Goal: Task Accomplishment & Management: Use online tool/utility

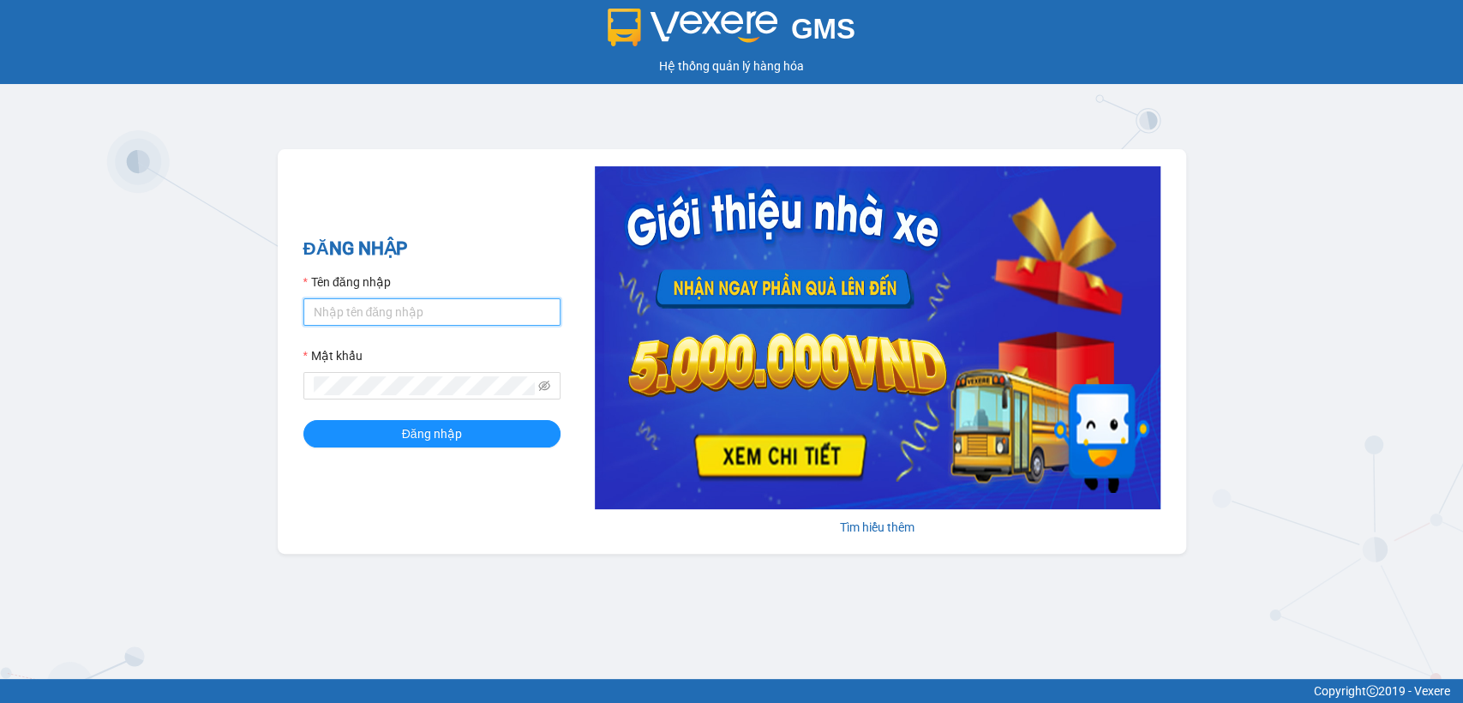
drag, startPoint x: 339, startPoint y: 309, endPoint x: 368, endPoint y: 323, distance: 31.4
click at [339, 309] on input "Tên đăng nhập" at bounding box center [431, 311] width 257 height 27
type input "thanhttl.thoidai"
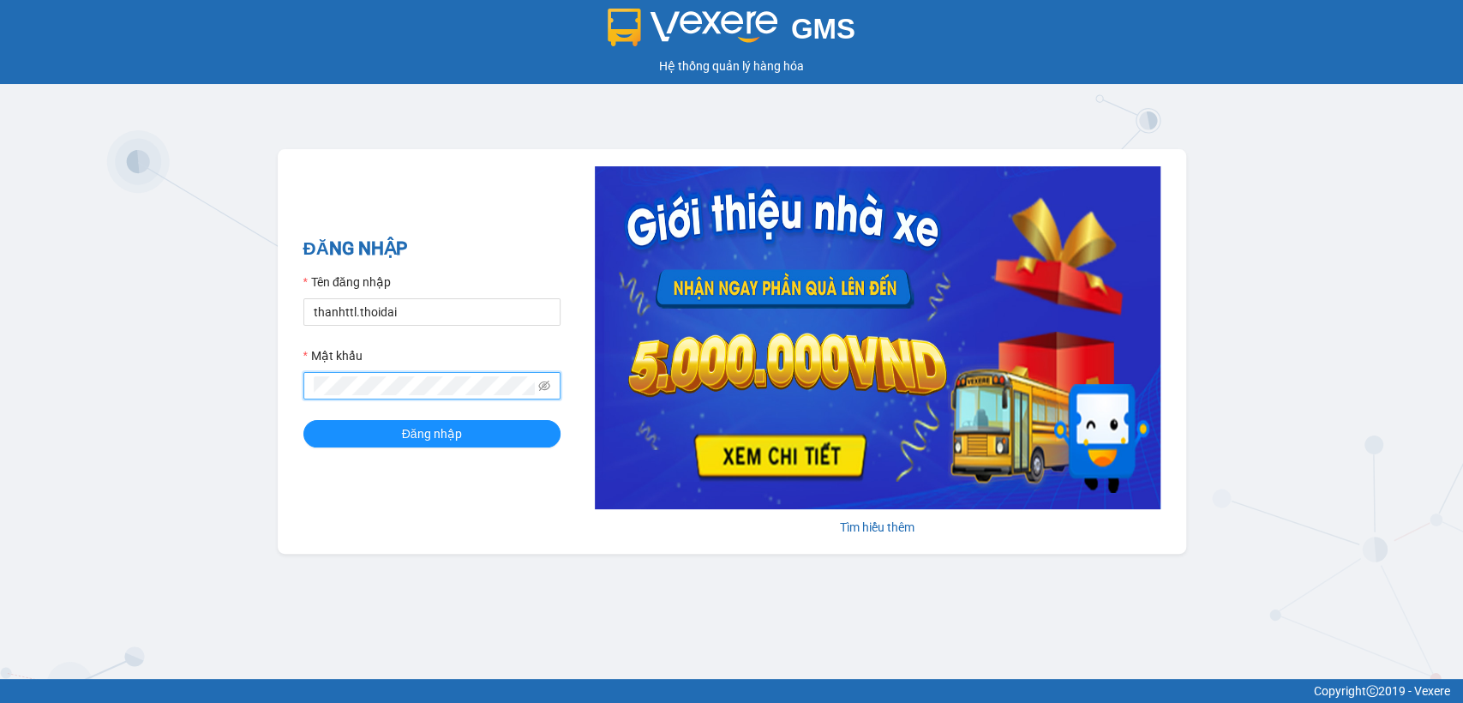
click at [303, 420] on button "Đăng nhập" at bounding box center [431, 433] width 257 height 27
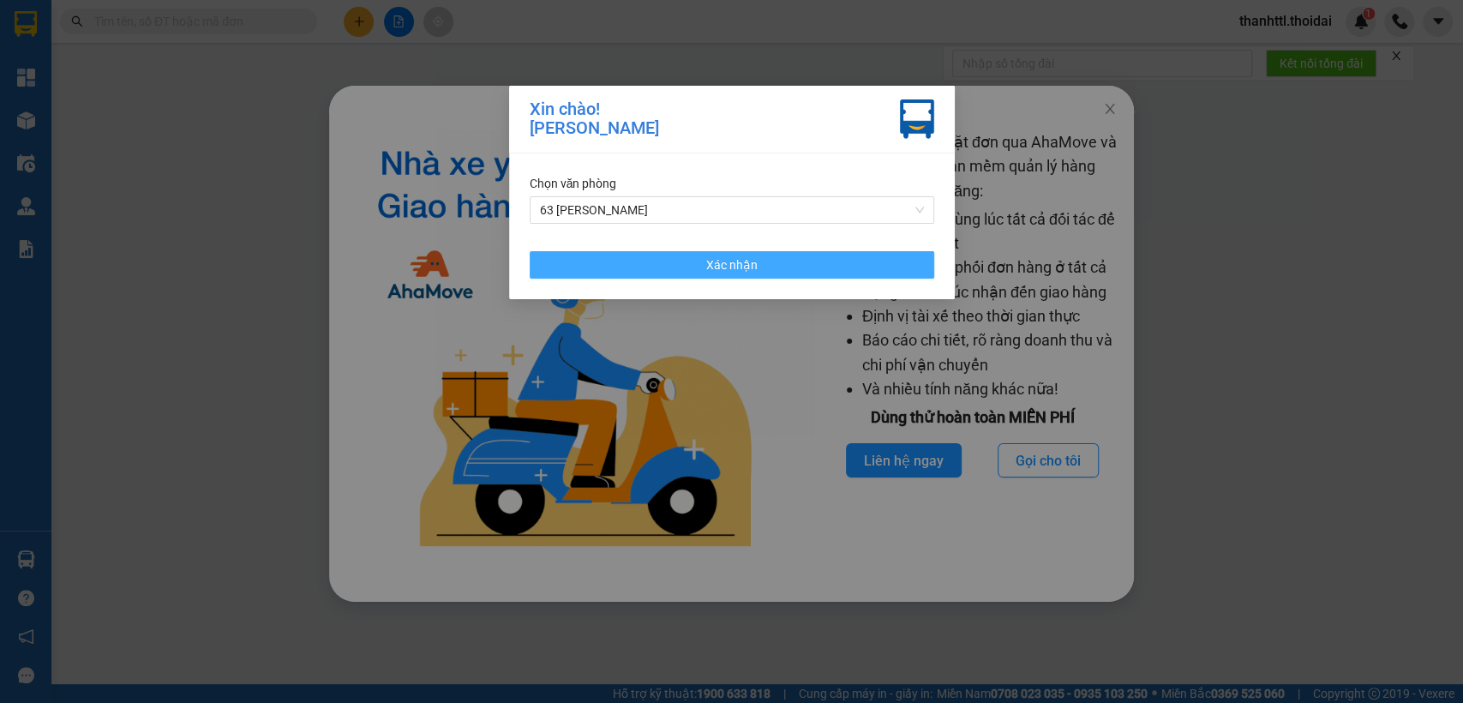
click at [711, 269] on span "Xác nhận" at bounding box center [731, 264] width 51 height 19
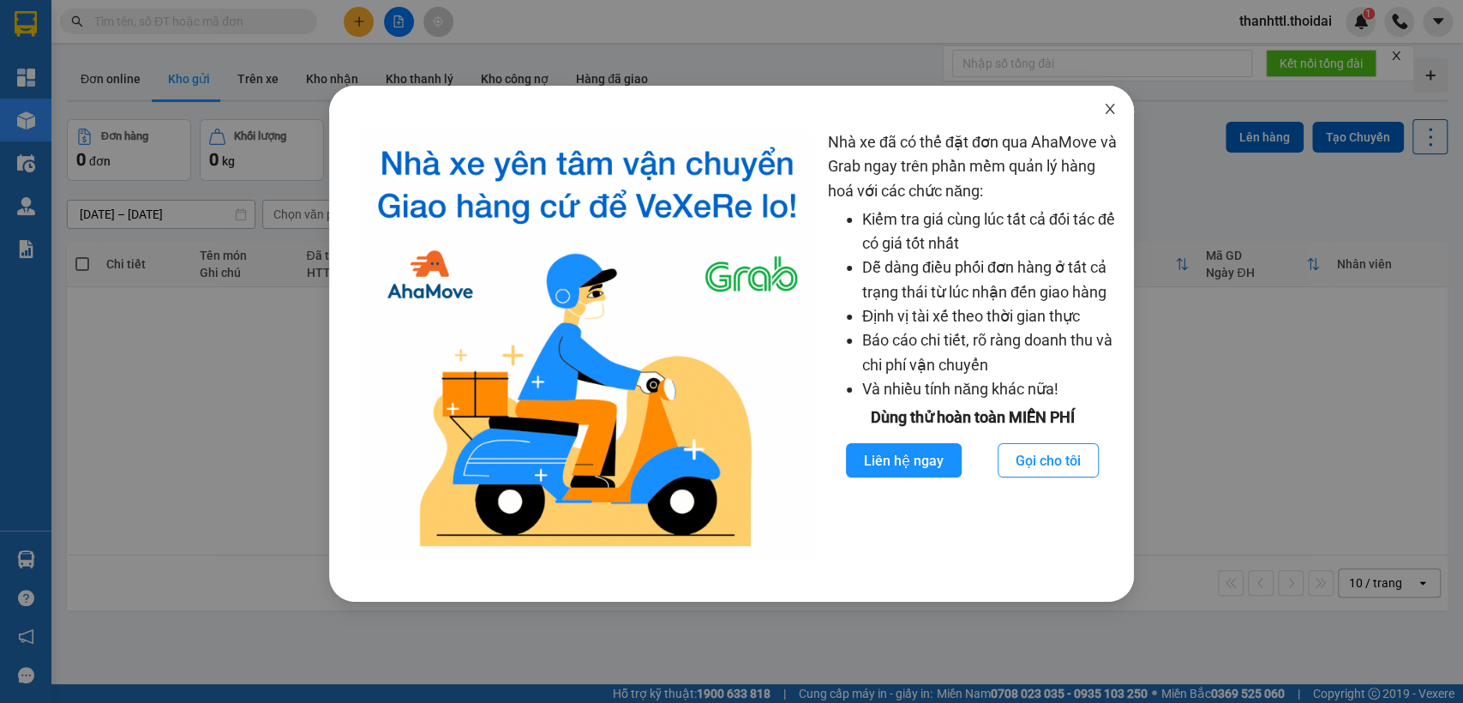
click at [1106, 101] on span "Close" at bounding box center [1110, 110] width 48 height 48
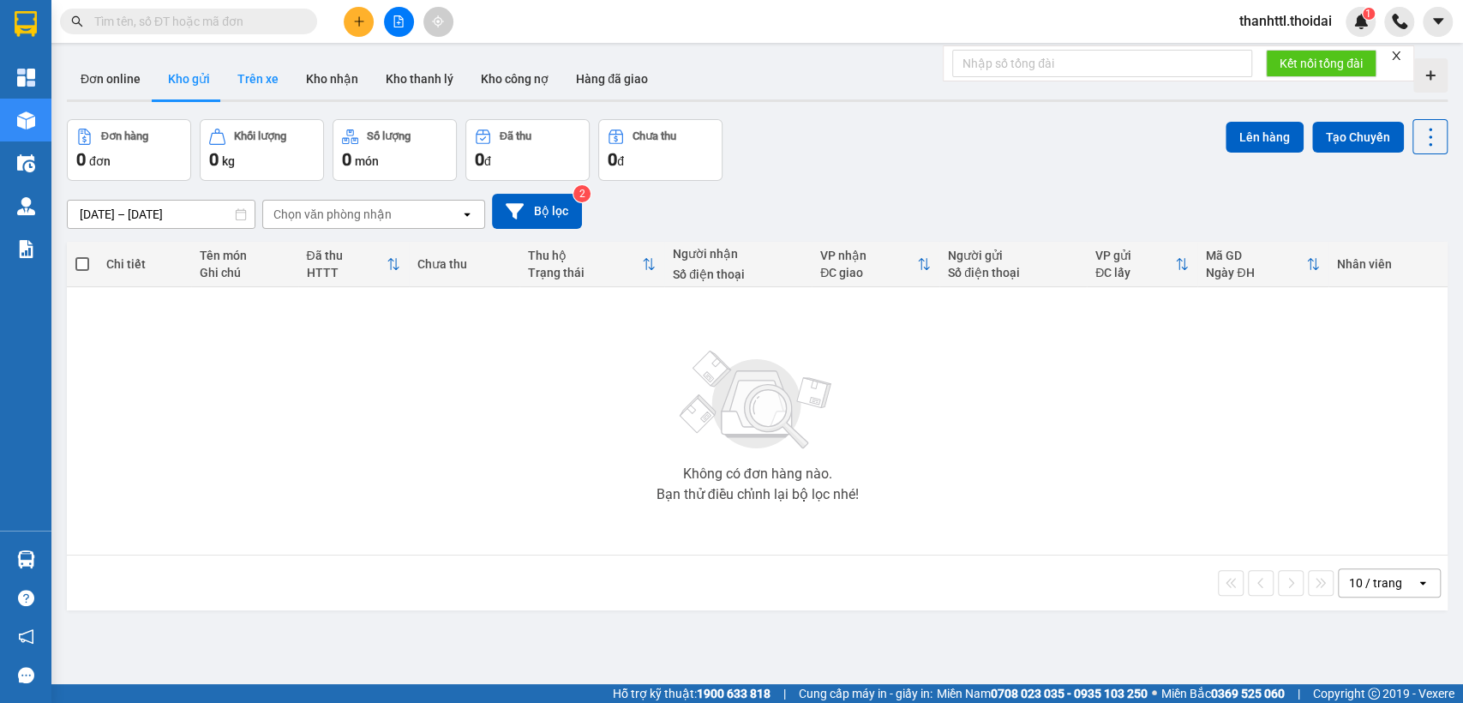
click at [262, 82] on button "Trên xe" at bounding box center [258, 78] width 69 height 41
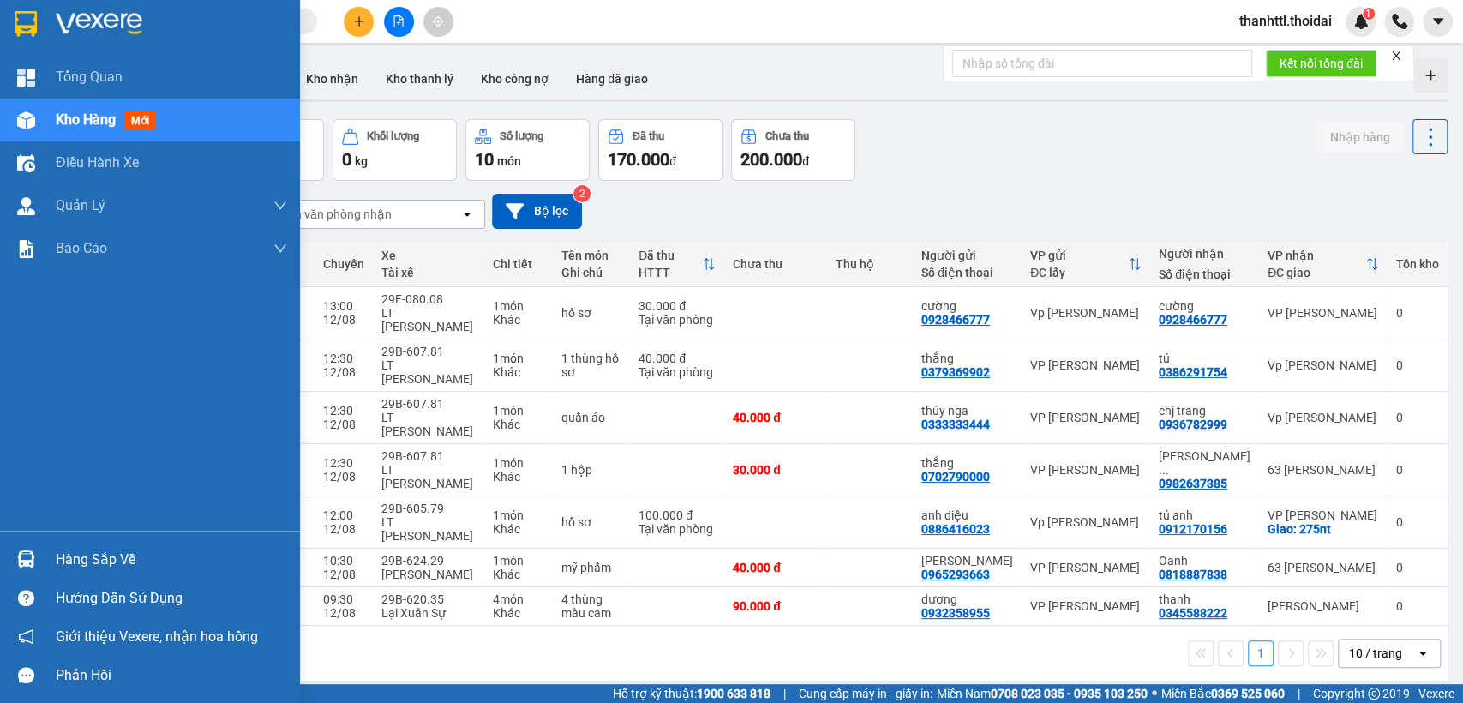
click at [58, 559] on div "Hàng sắp về" at bounding box center [171, 560] width 231 height 26
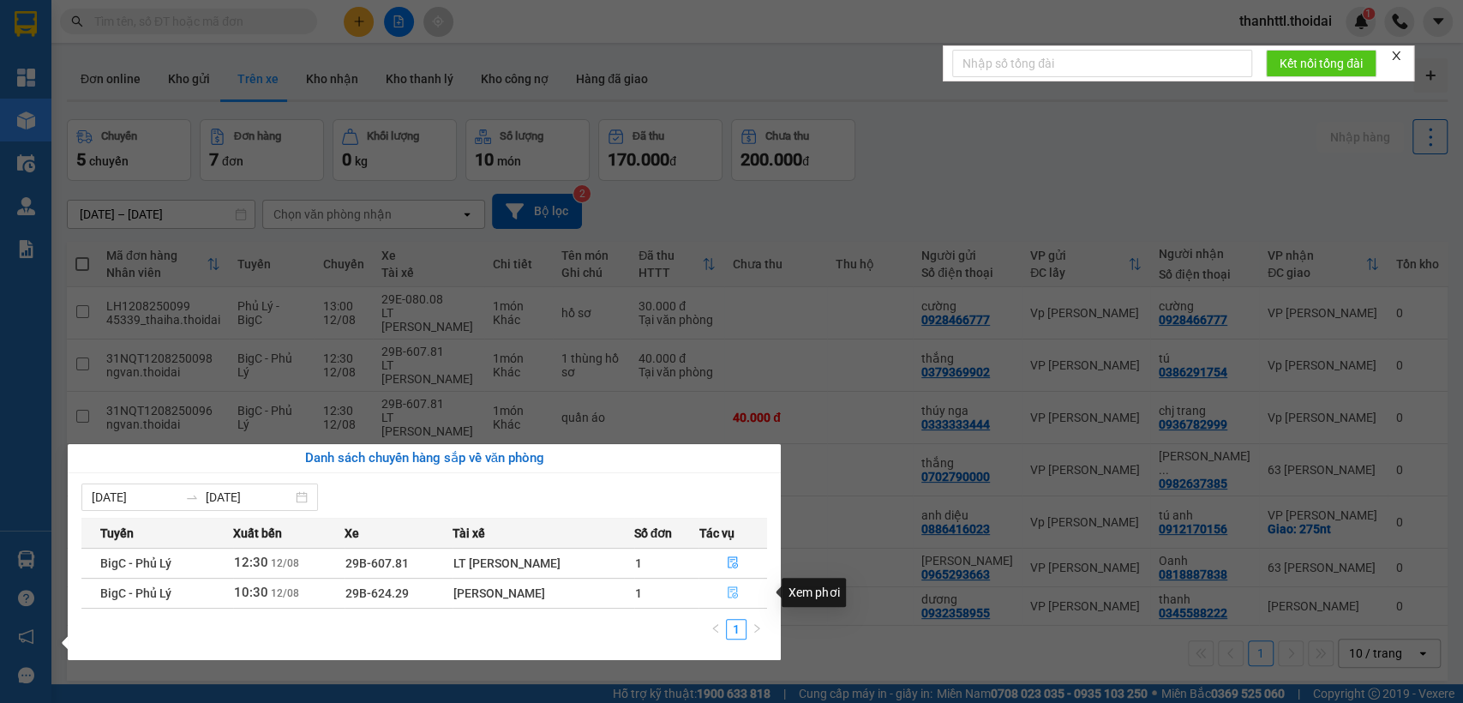
click at [735, 592] on icon "file-done" at bounding box center [733, 592] width 12 height 12
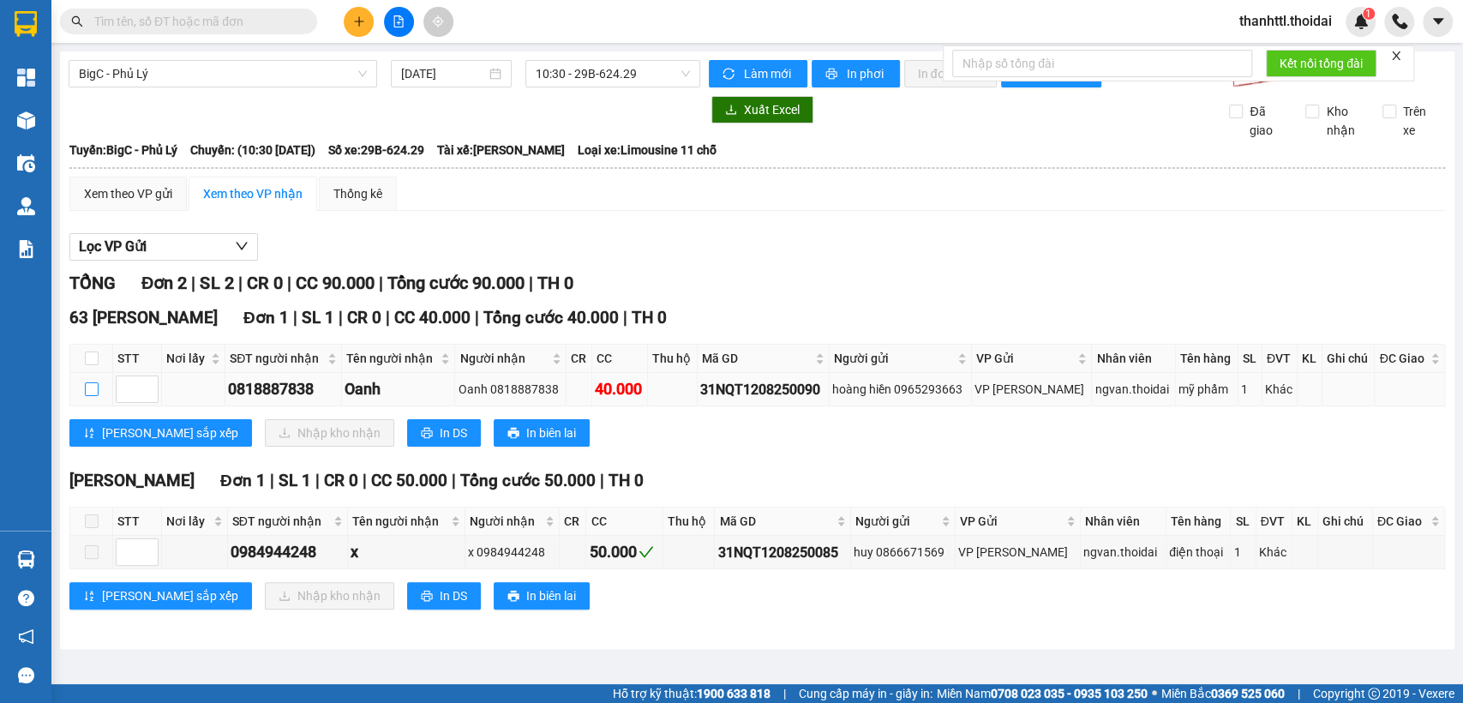
click at [96, 396] on input "checkbox" at bounding box center [92, 389] width 14 height 14
checkbox input "true"
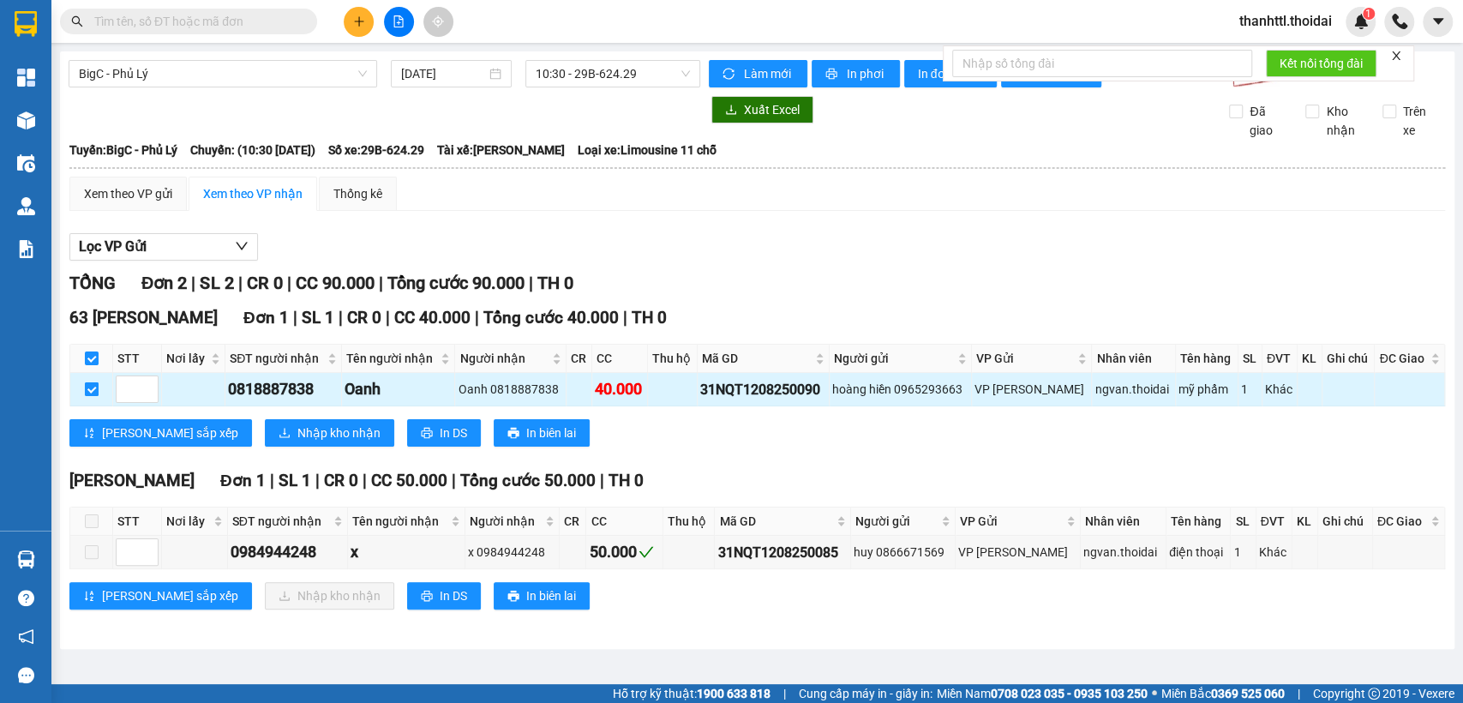
click at [96, 396] on input "checkbox" at bounding box center [92, 389] width 14 height 14
checkbox input "false"
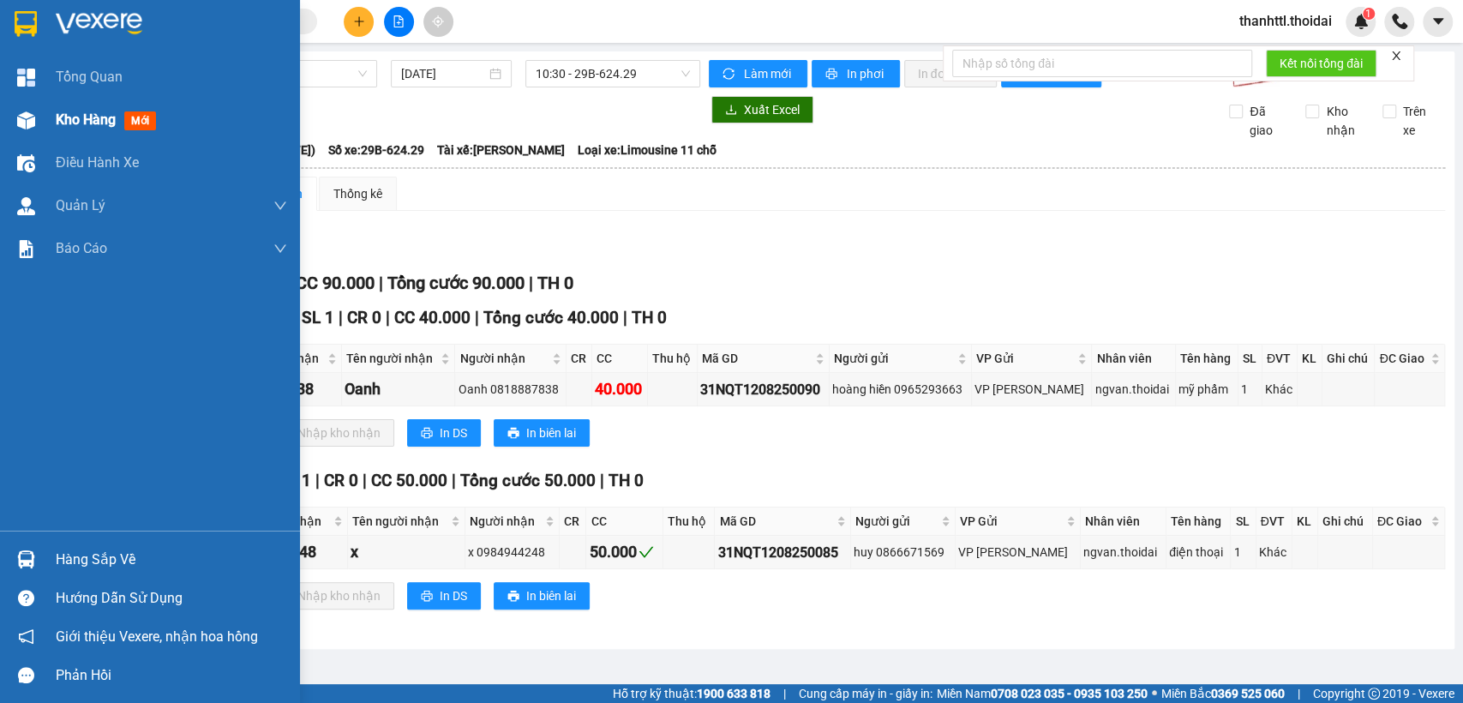
click at [91, 119] on span "Kho hàng" at bounding box center [86, 119] width 60 height 16
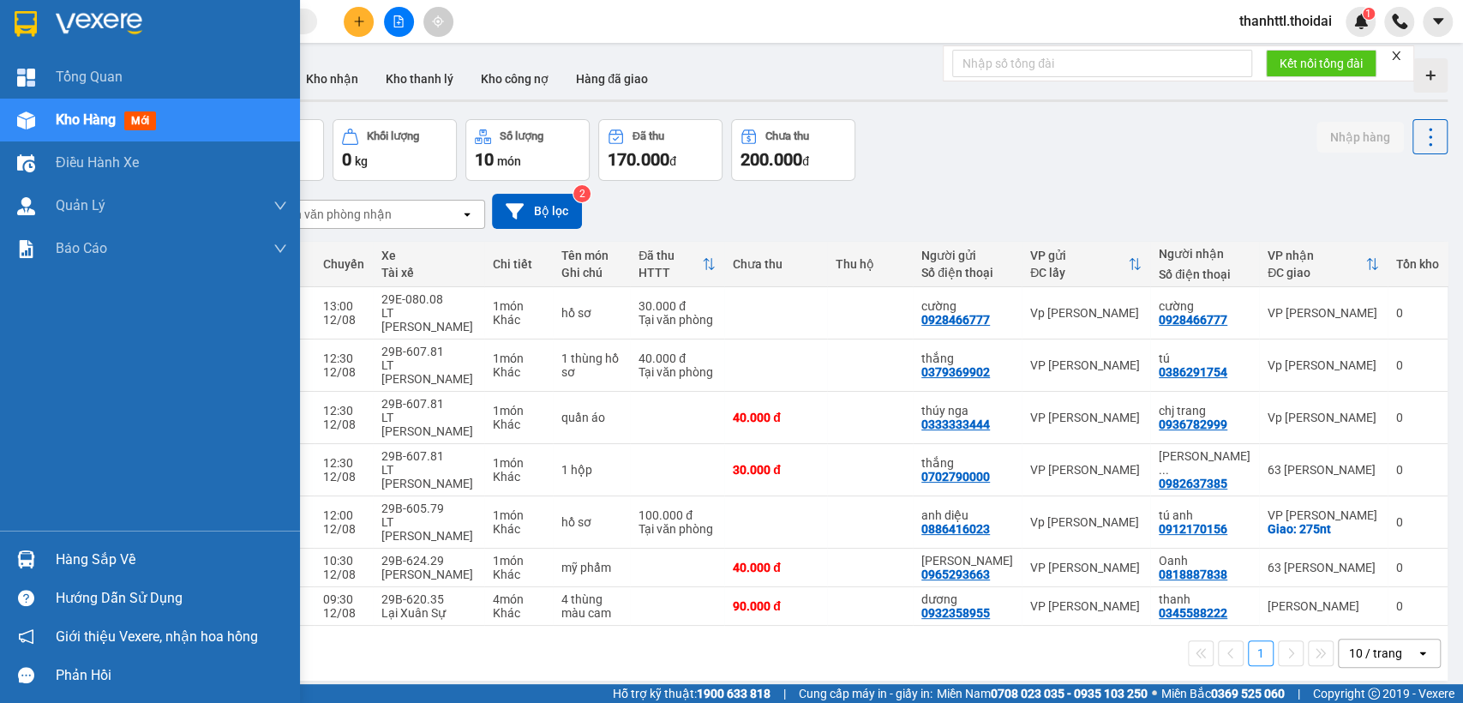
click at [117, 564] on div "Hàng sắp về" at bounding box center [171, 560] width 231 height 26
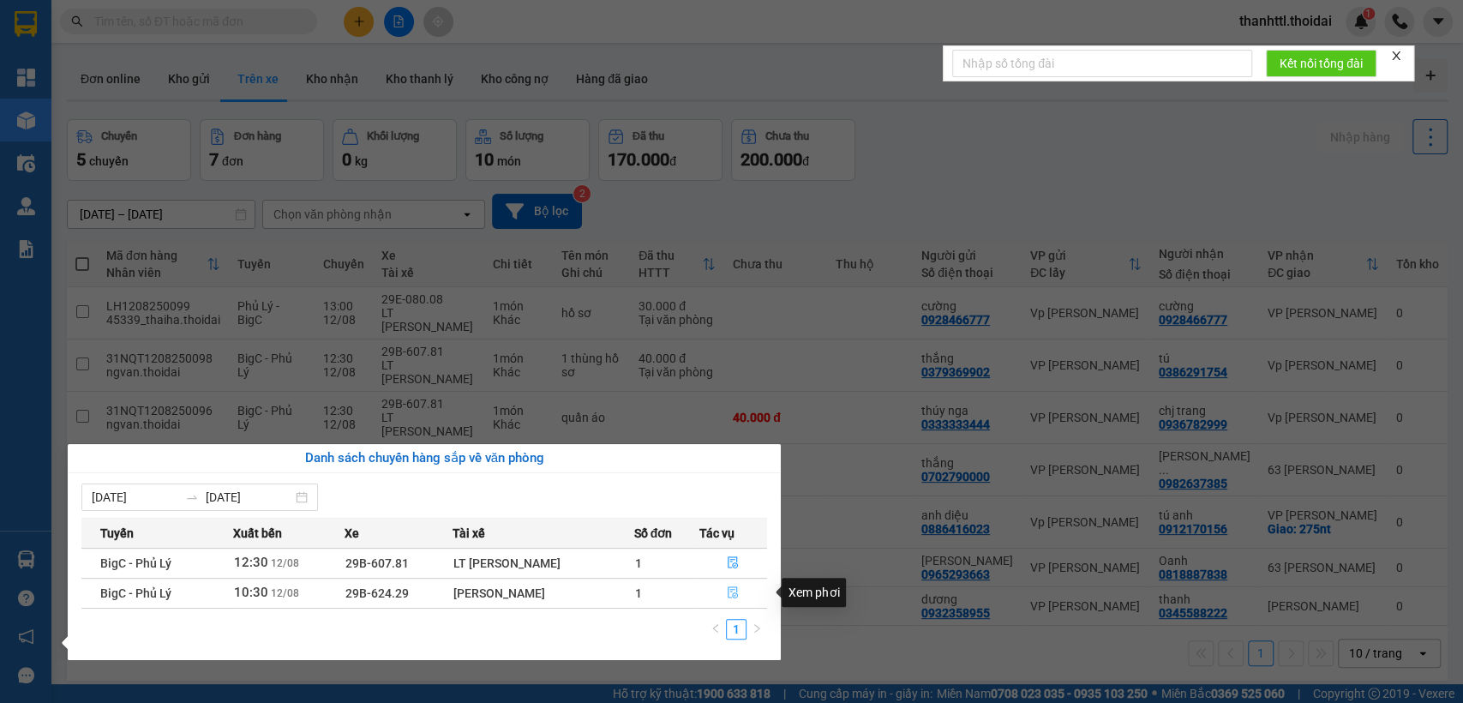
click at [730, 591] on icon "file-done" at bounding box center [733, 592] width 12 height 12
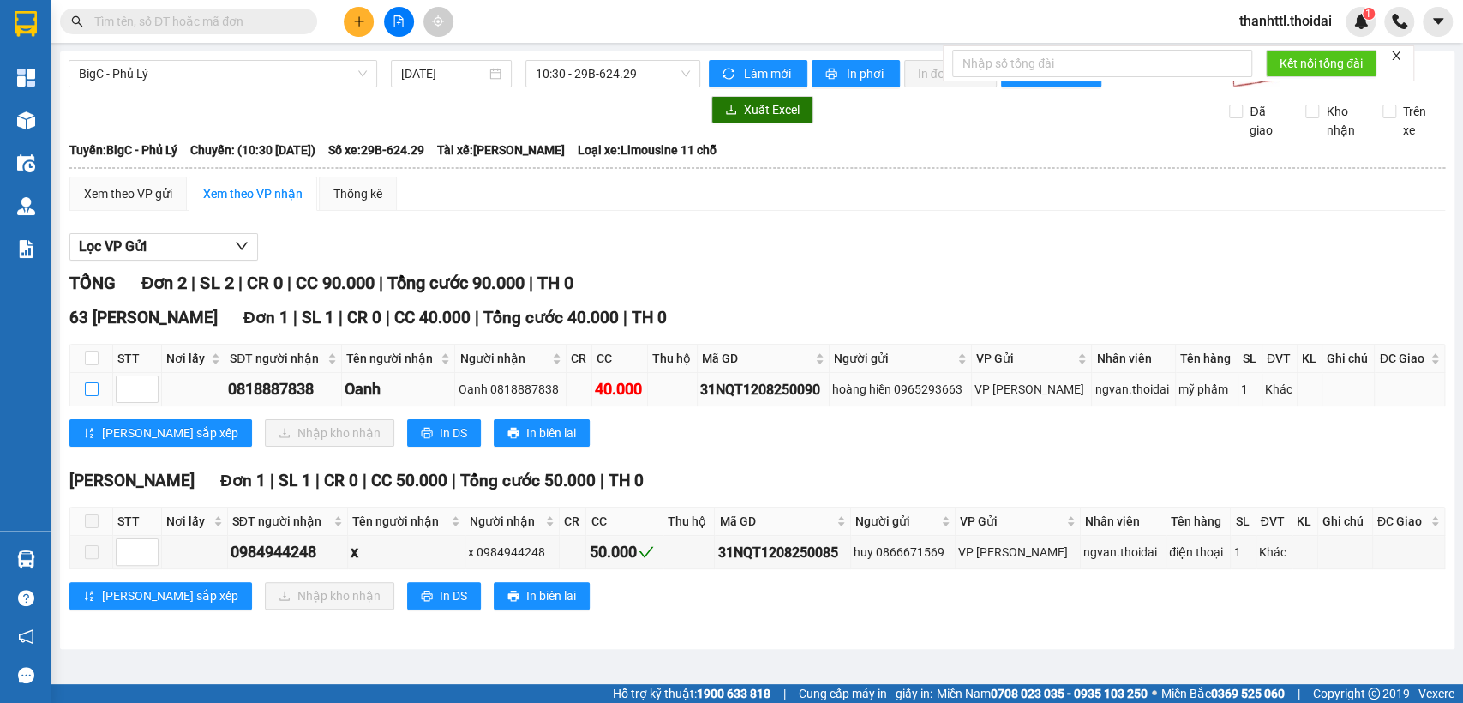
click at [89, 396] on input "checkbox" at bounding box center [92, 389] width 14 height 14
checkbox input "true"
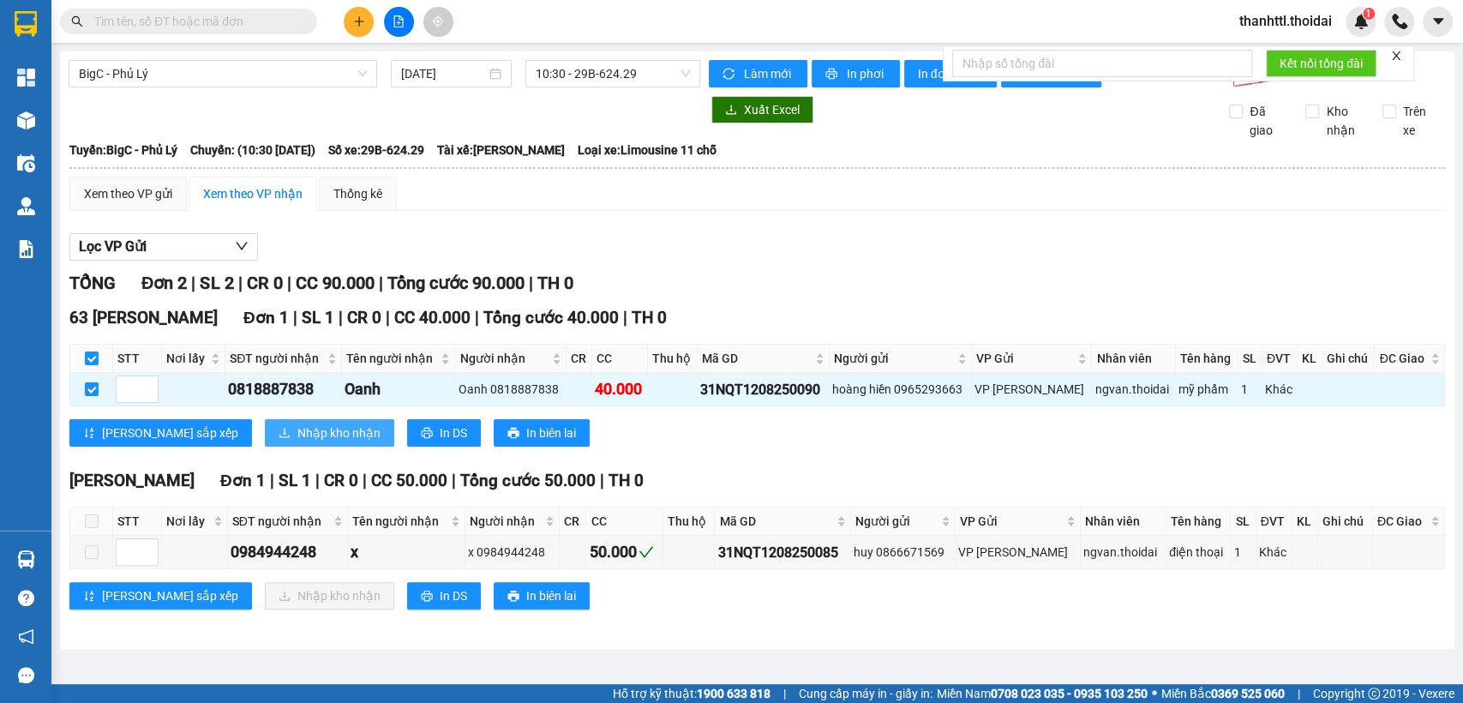
click at [297, 442] on span "Nhập kho nhận" at bounding box center [338, 432] width 83 height 19
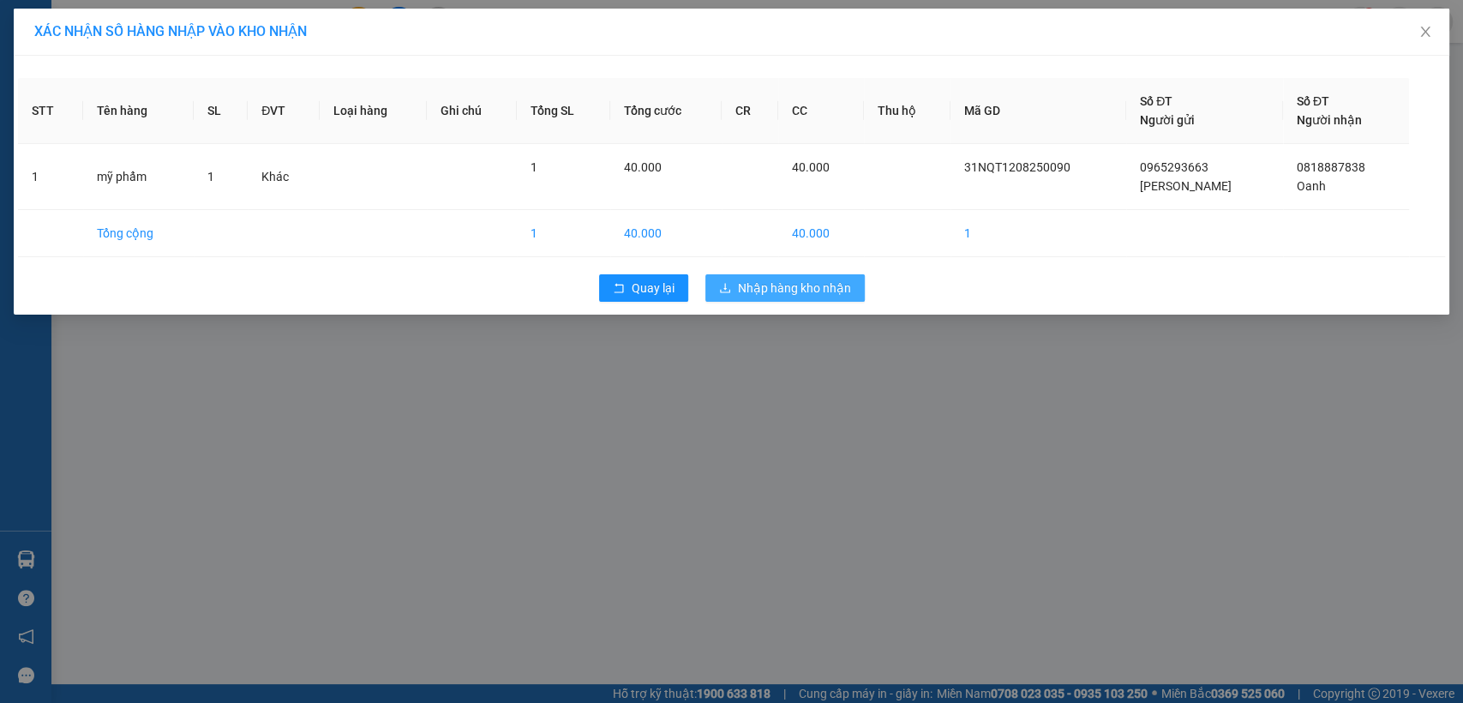
click at [796, 284] on span "Nhập hàng kho nhận" at bounding box center [794, 288] width 113 height 19
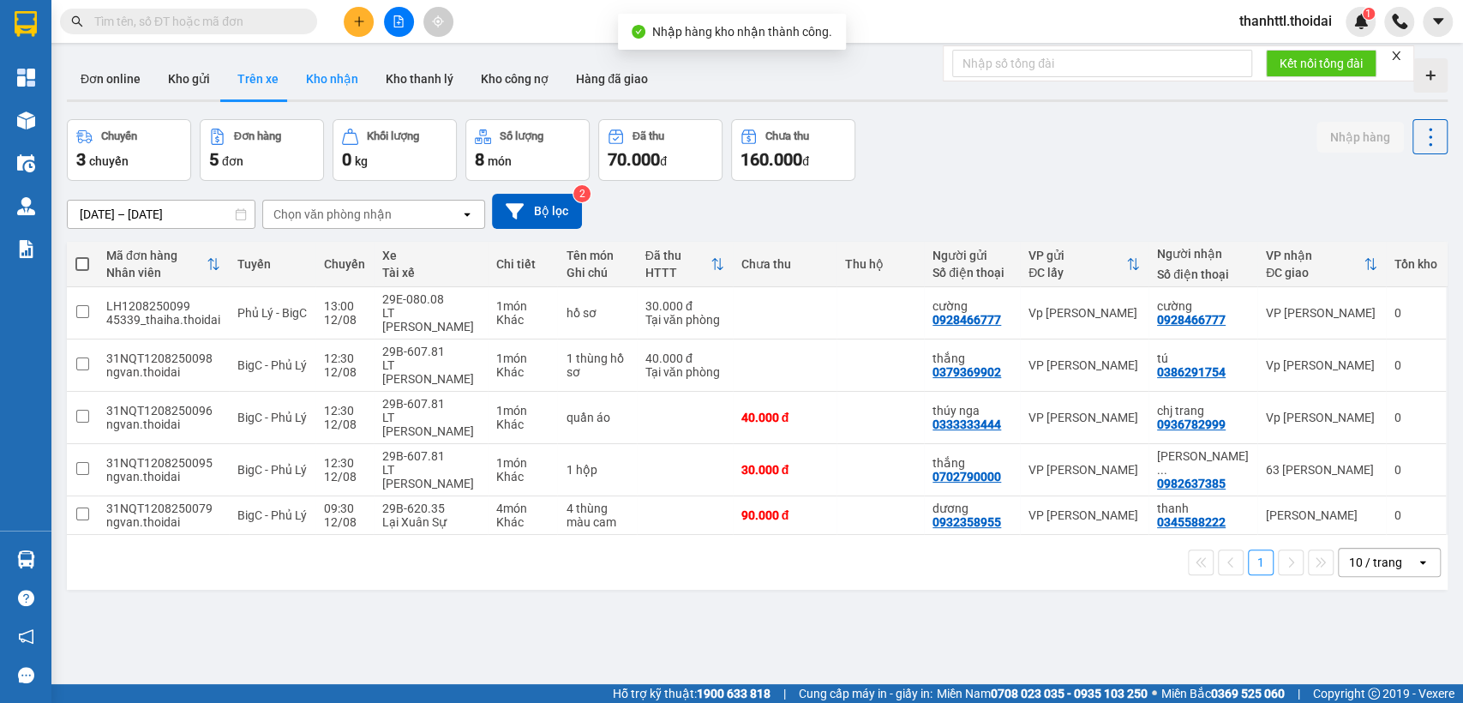
click at [323, 76] on button "Kho nhận" at bounding box center [332, 78] width 80 height 41
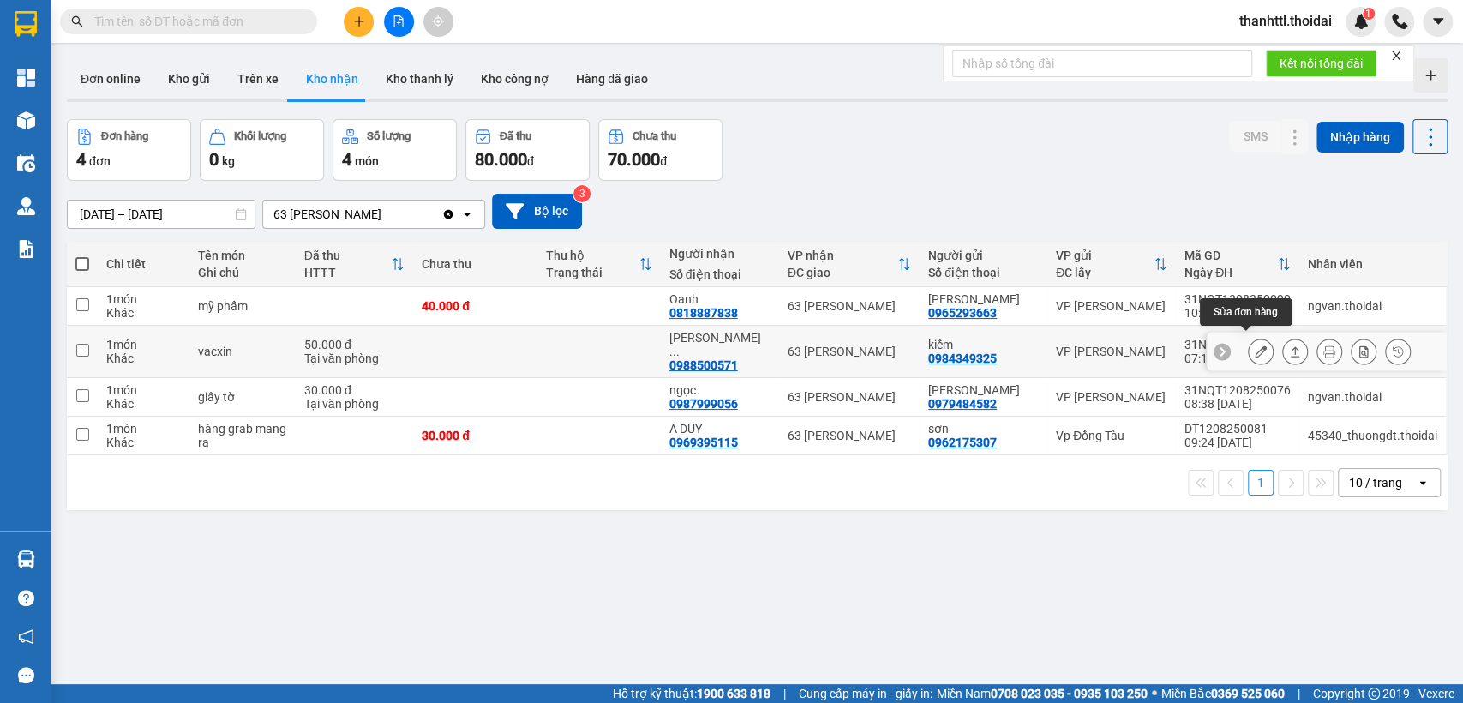
click at [1249, 345] on button at bounding box center [1261, 352] width 24 height 30
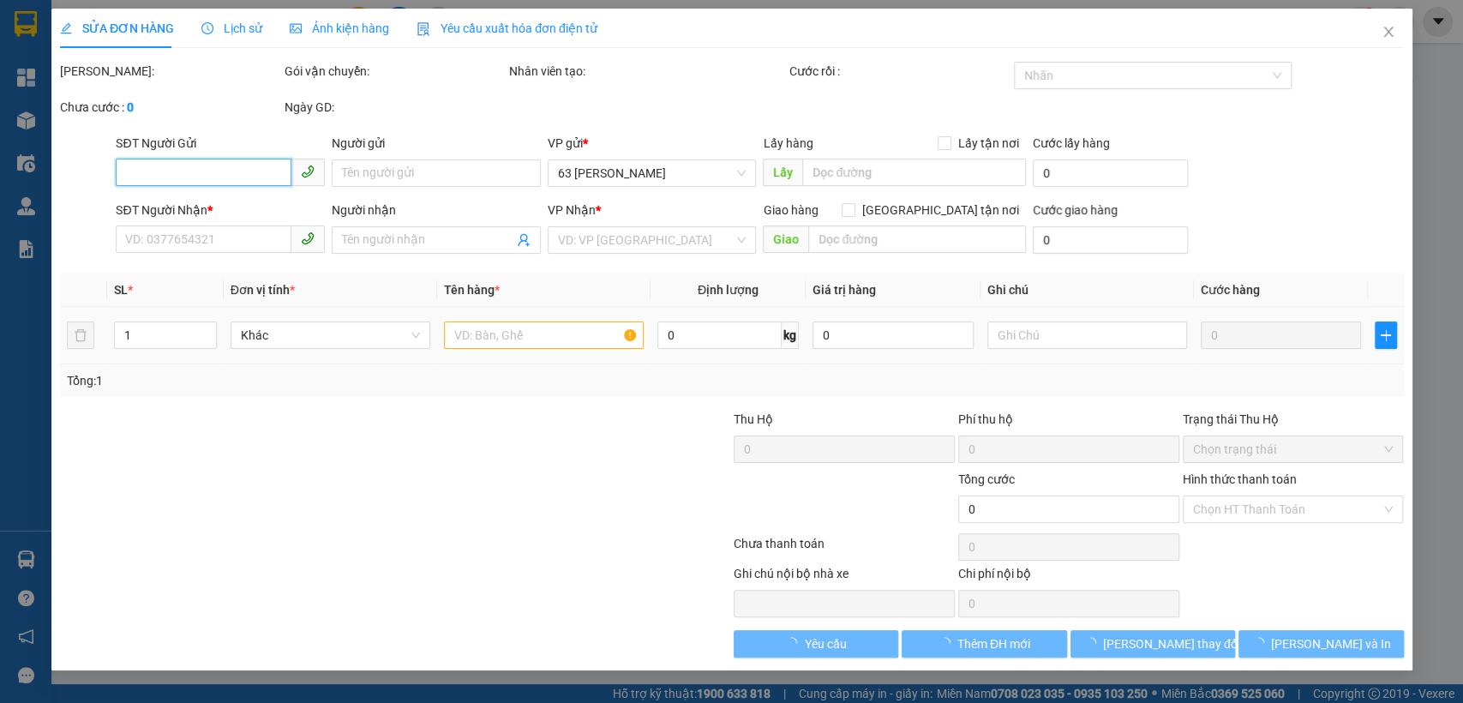
type input "0984349325"
type input "kiếm"
type input "0988500571"
type input "[PERSON_NAME]"
type input "50.000"
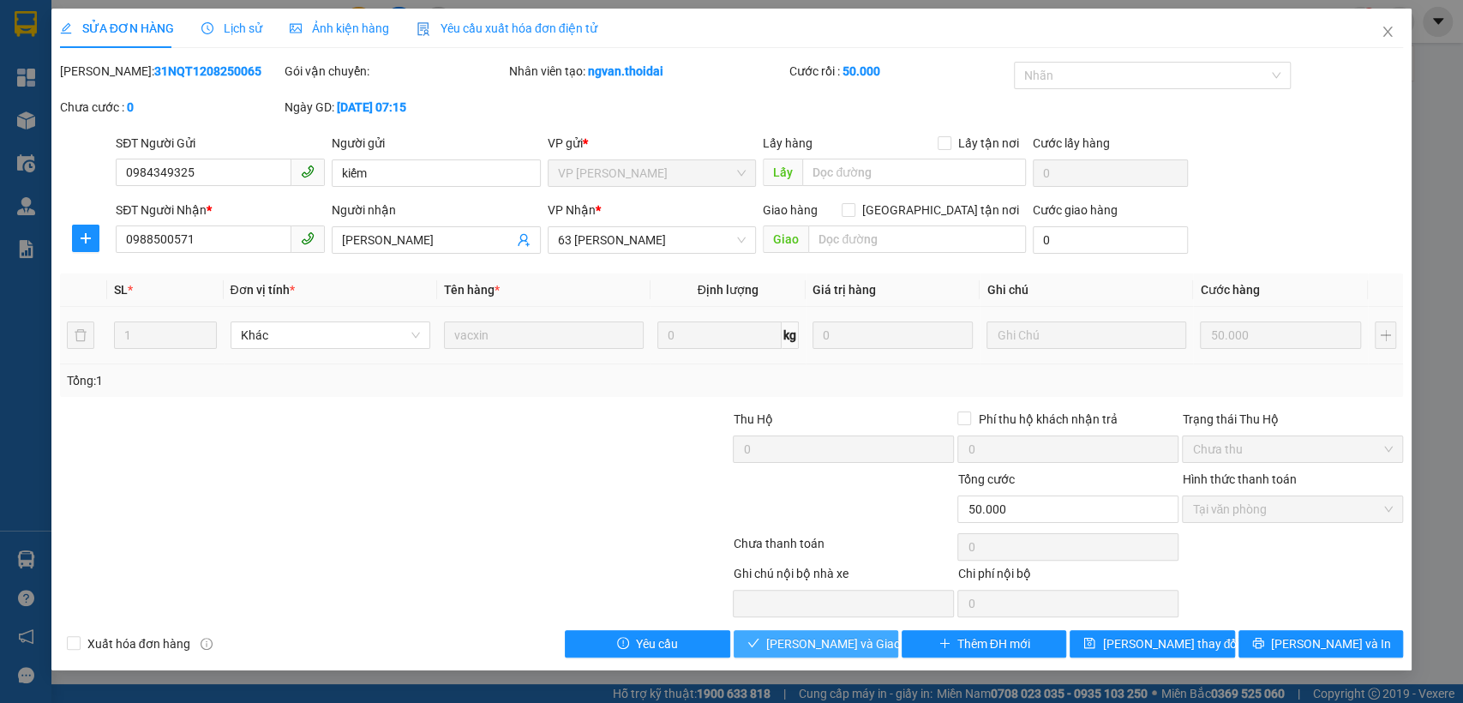
click at [813, 640] on span "[PERSON_NAME] và Giao hàng" at bounding box center [848, 643] width 165 height 19
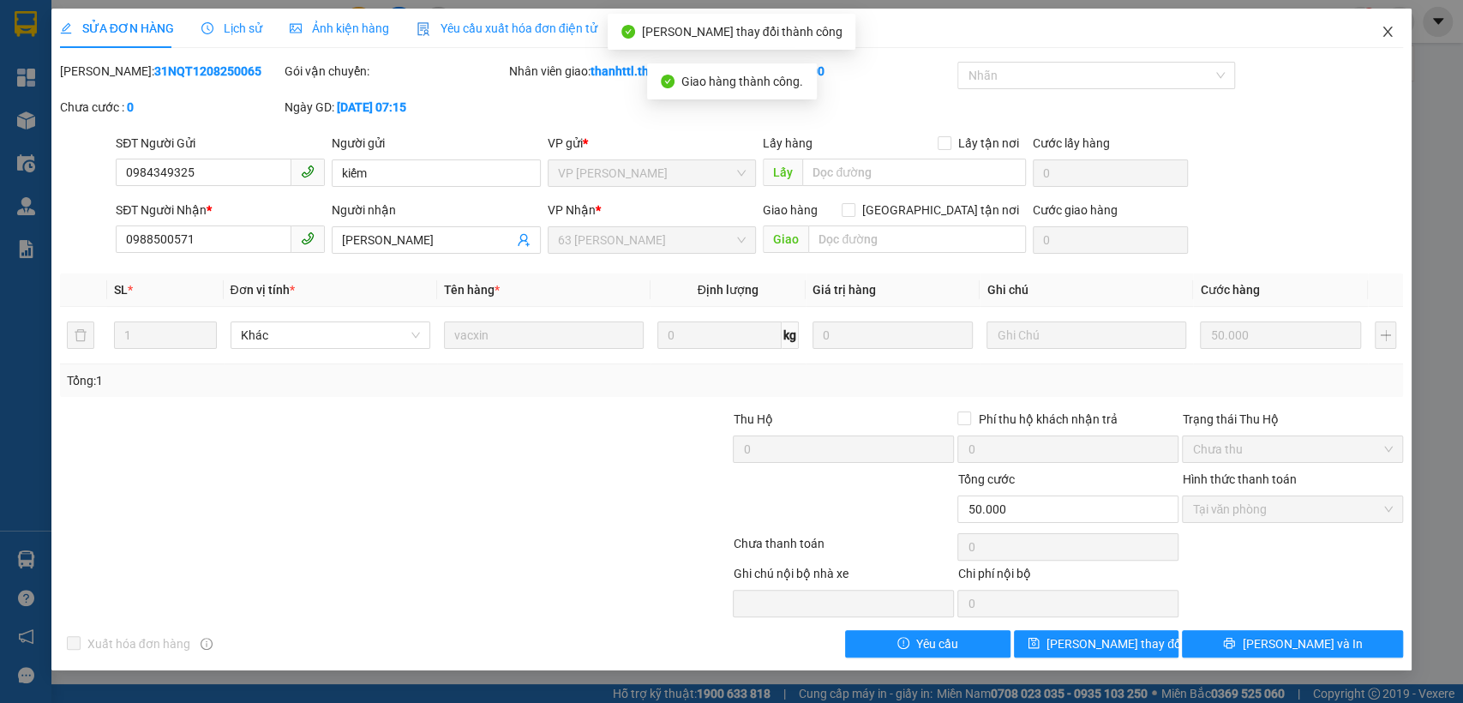
click at [1385, 29] on icon "close" at bounding box center [1388, 32] width 14 height 14
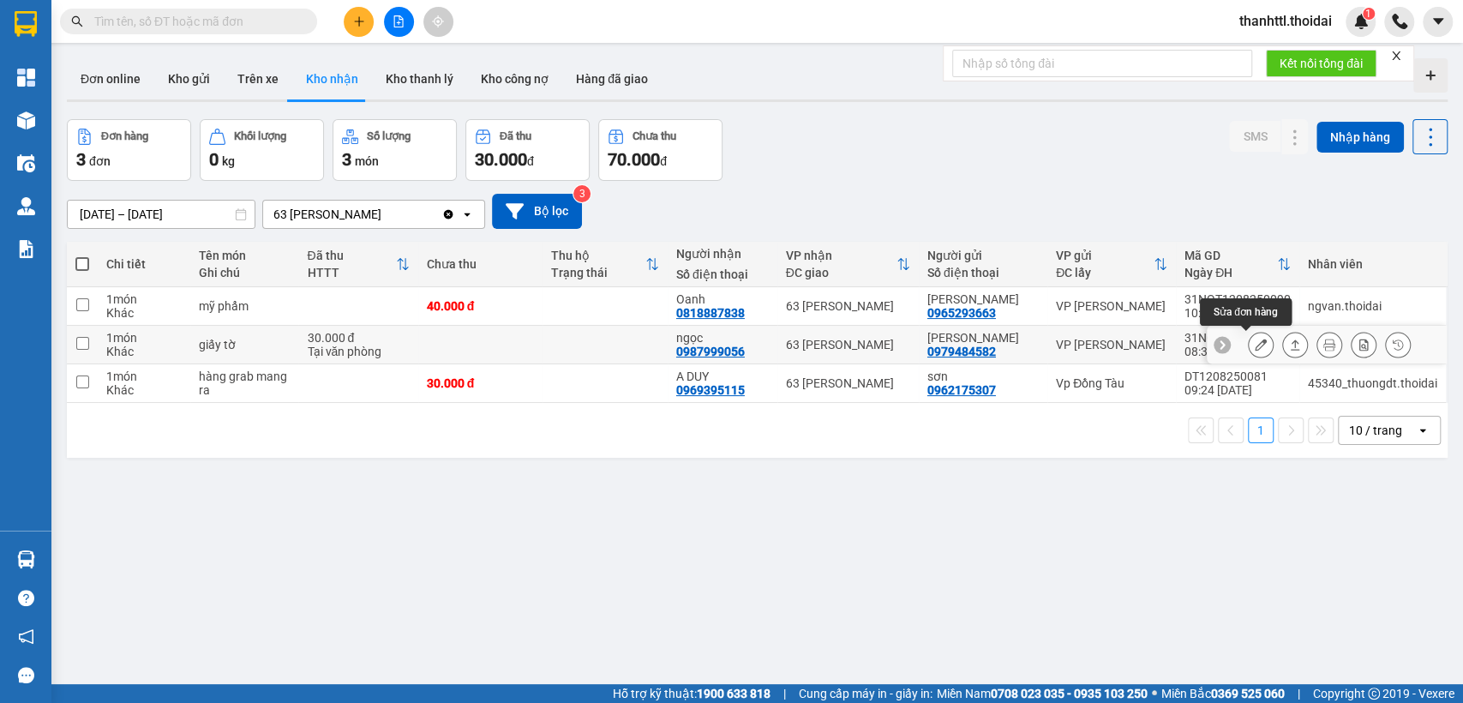
click at [1255, 344] on icon at bounding box center [1261, 345] width 12 height 12
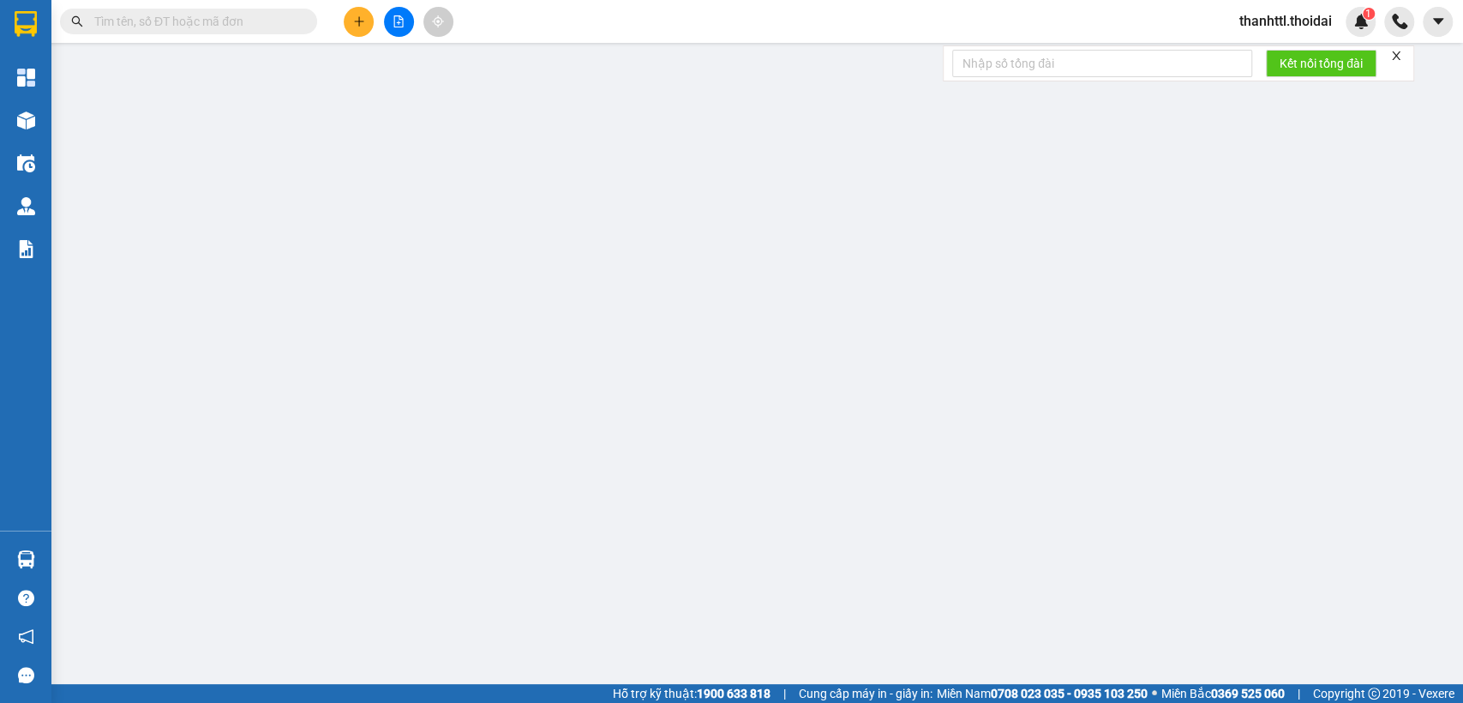
type input "0979484582"
type input "[PERSON_NAME]"
type input "0987999056"
type input "ngọc"
type input "30.000"
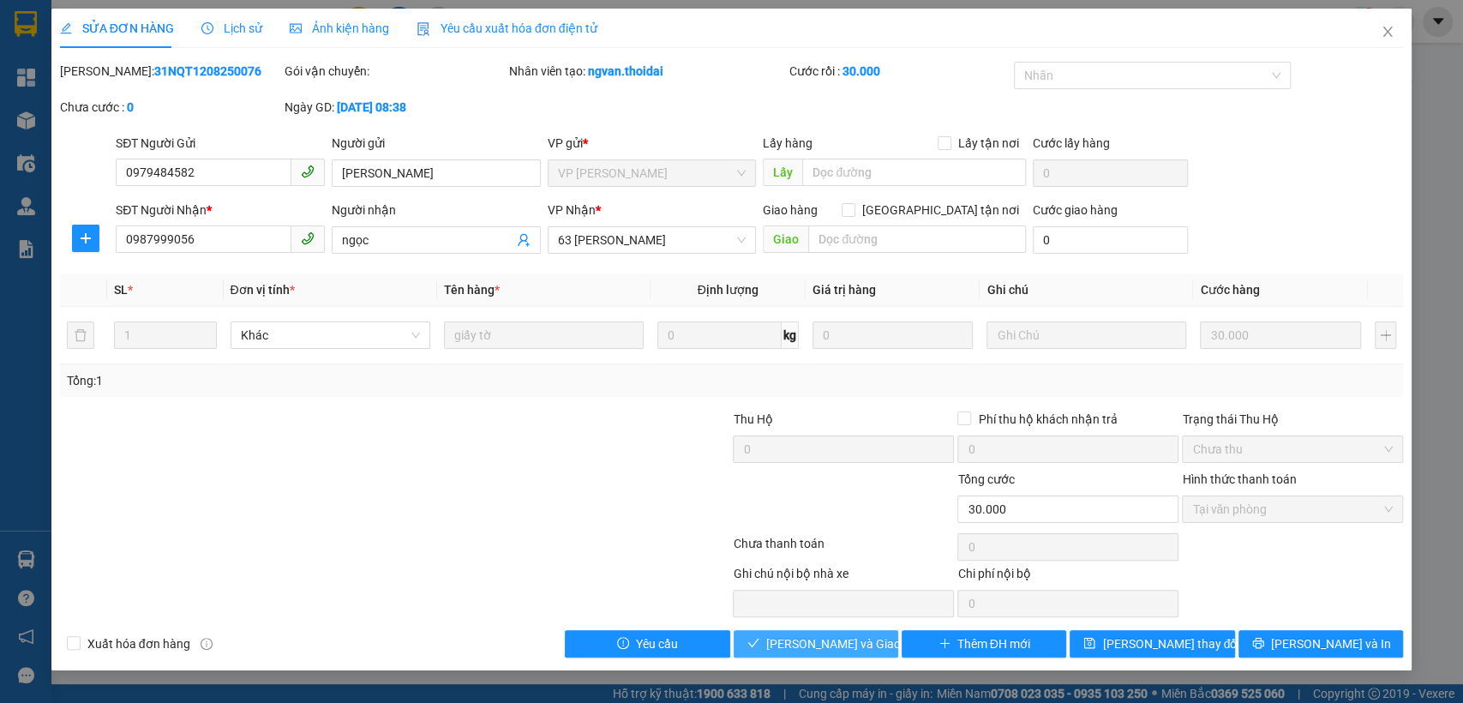
click at [808, 651] on span "[PERSON_NAME] và Giao hàng" at bounding box center [848, 643] width 165 height 19
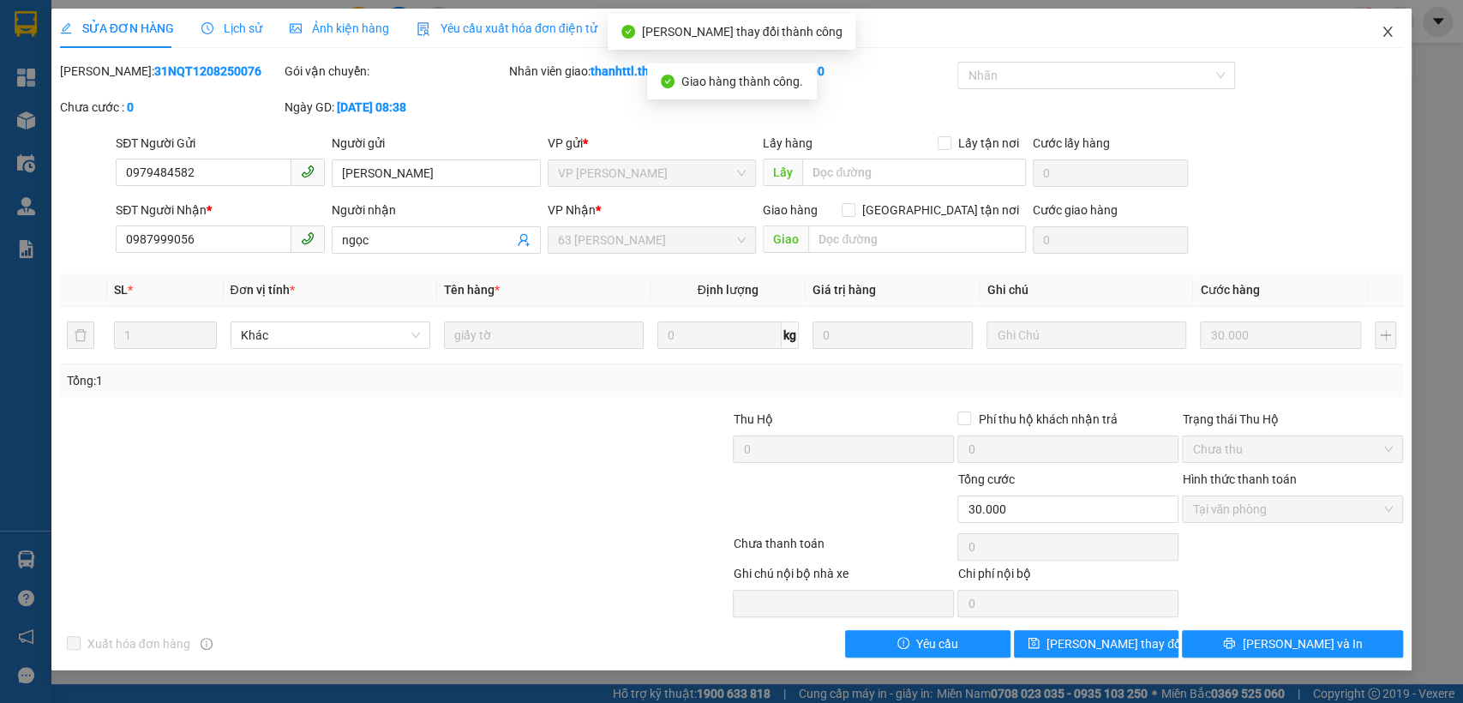
click at [1391, 31] on icon "close" at bounding box center [1388, 32] width 14 height 14
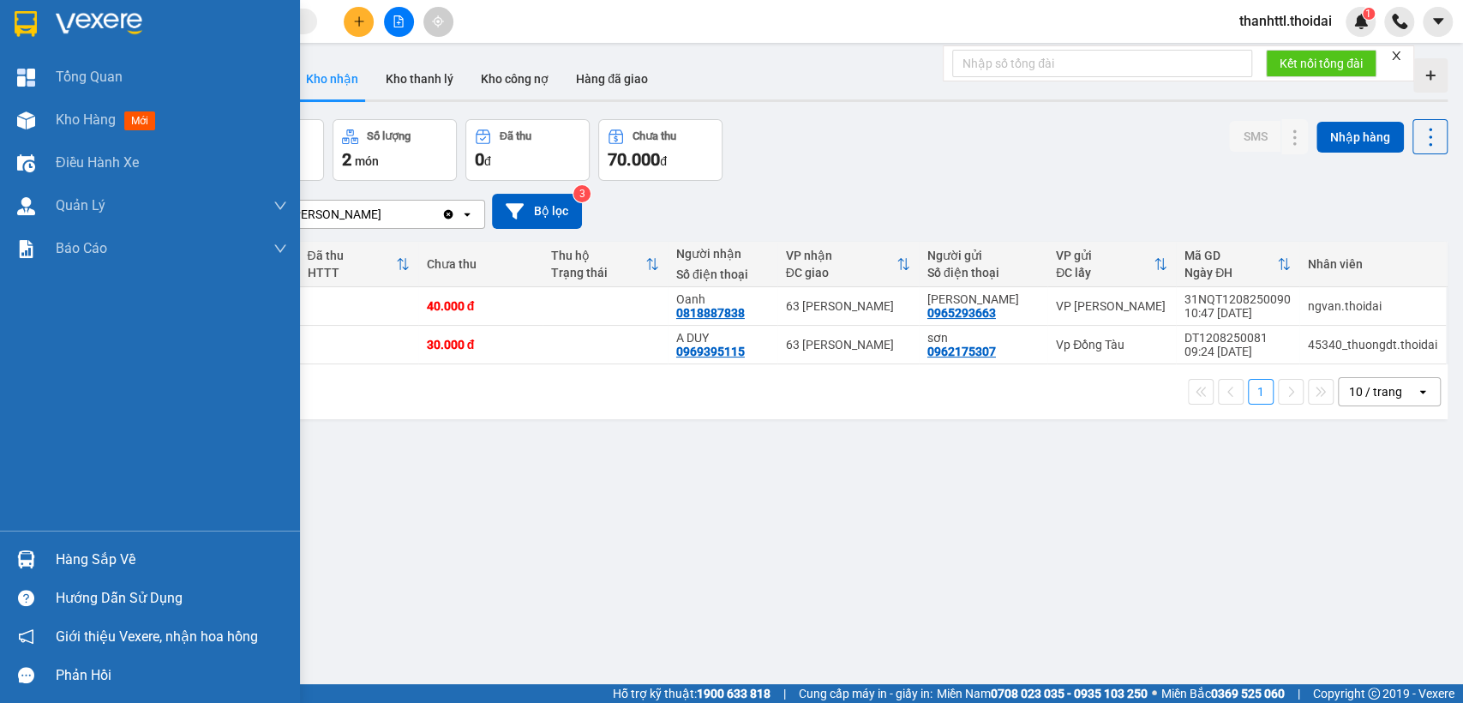
click at [83, 565] on div "ver 1.8.137 Đơn online Kho gửi Trên xe Kho nhận Kho thanh lý Kho công nợ Hàng đ…" at bounding box center [757, 402] width 1395 height 703
click at [57, 564] on div "Hàng sắp về" at bounding box center [171, 560] width 231 height 26
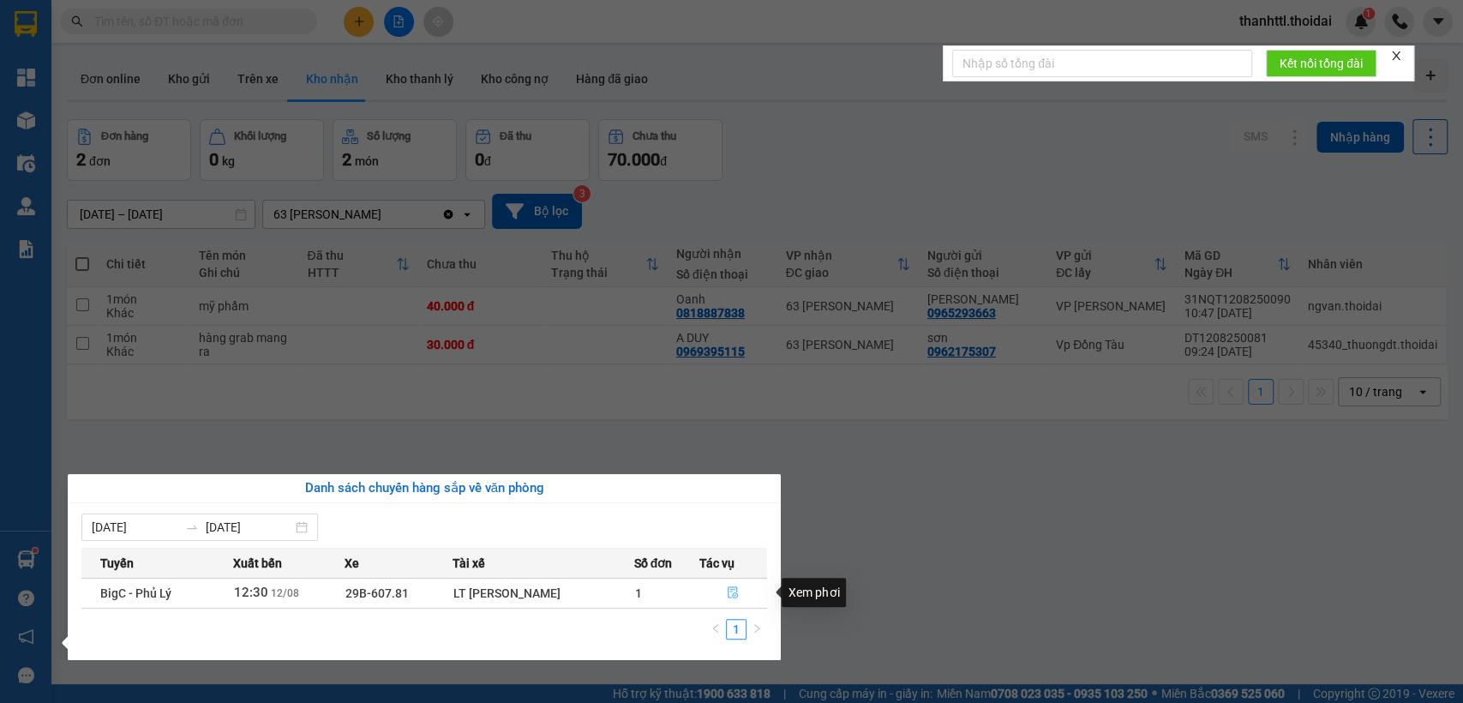
click at [727, 596] on icon "file-done" at bounding box center [733, 592] width 12 height 12
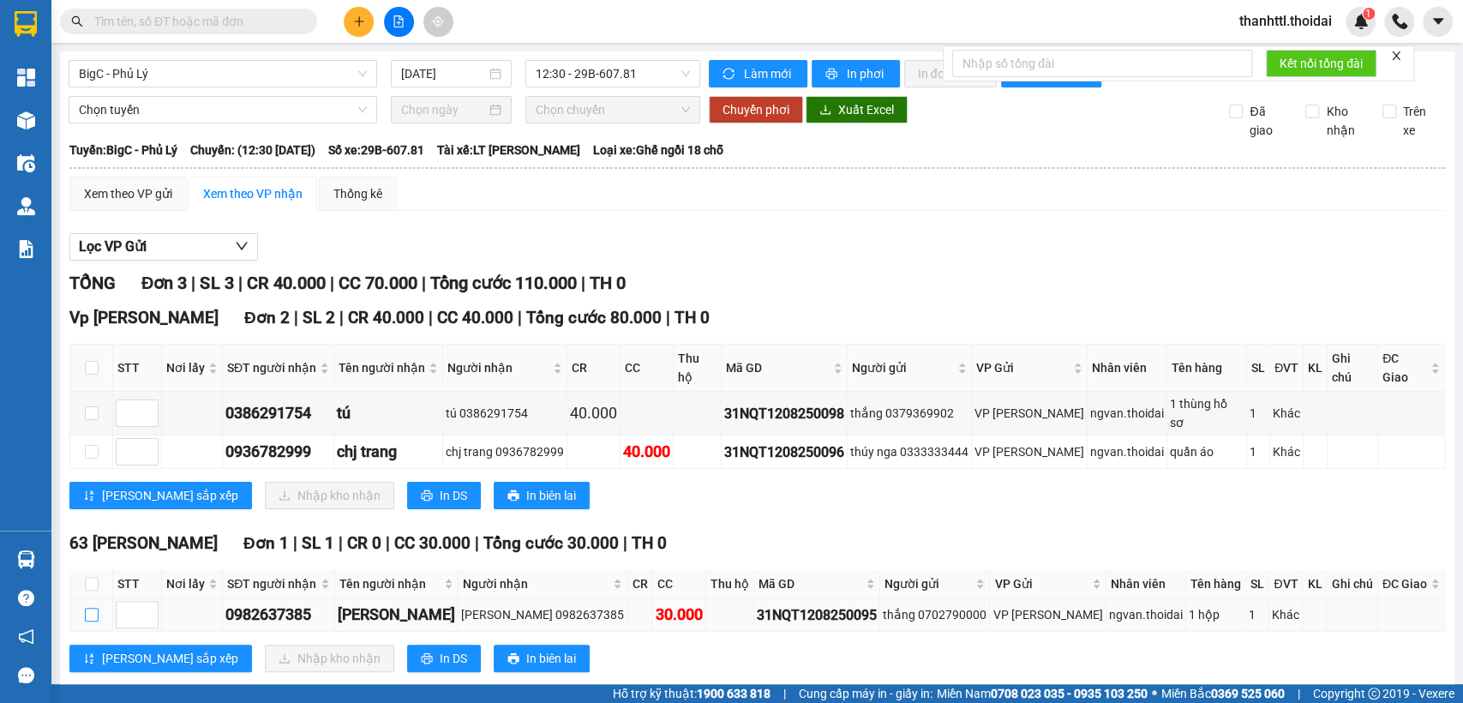
click at [95, 611] on input "checkbox" at bounding box center [92, 615] width 14 height 14
checkbox input "true"
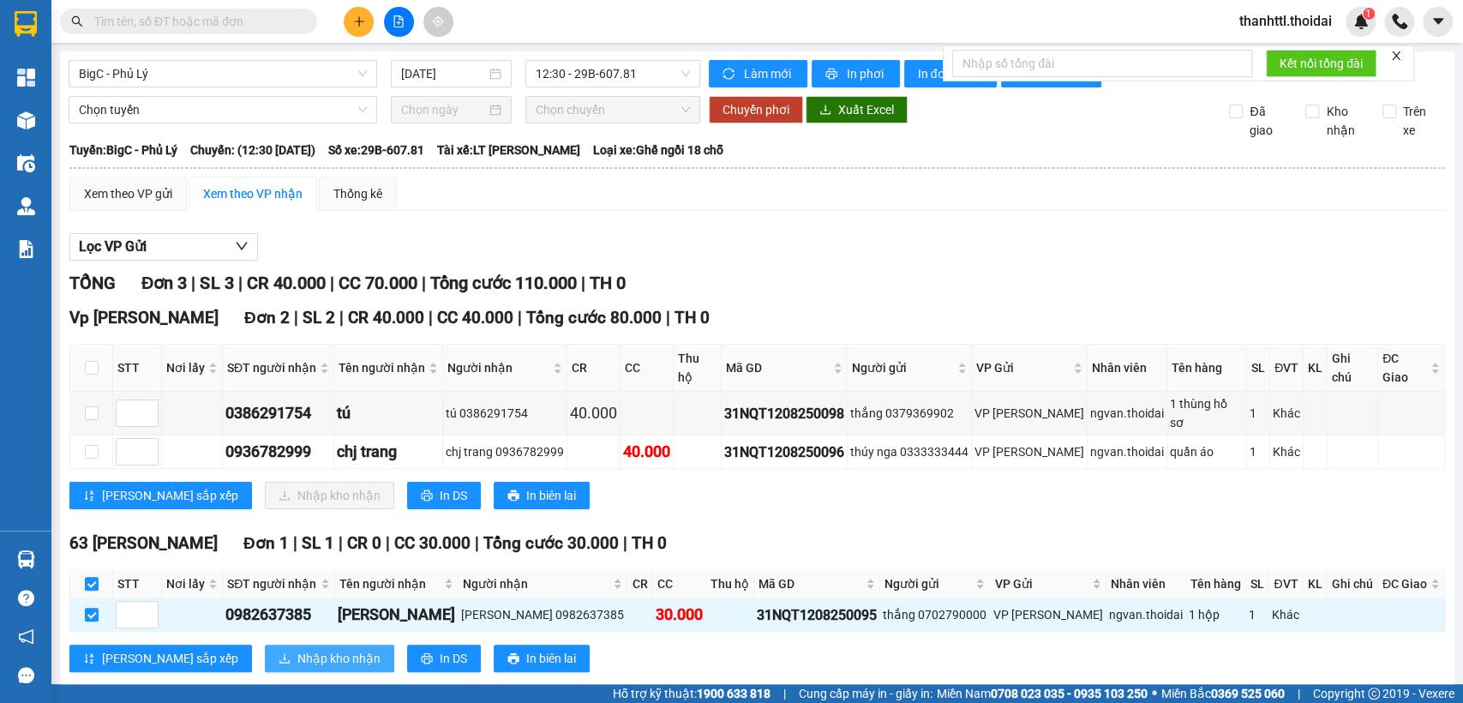
click at [297, 661] on span "Nhập kho nhận" at bounding box center [338, 658] width 83 height 19
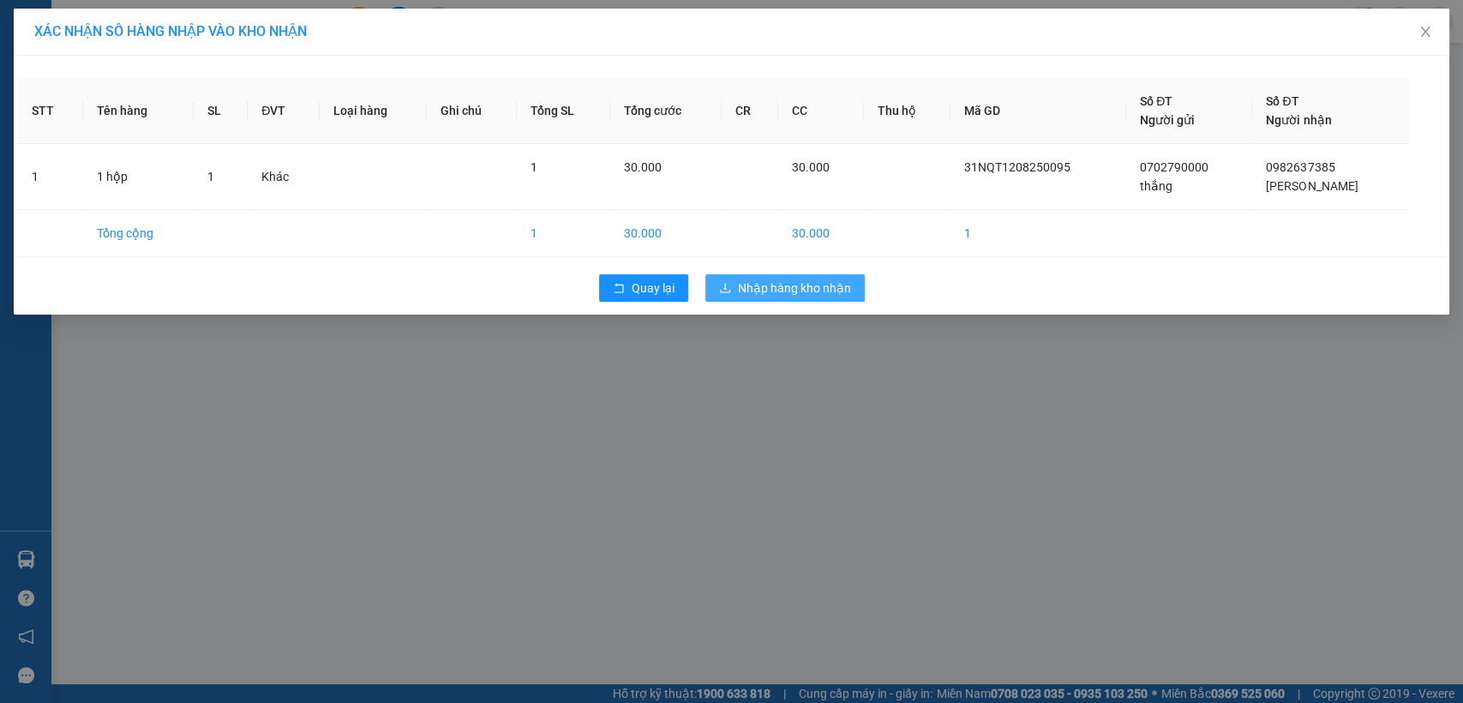
click at [782, 280] on span "Nhập hàng kho nhận" at bounding box center [794, 288] width 113 height 19
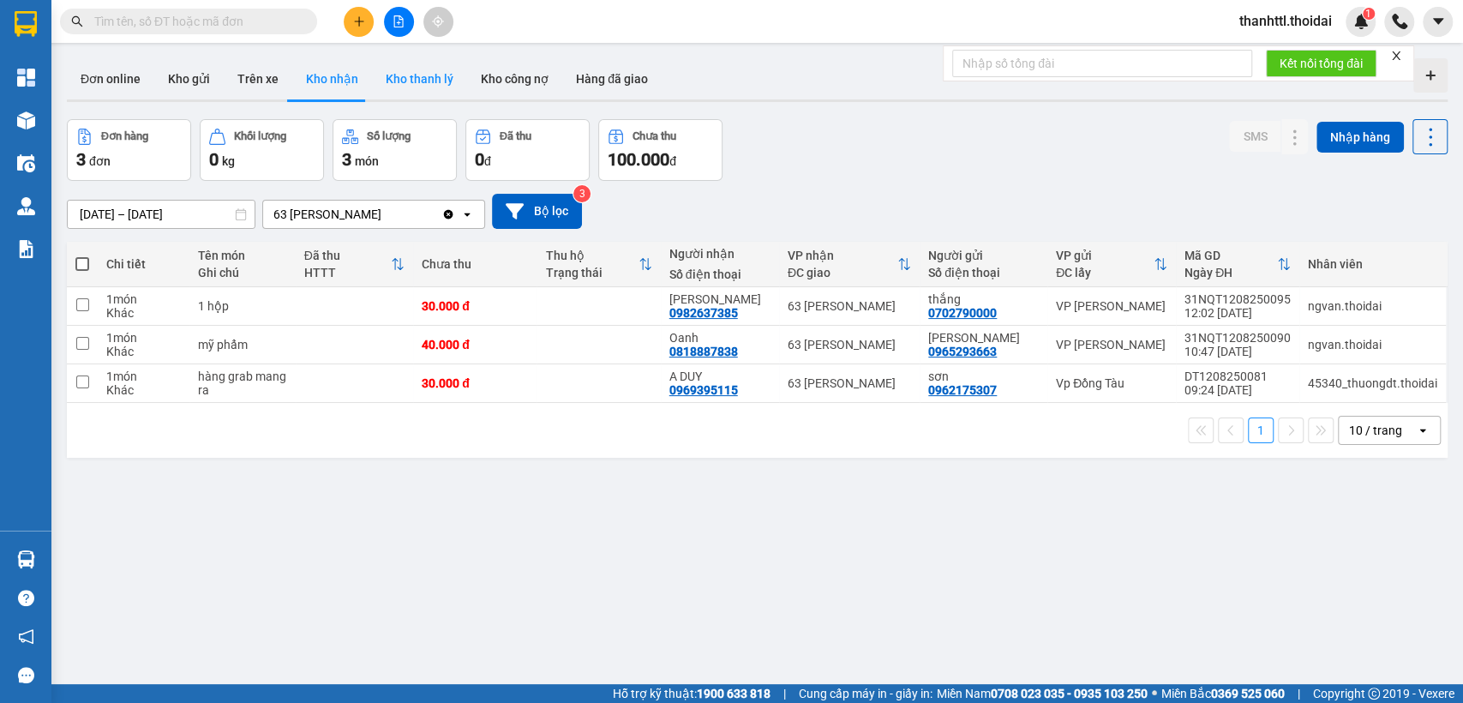
click at [415, 77] on button "Kho thanh lý" at bounding box center [419, 78] width 95 height 41
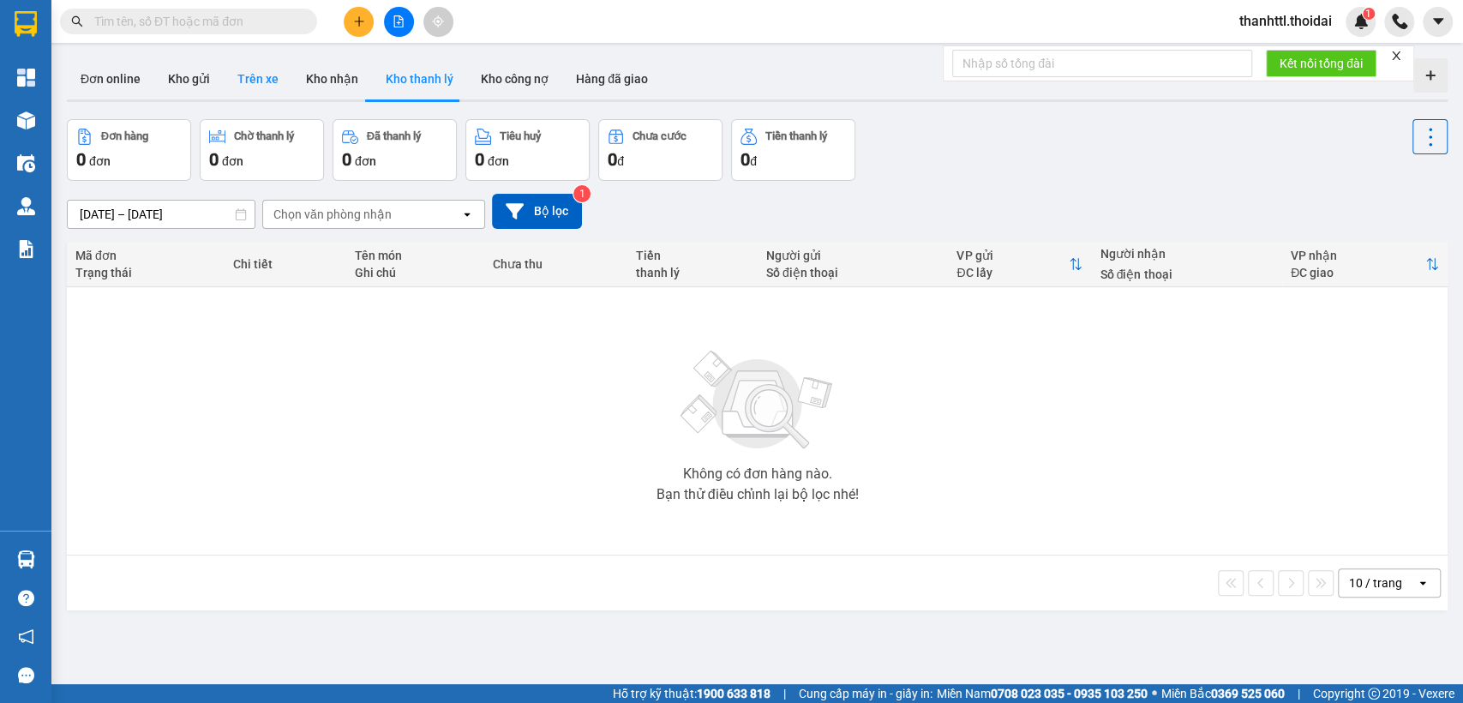
click at [248, 82] on button "Trên xe" at bounding box center [258, 78] width 69 height 41
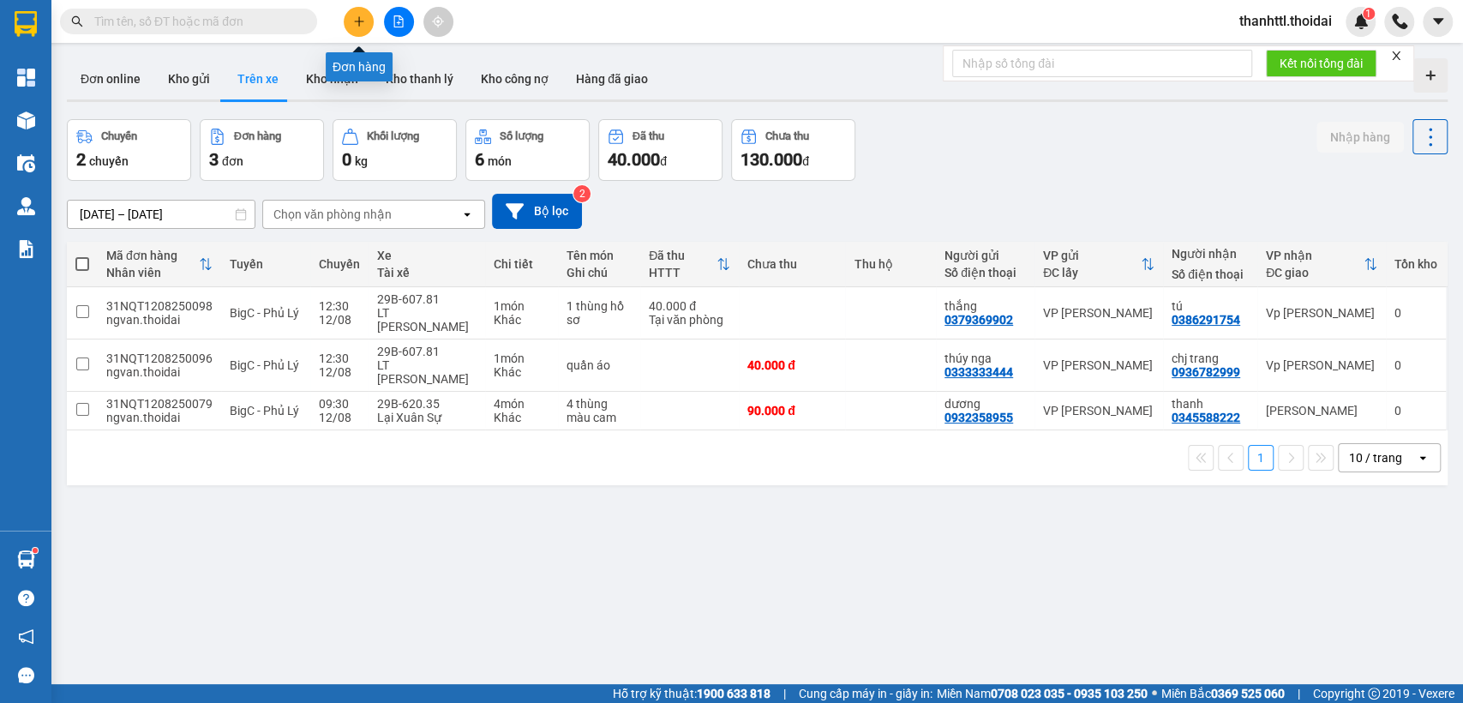
click at [358, 22] on icon "plus" at bounding box center [358, 20] width 1 height 9
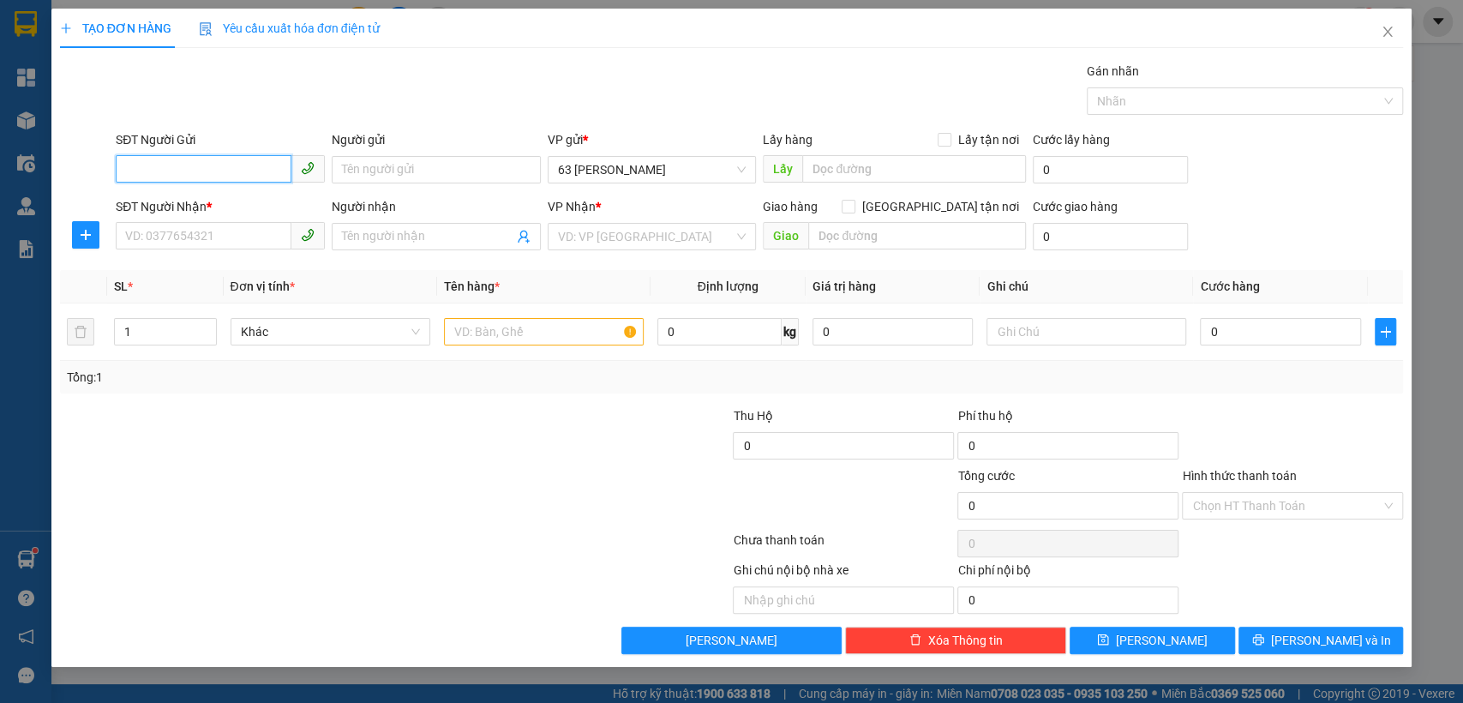
click at [204, 167] on input "SĐT Người Gửi" at bounding box center [204, 168] width 176 height 27
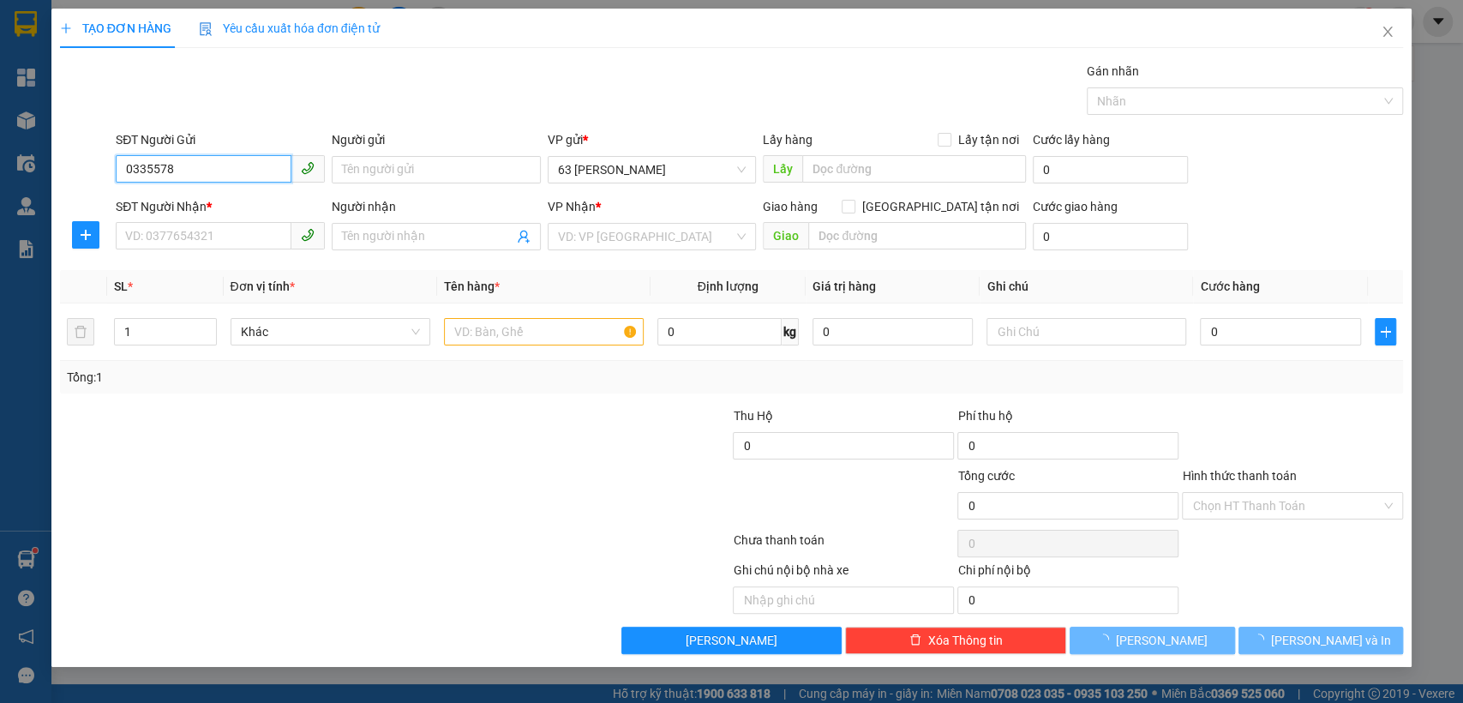
click at [203, 167] on input "0335578" at bounding box center [204, 168] width 176 height 27
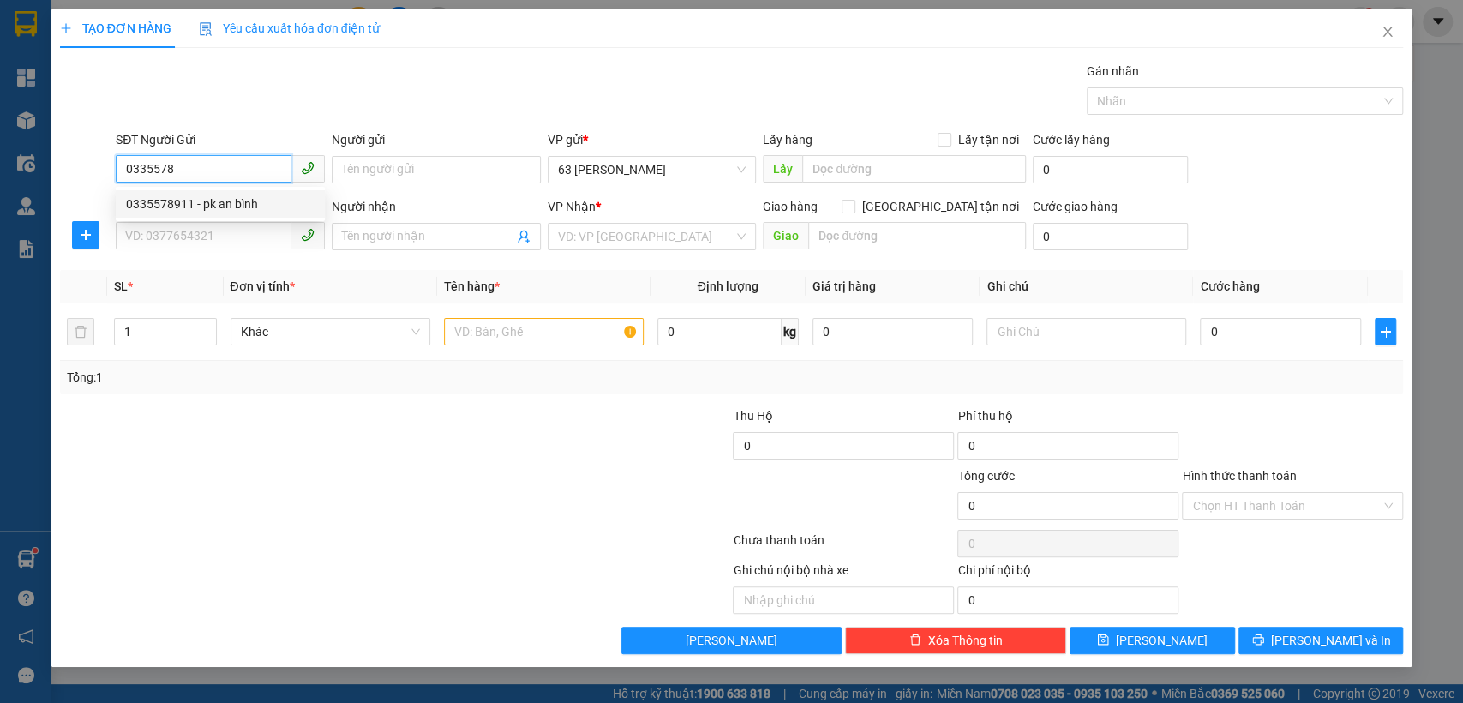
click at [201, 211] on div "0335578911 - pk an bình" at bounding box center [220, 204] width 189 height 19
type input "0335578911"
type input "pk an bình"
type input "0335578911"
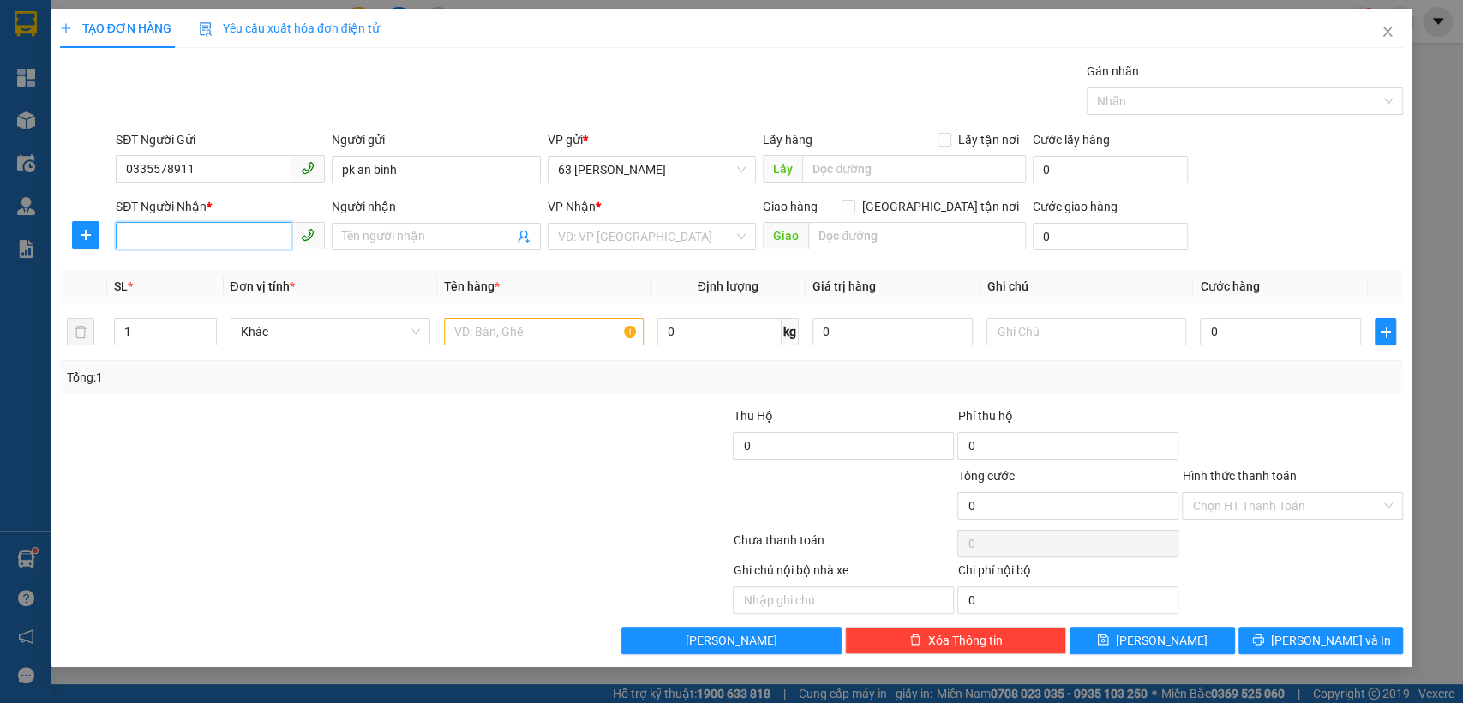
click at [191, 242] on input "SĐT Người Nhận *" at bounding box center [204, 235] width 176 height 27
click at [203, 269] on div "0969678791 - [GEOGRAPHIC_DATA]" at bounding box center [222, 270] width 193 height 19
type input "0969678791"
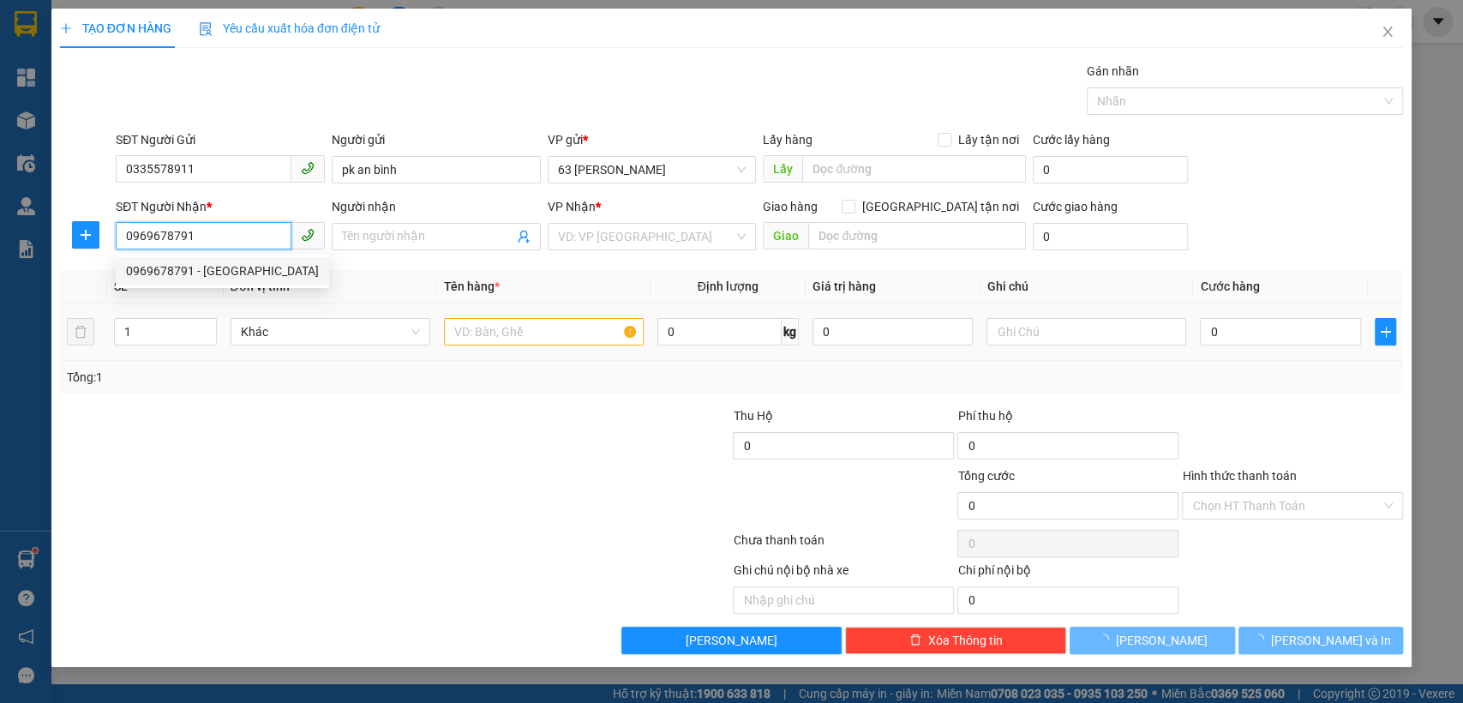
type input "Việt Anh"
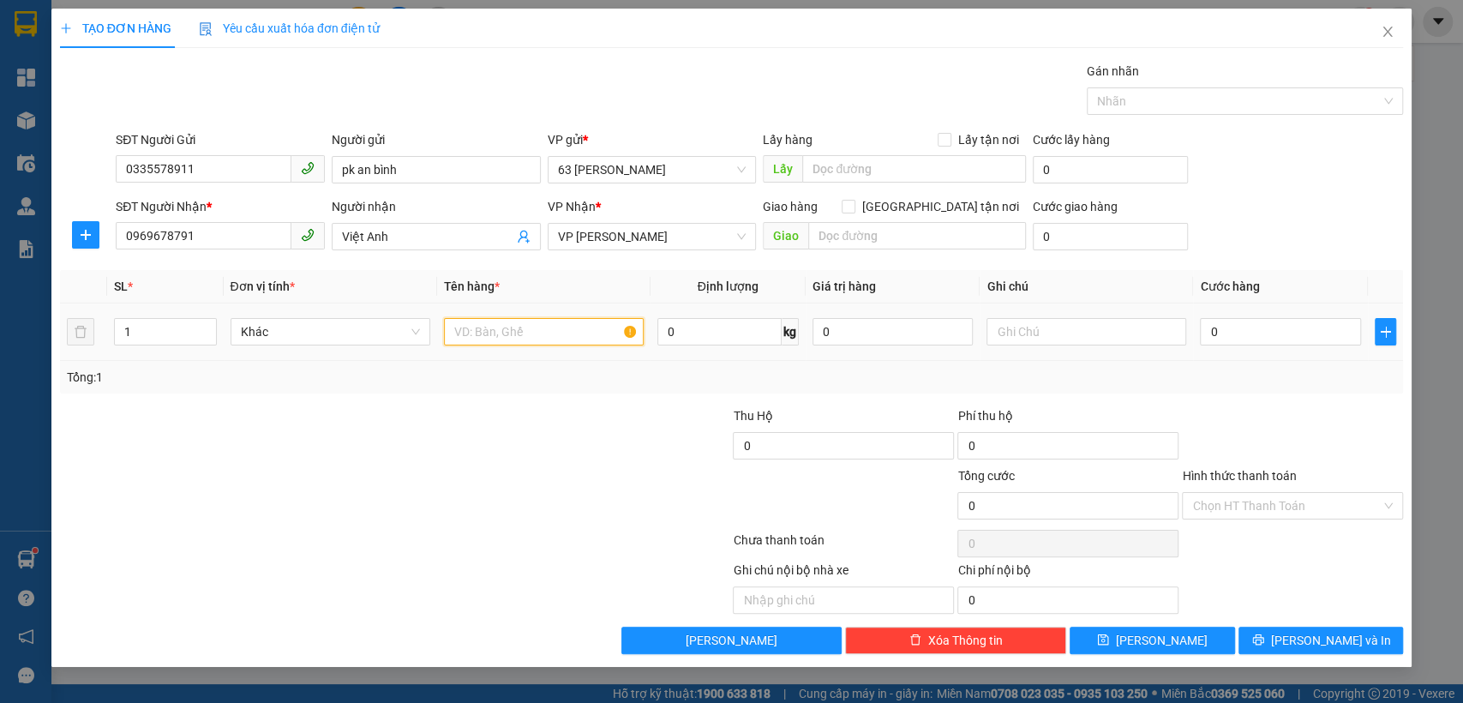
click at [507, 343] on input "text" at bounding box center [544, 331] width 200 height 27
type input "mẫu xn"
click at [1299, 321] on input "0" at bounding box center [1280, 331] width 161 height 27
type input "3"
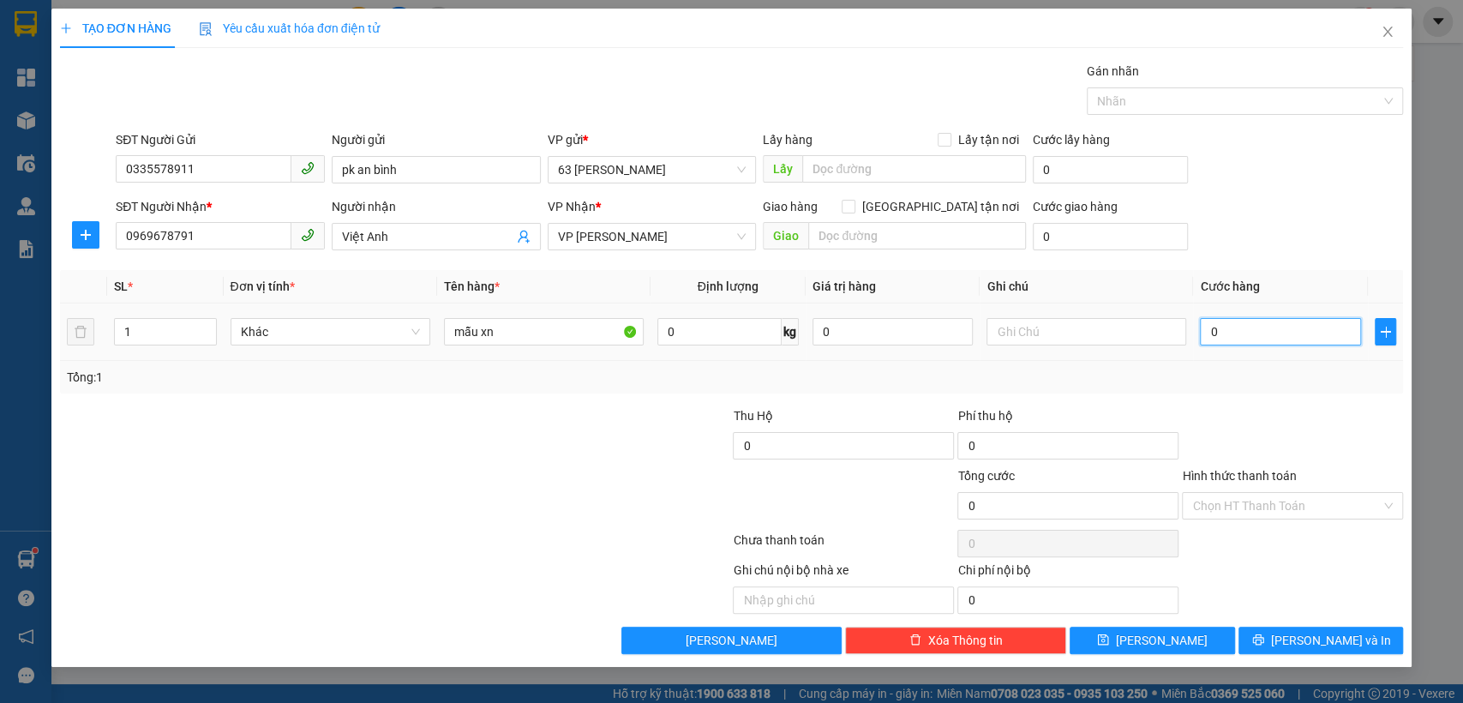
type input "3"
type input "30"
type input "300"
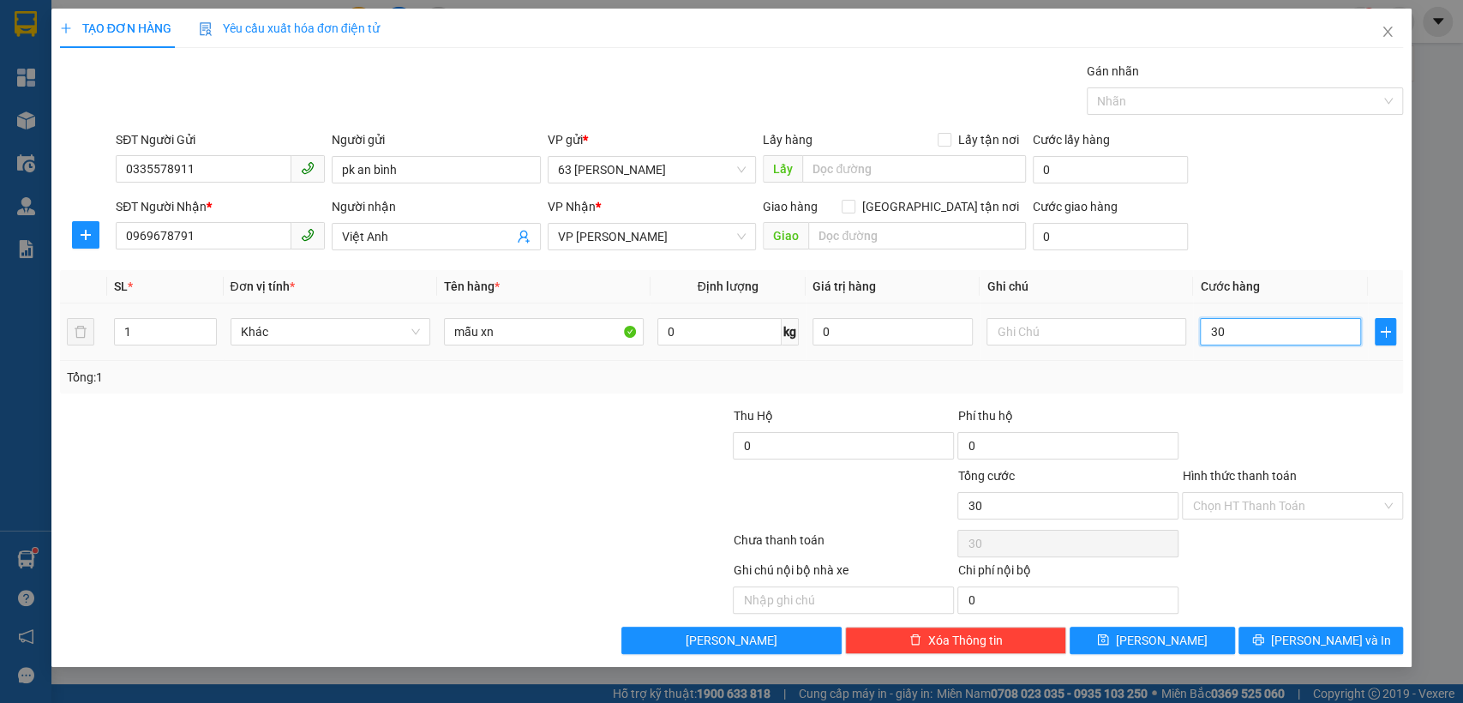
type input "300"
type input "3.000"
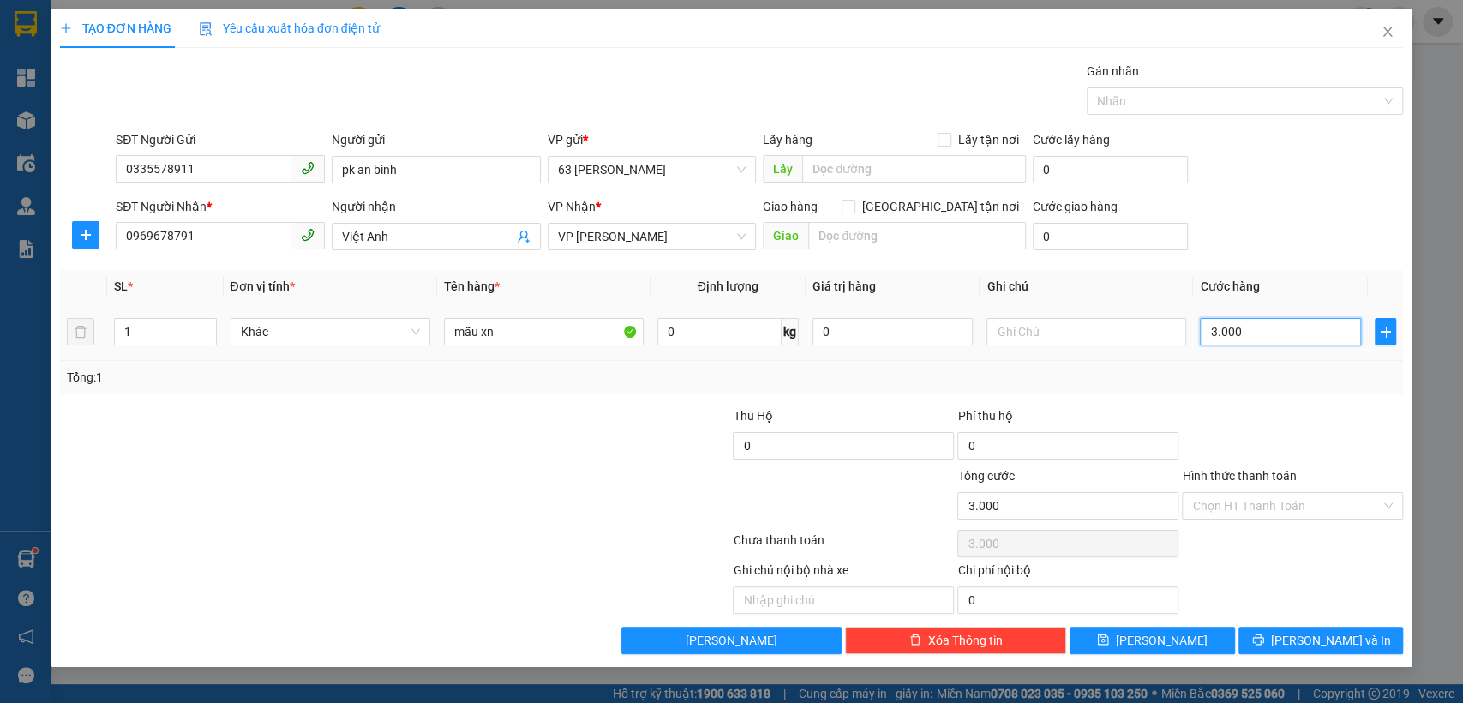
type input "30.000"
click at [1276, 644] on button "[PERSON_NAME] và In" at bounding box center [1321, 640] width 165 height 27
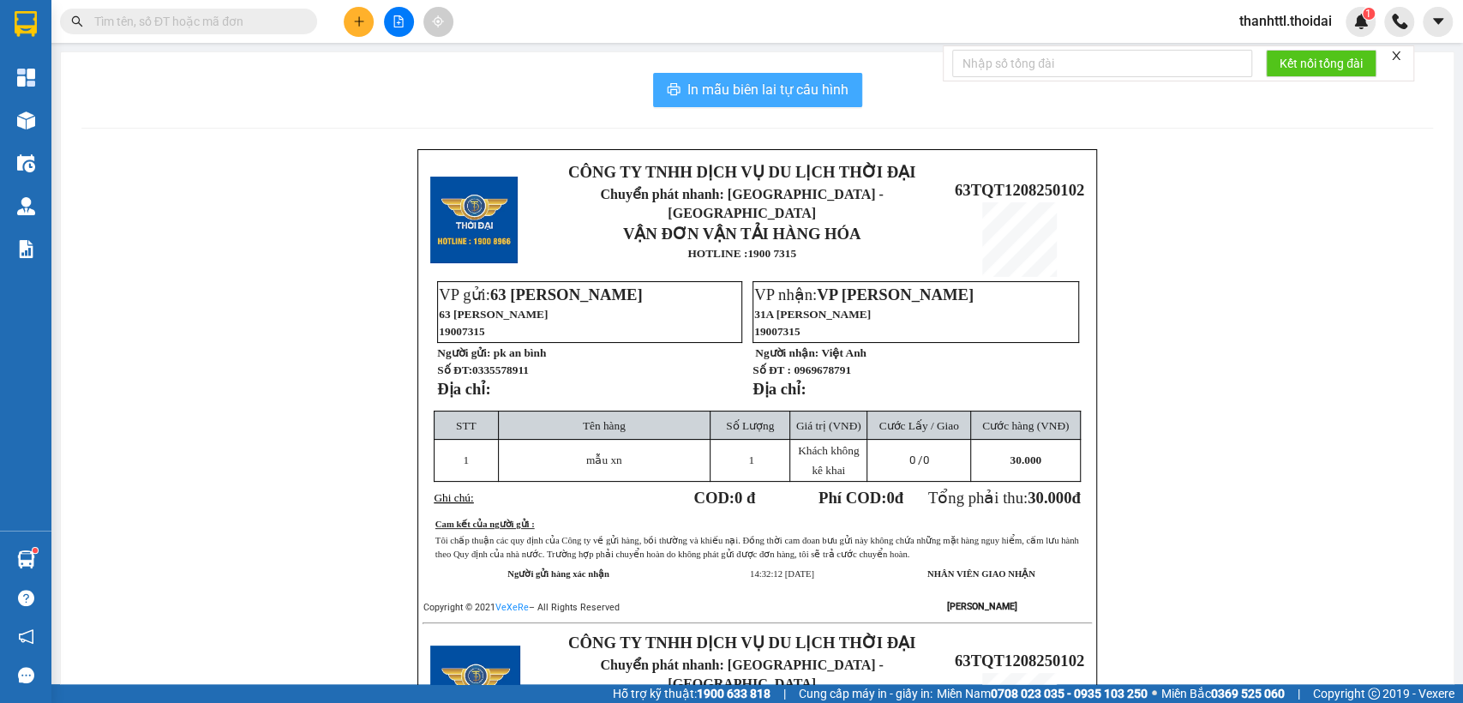
click at [754, 89] on span "In mẫu biên lai tự cấu hình" at bounding box center [767, 89] width 161 height 21
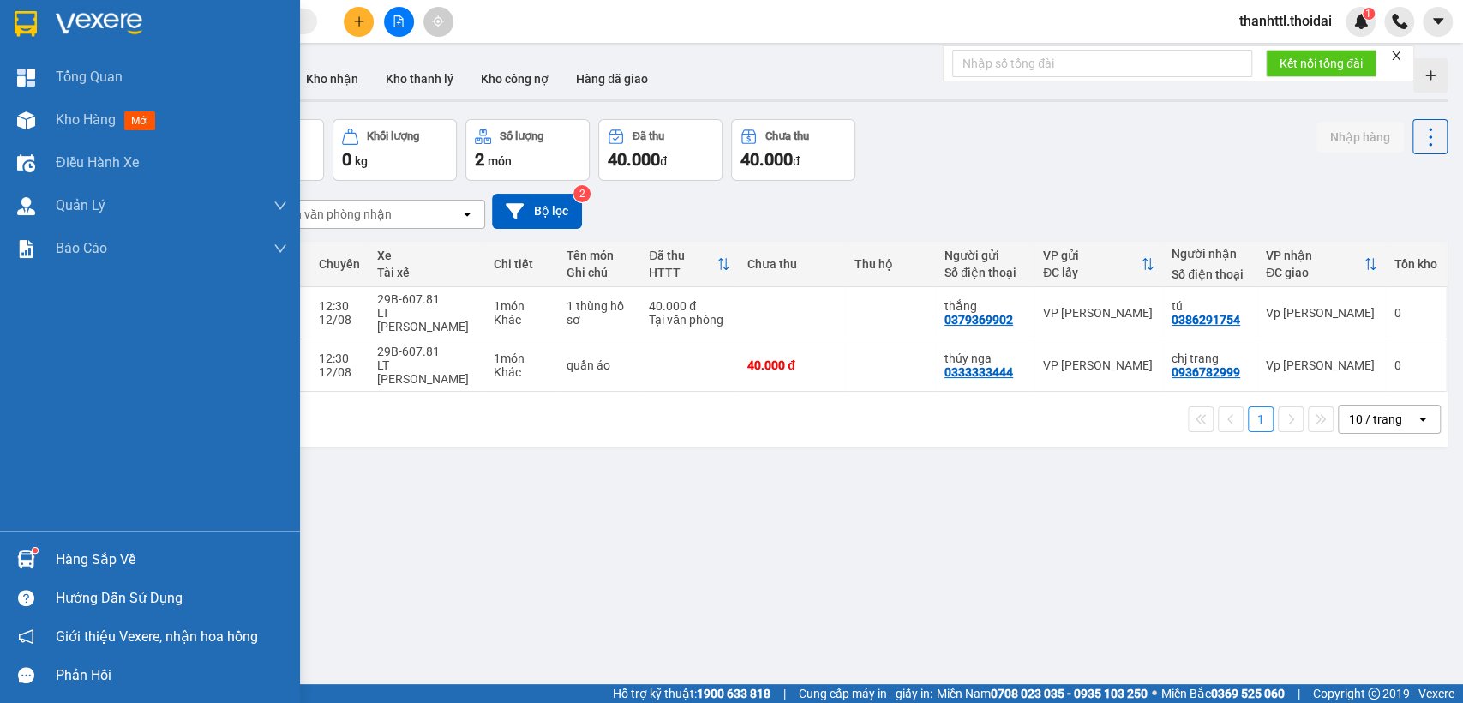
click at [46, 551] on div "Hàng sắp về" at bounding box center [150, 559] width 300 height 39
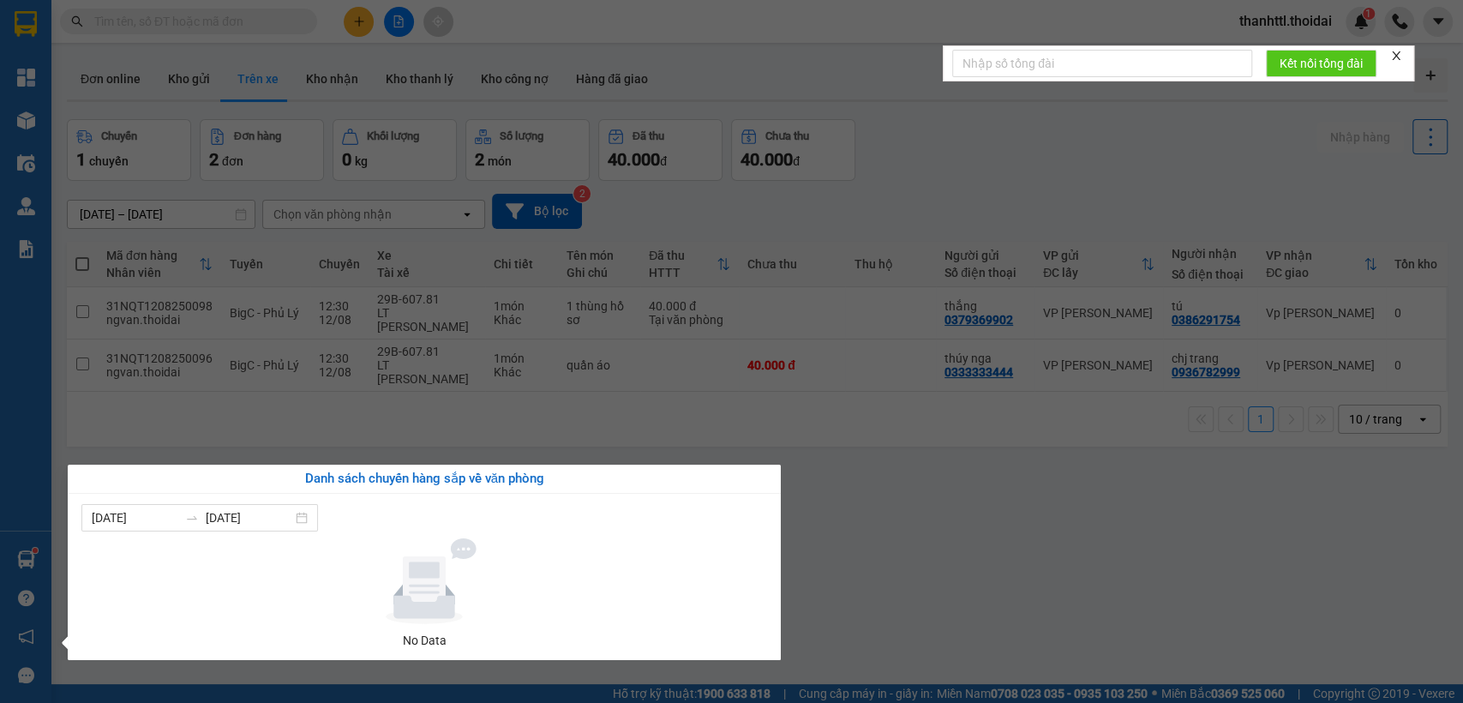
click at [985, 482] on section "Kết quả tìm kiếm ( 0 ) Bộ lọc No Data thanhttl.thoidai 1 Tổng Quan Kho hàng mới…" at bounding box center [731, 351] width 1463 height 703
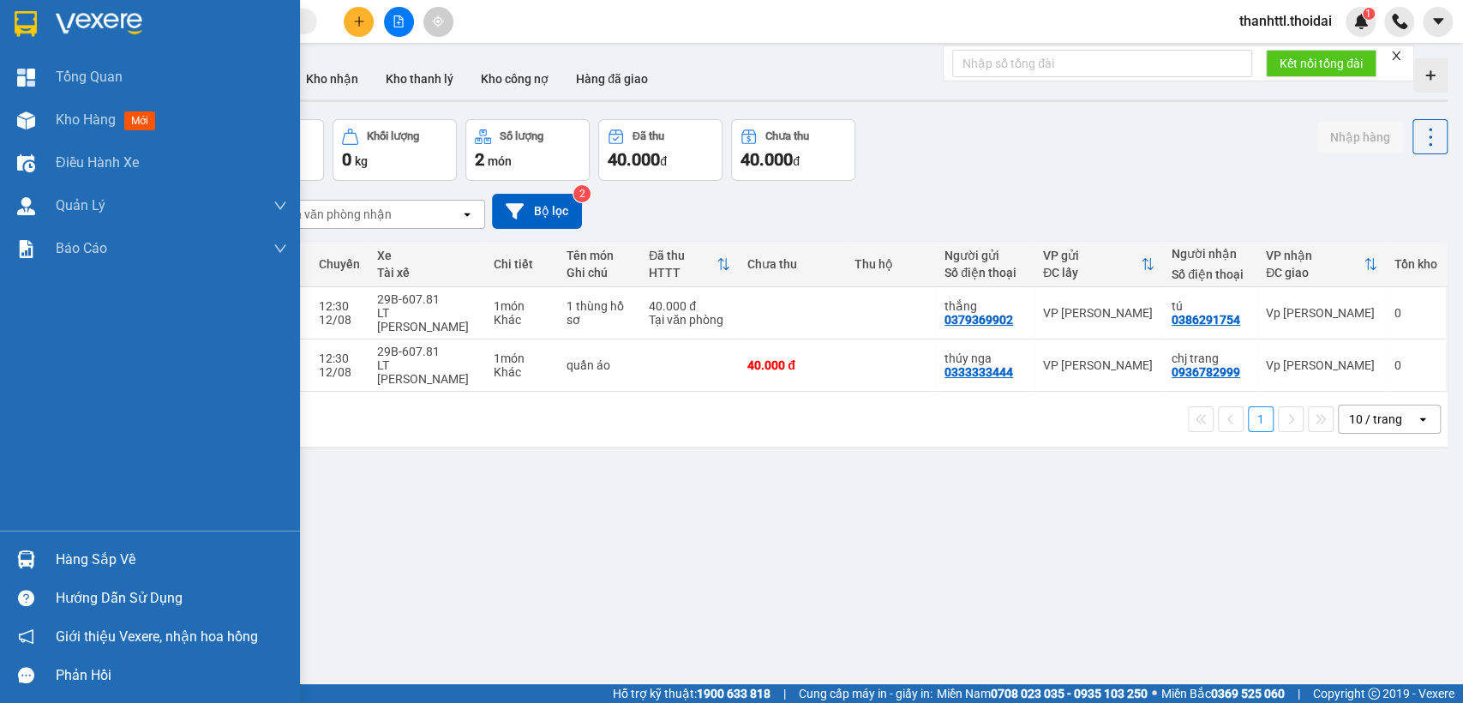
click at [66, 548] on div "Hàng sắp về" at bounding box center [171, 560] width 231 height 26
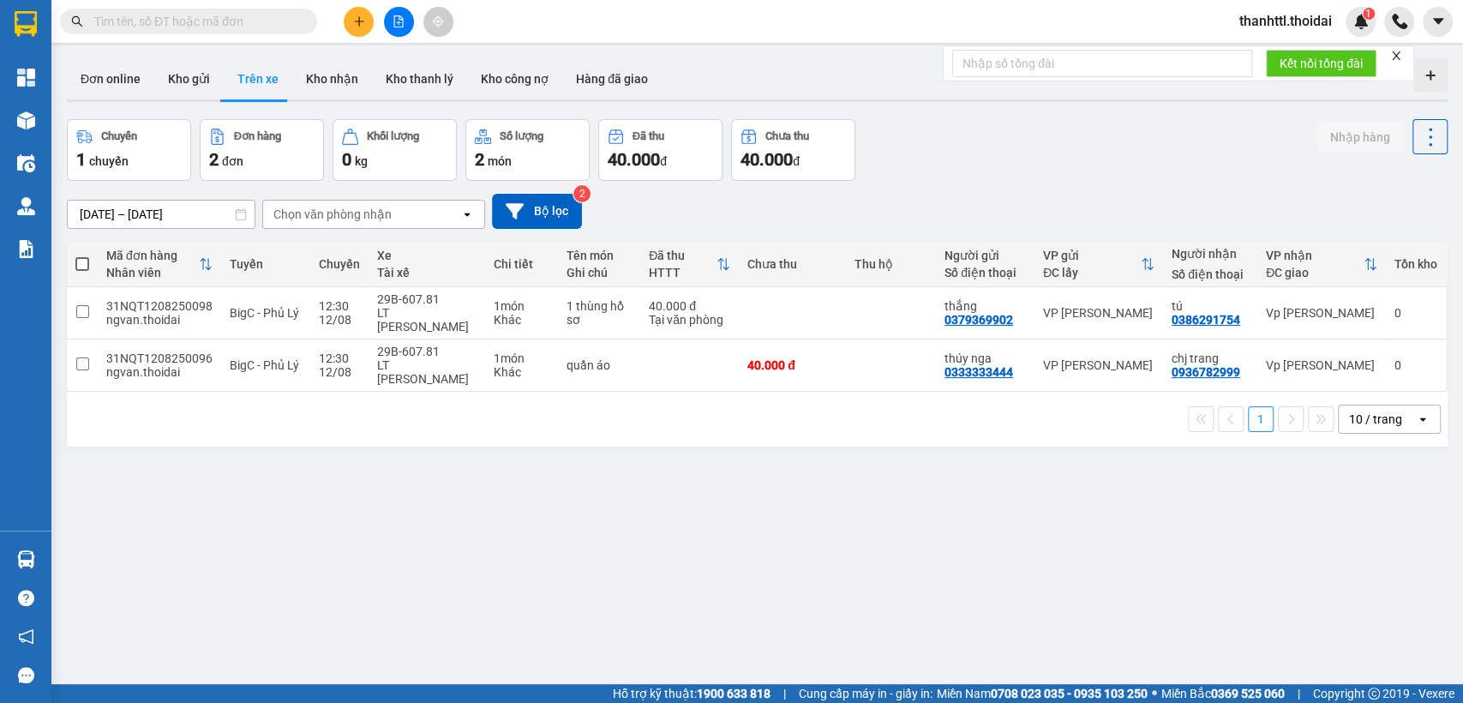
click at [891, 523] on section "Kết quả tìm kiếm ( 0 ) Bộ lọc No Data thanhttl.thoidai 1 Tổng Quan Kho hàng mới…" at bounding box center [731, 351] width 1463 height 703
click at [422, 87] on button "Kho thanh lý" at bounding box center [419, 78] width 95 height 41
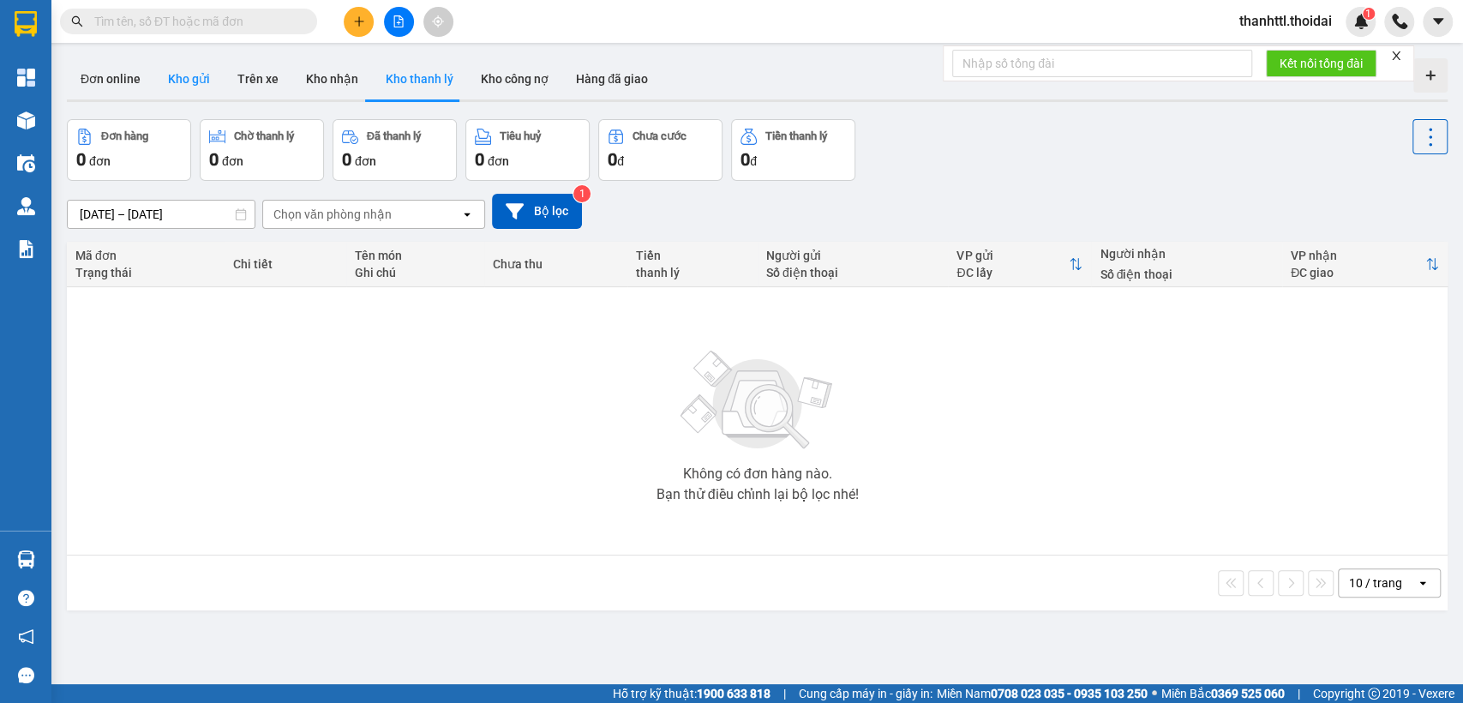
click at [195, 79] on button "Kho gửi" at bounding box center [188, 78] width 69 height 41
type input "[DATE] – [DATE]"
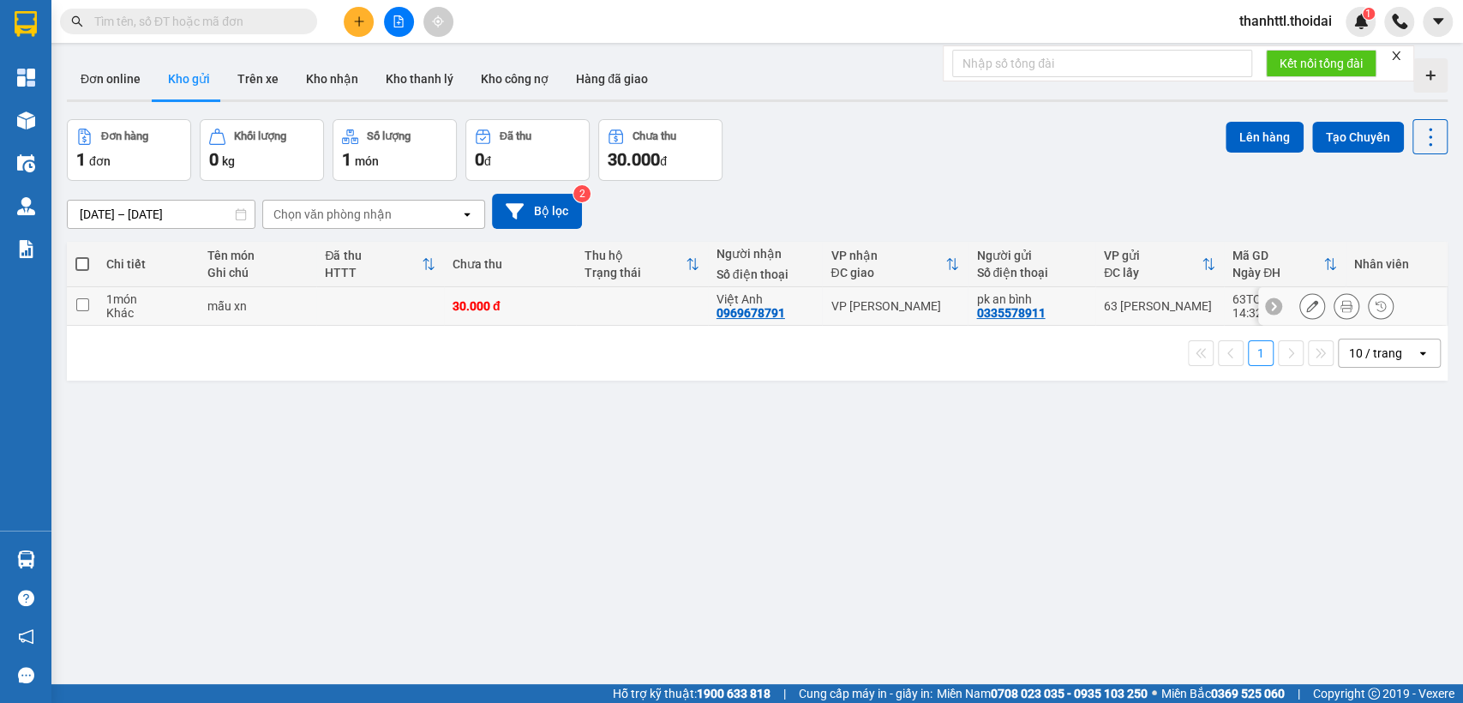
click at [87, 310] on input "checkbox" at bounding box center [82, 304] width 13 height 13
checkbox input "true"
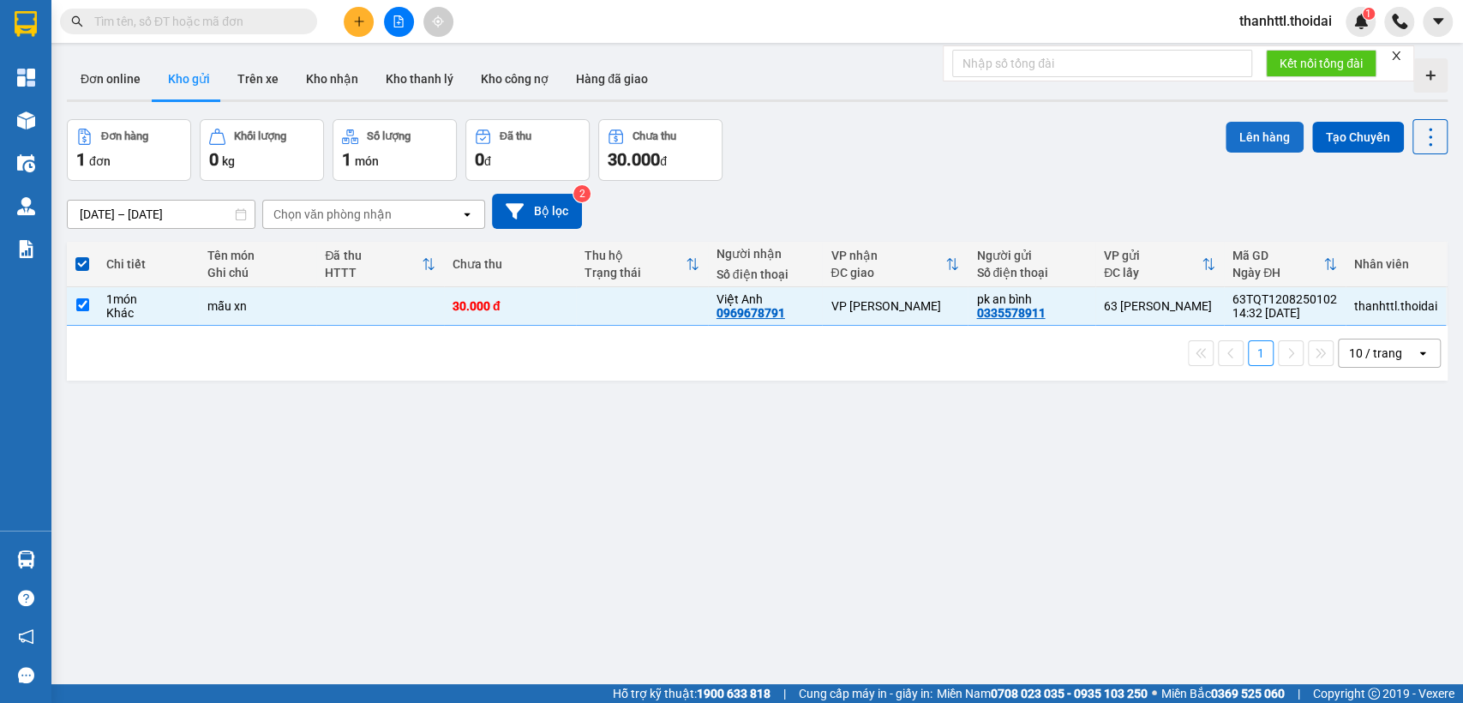
click at [1234, 135] on button "Lên hàng" at bounding box center [1265, 137] width 78 height 31
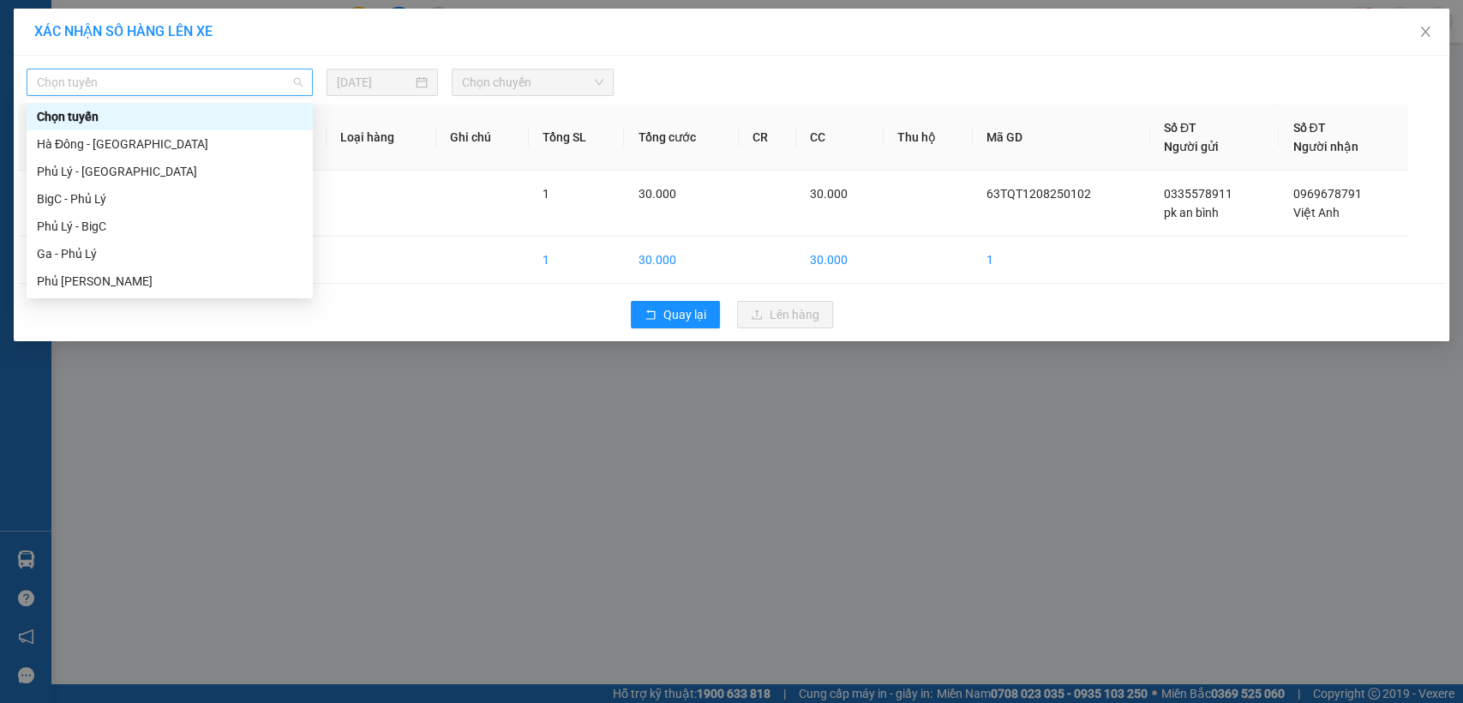
click at [297, 77] on span "Chọn tuyến" at bounding box center [170, 82] width 266 height 26
click at [102, 229] on div "Phủ Lý - BigC" at bounding box center [170, 226] width 266 height 19
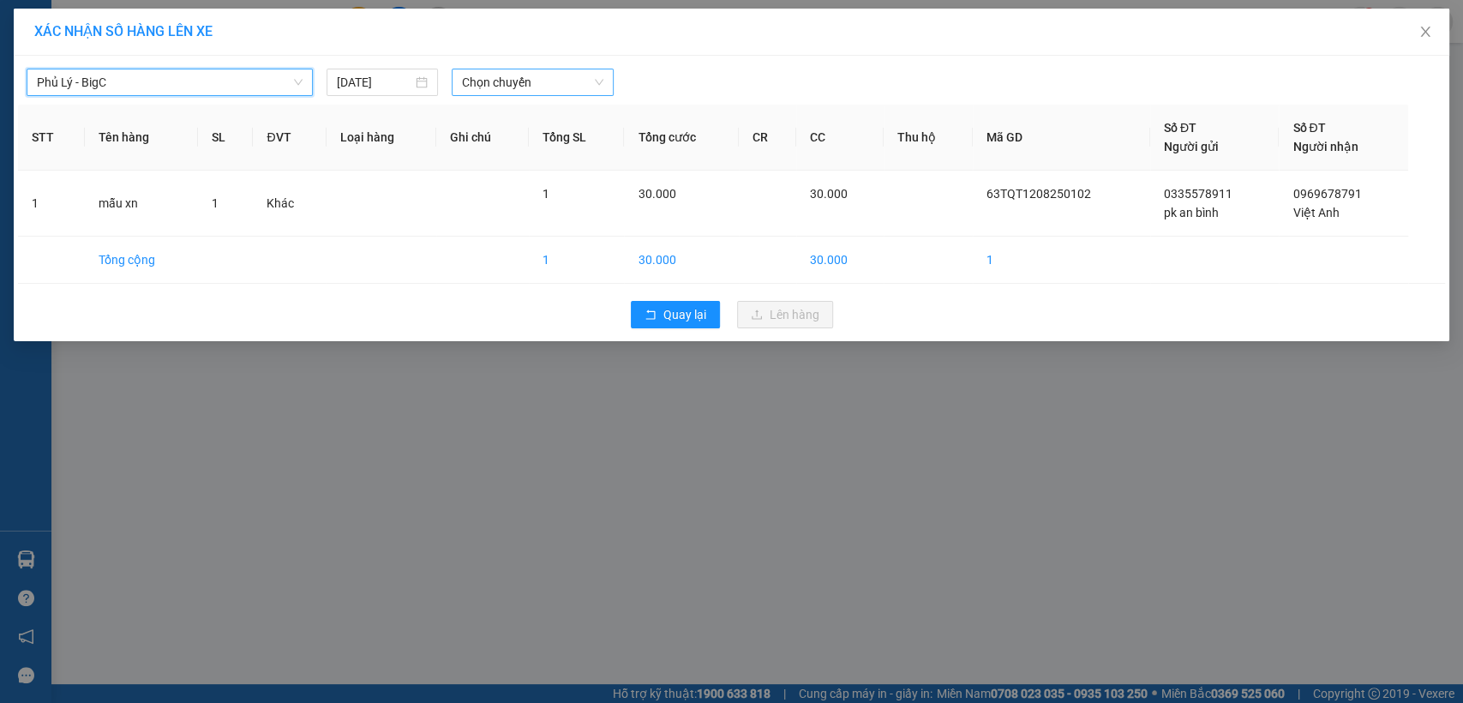
click at [601, 86] on span "Chọn chuyến" at bounding box center [532, 82] width 141 height 26
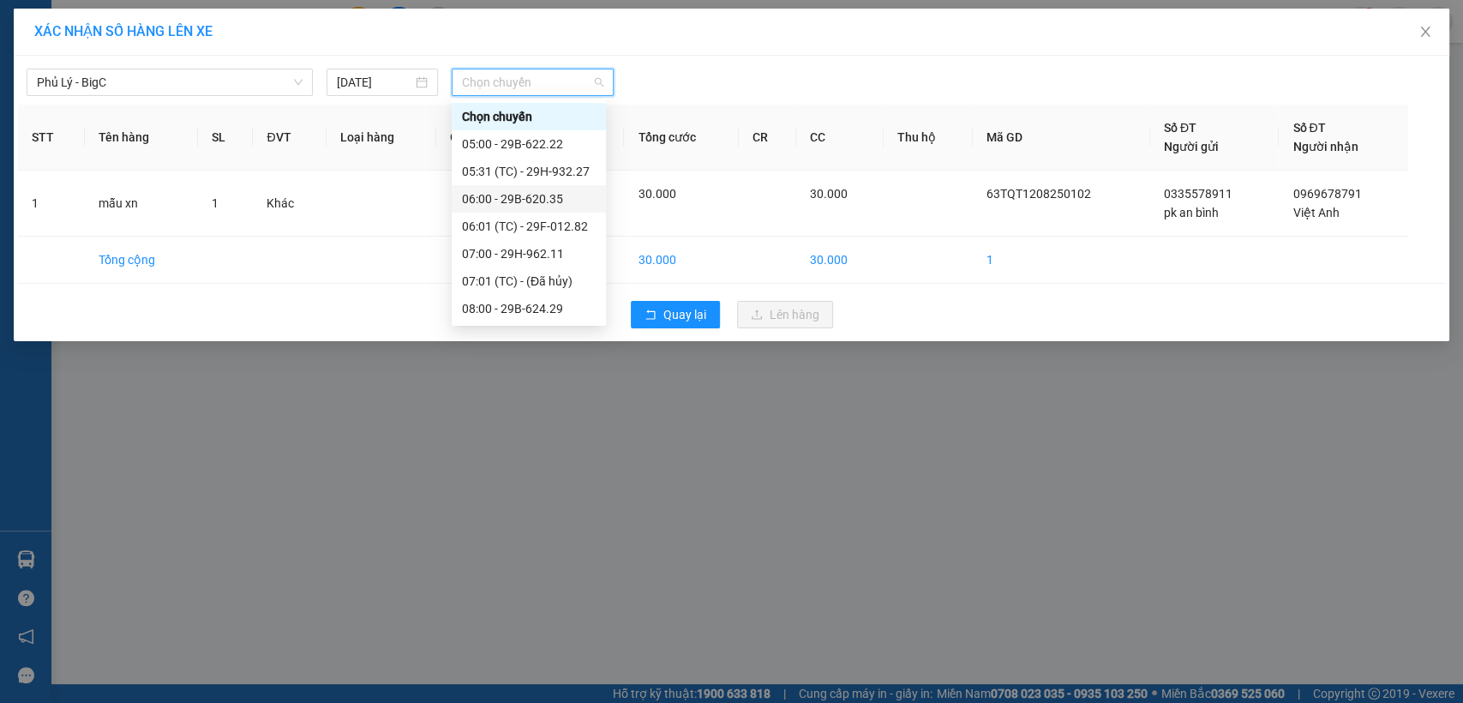
scroll to position [285, 0]
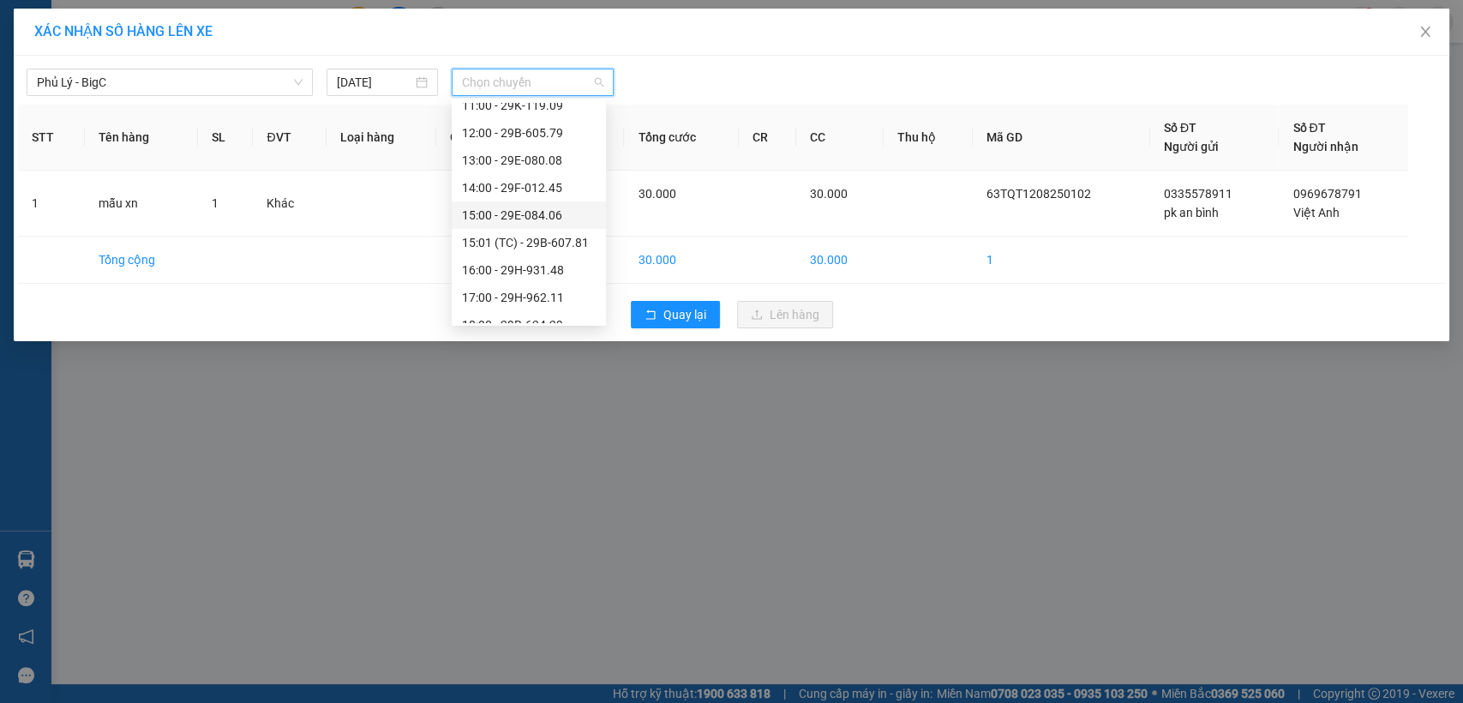
click at [534, 219] on div "15:00 - 29E-084.06" at bounding box center [529, 215] width 134 height 19
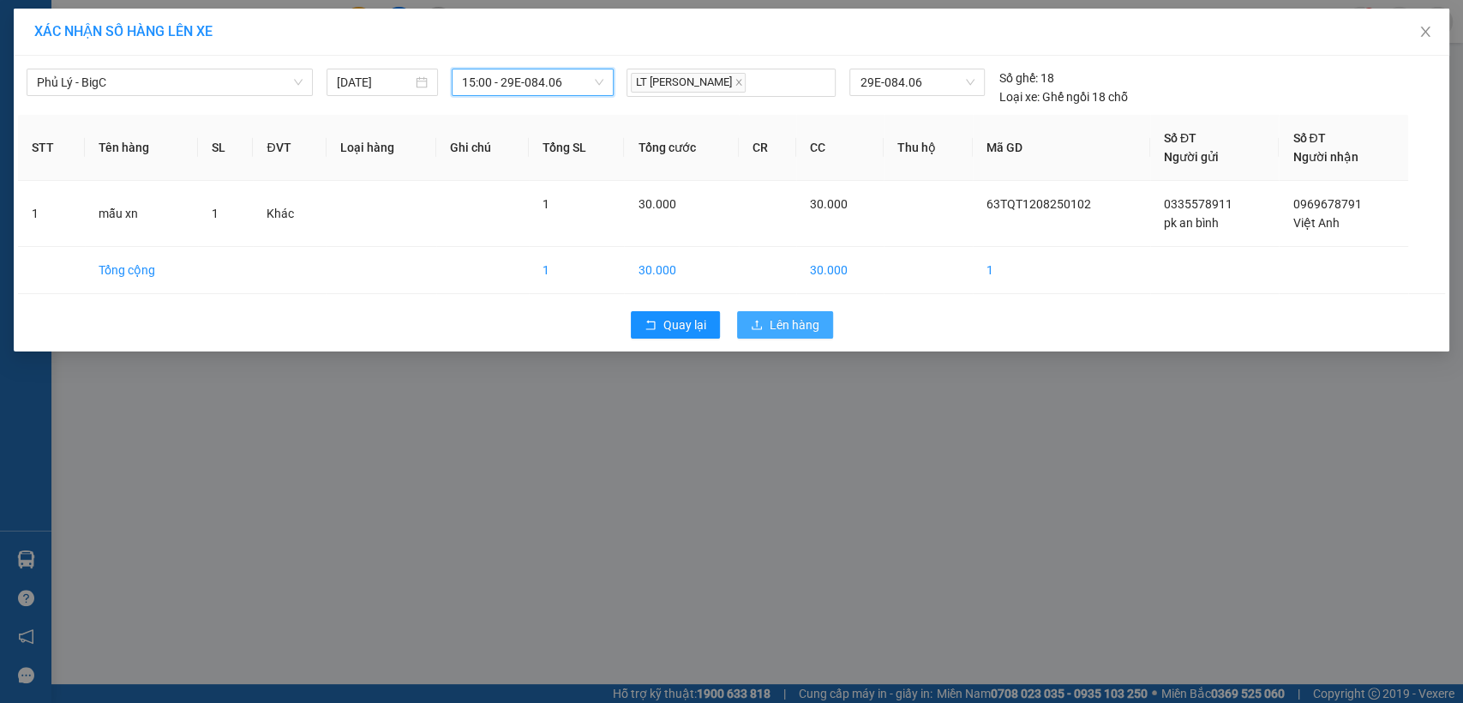
click at [788, 324] on span "Lên hàng" at bounding box center [795, 324] width 50 height 19
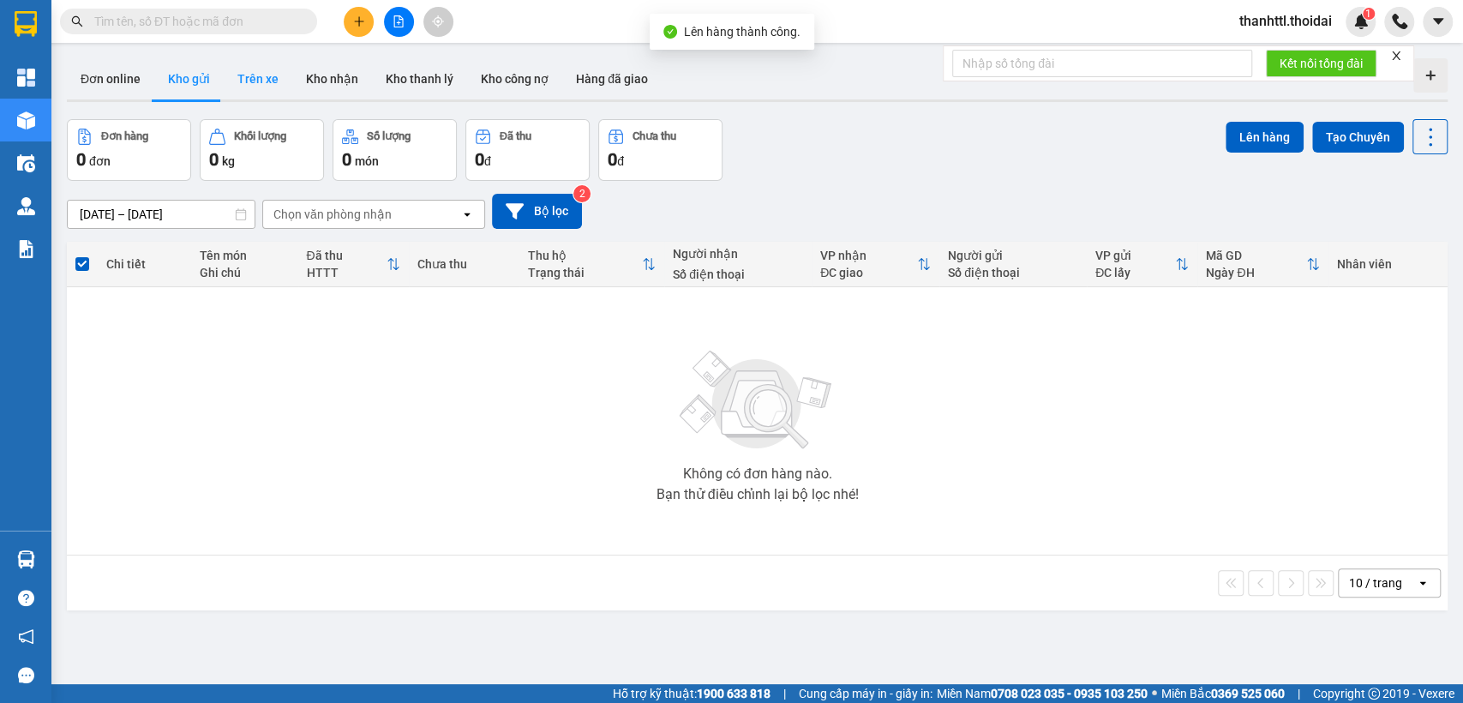
click at [249, 80] on button "Trên xe" at bounding box center [258, 78] width 69 height 41
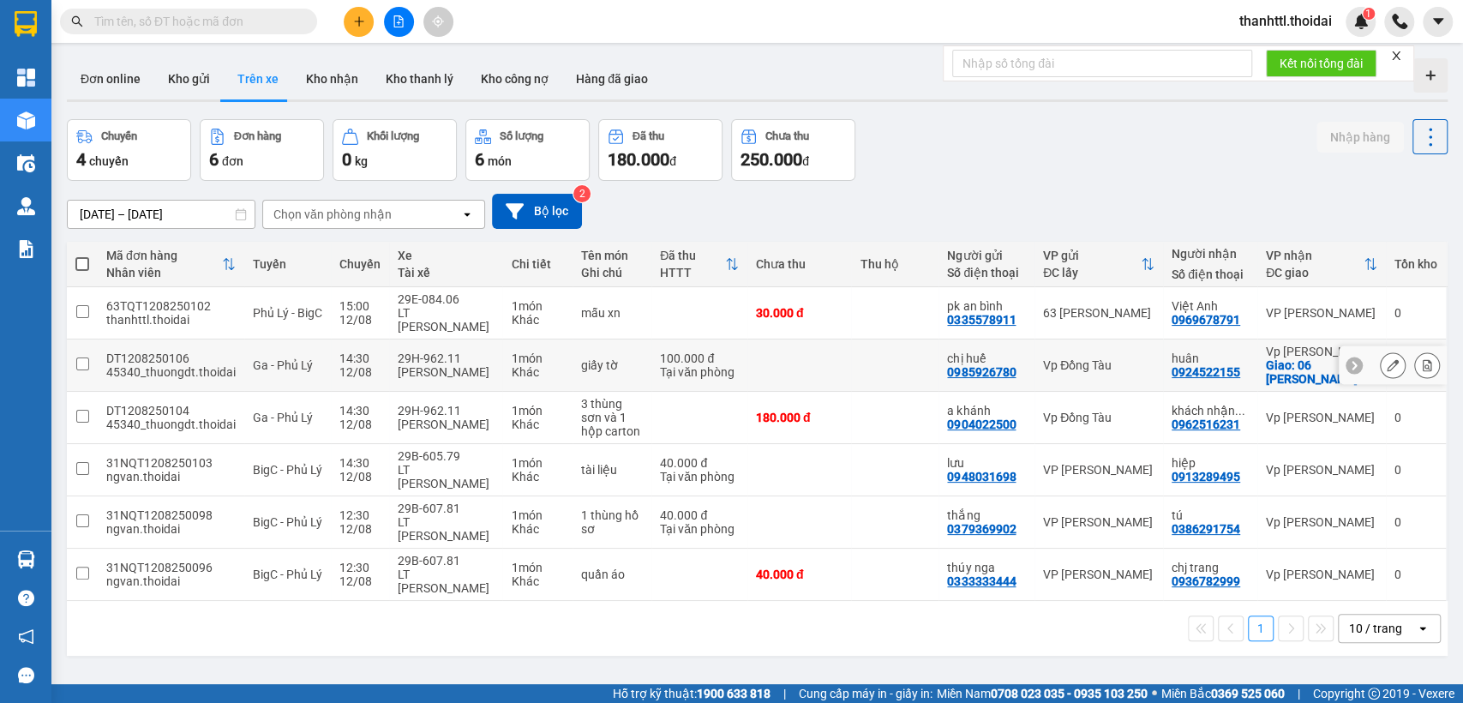
click at [674, 365] on div "Tại văn phòng" at bounding box center [699, 372] width 79 height 14
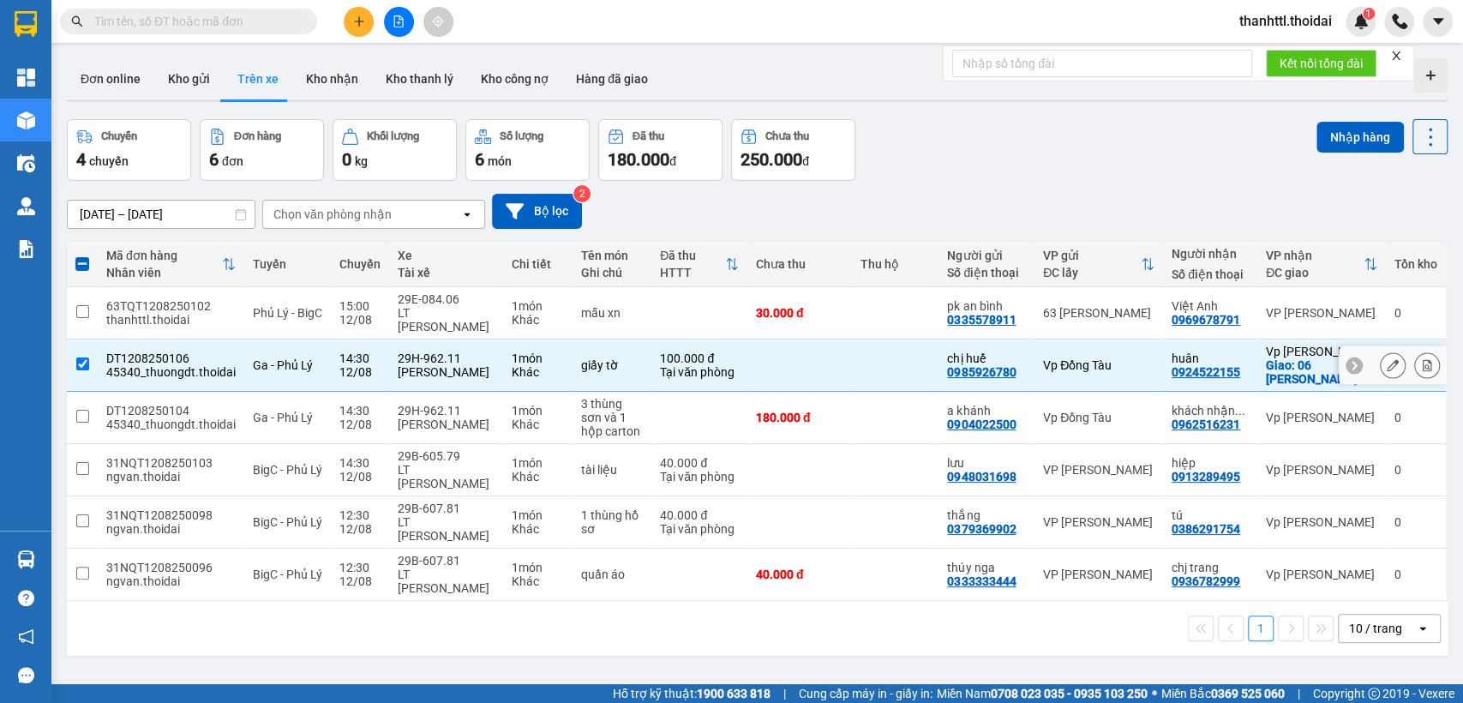
click at [76, 357] on input "checkbox" at bounding box center [82, 363] width 13 height 13
checkbox input "false"
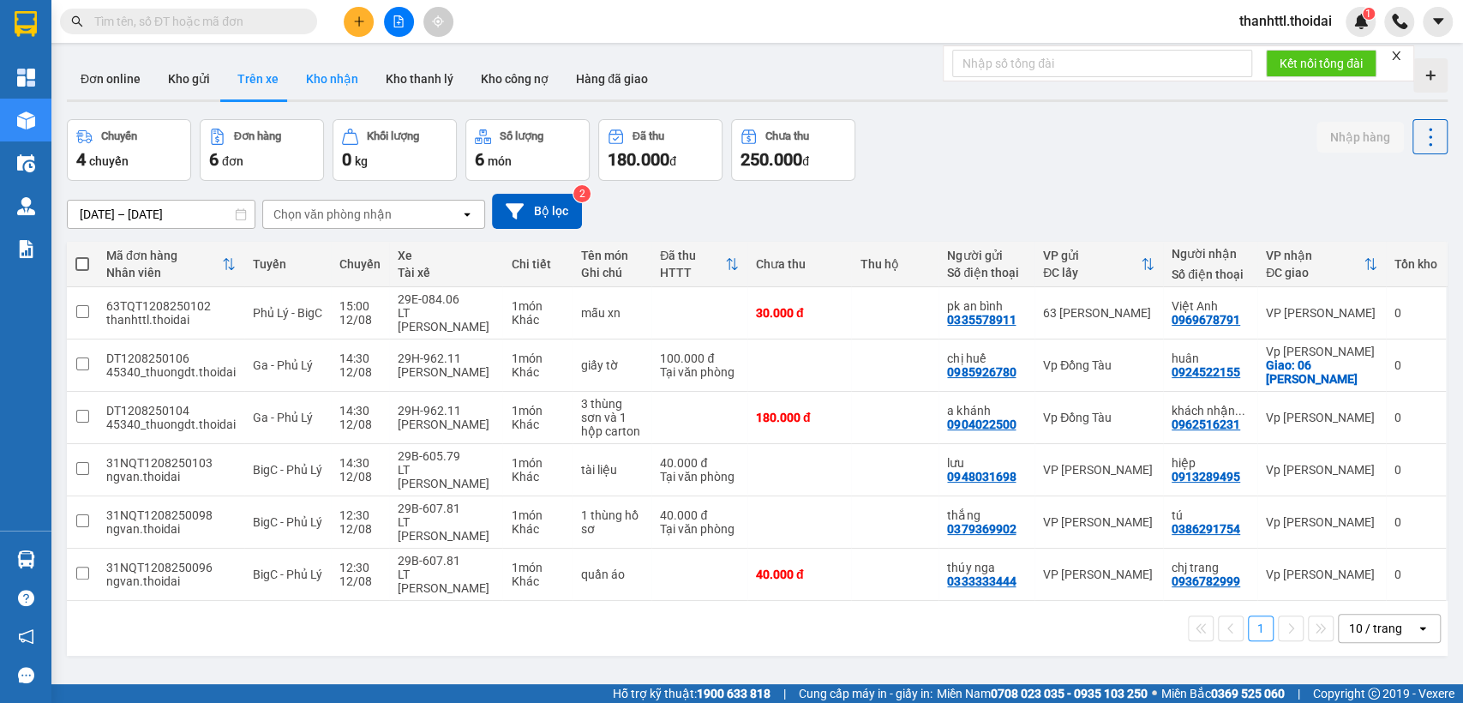
click at [311, 81] on button "Kho nhận" at bounding box center [332, 78] width 80 height 41
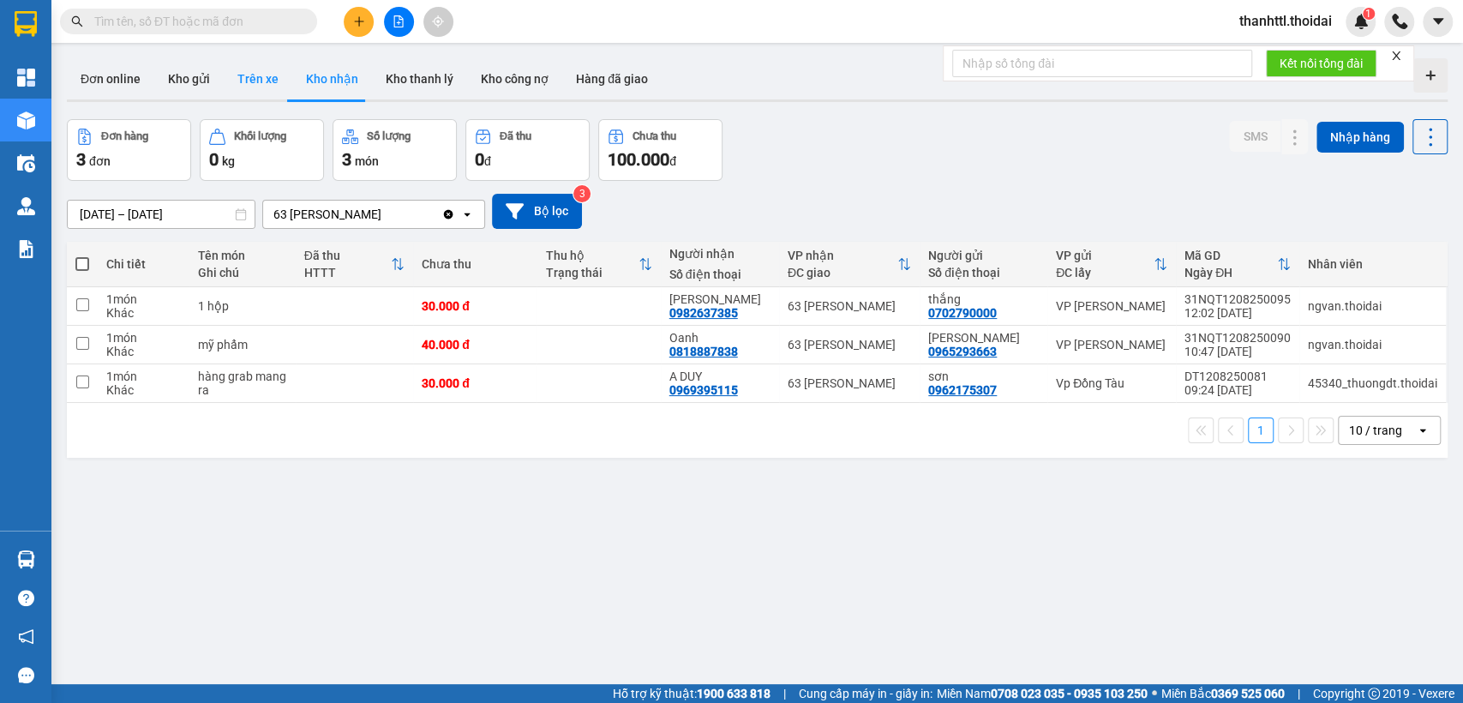
click at [257, 79] on button "Trên xe" at bounding box center [258, 78] width 69 height 41
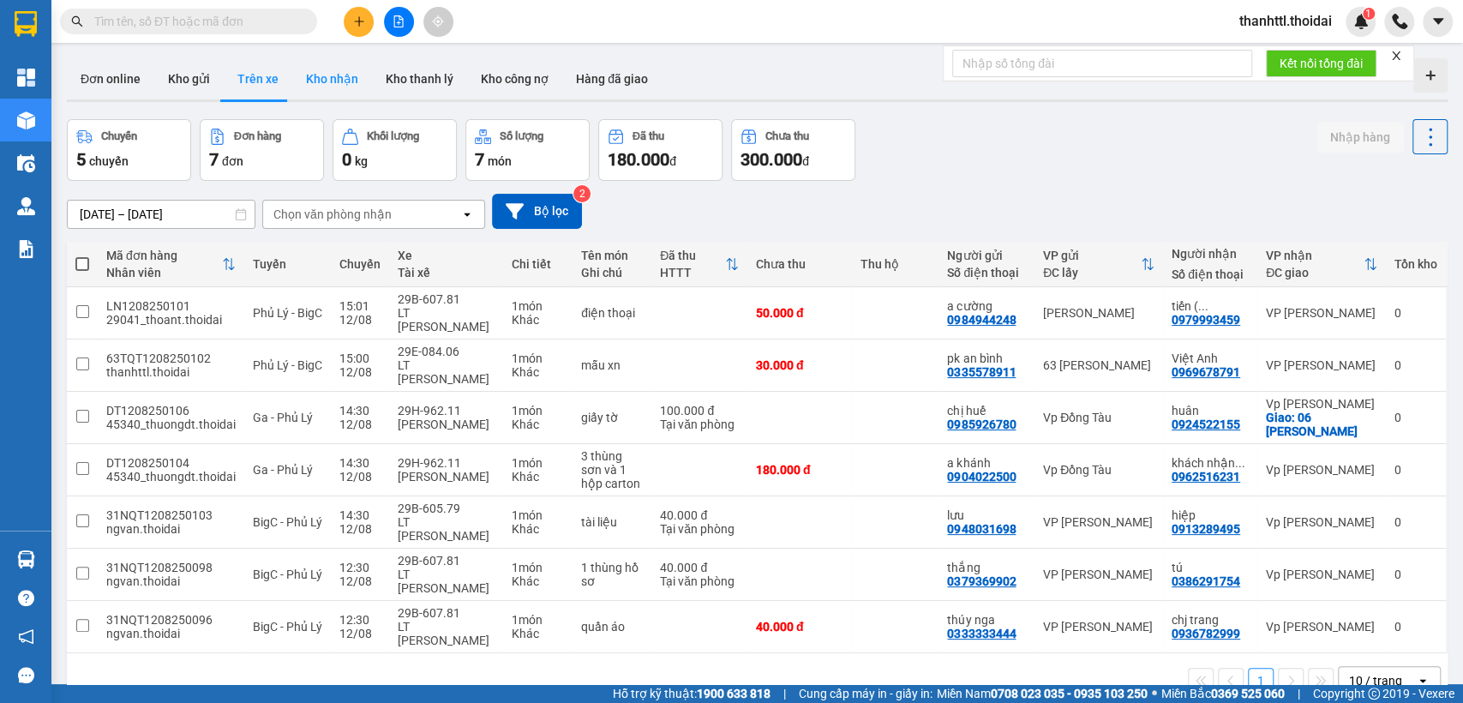
click at [316, 84] on button "Kho nhận" at bounding box center [332, 78] width 80 height 41
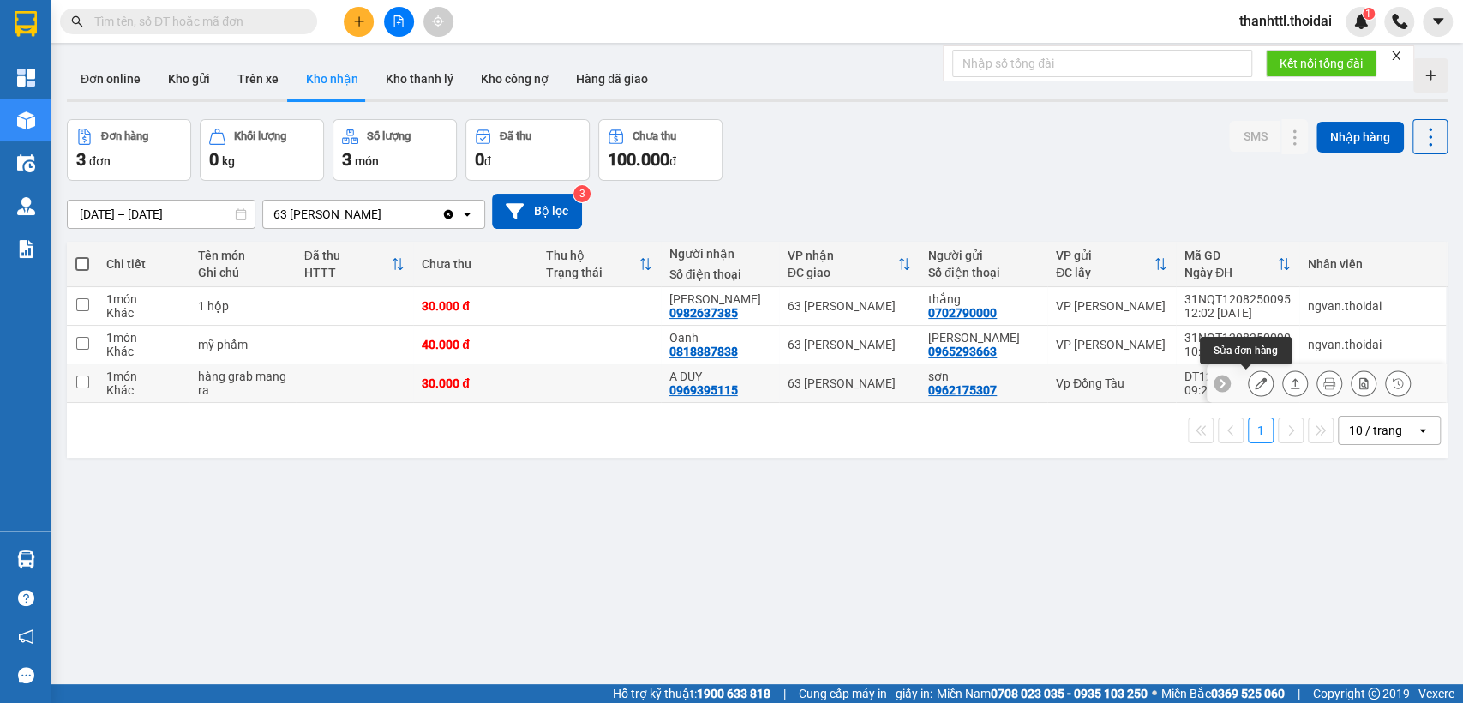
click at [1255, 381] on icon at bounding box center [1261, 383] width 12 height 12
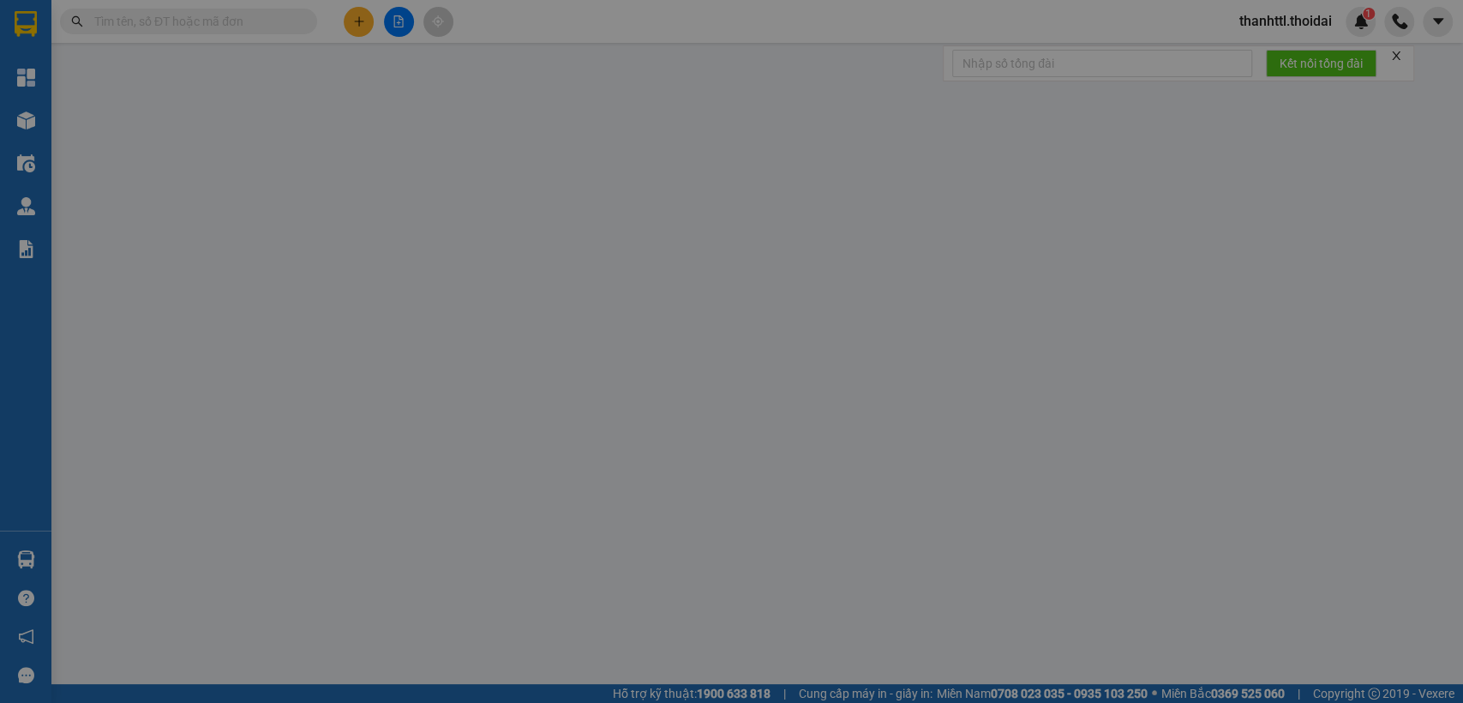
type input "0962175307"
type input "sơn"
type input "0969395115"
type input "A DUY"
type input "30.000"
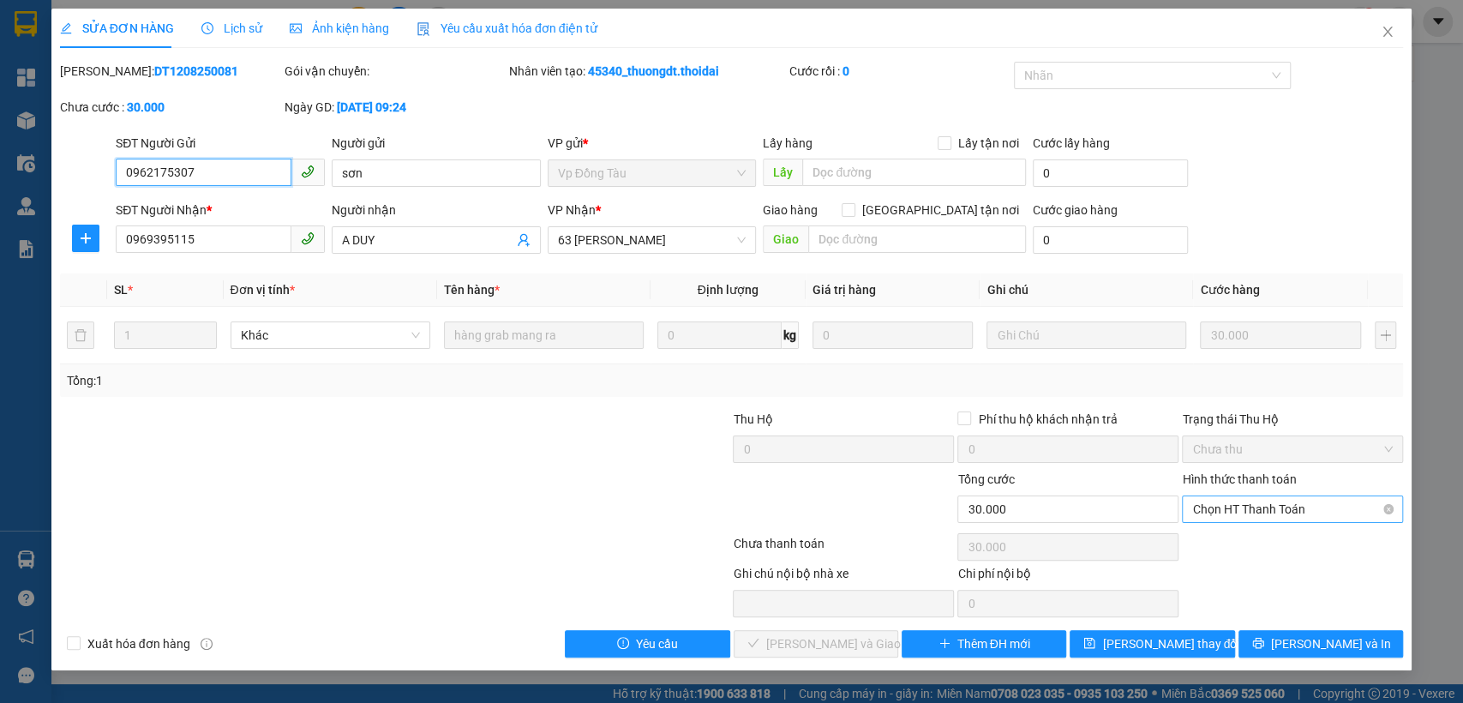
click at [1211, 504] on span "Chọn HT Thanh Toán" at bounding box center [1292, 509] width 201 height 26
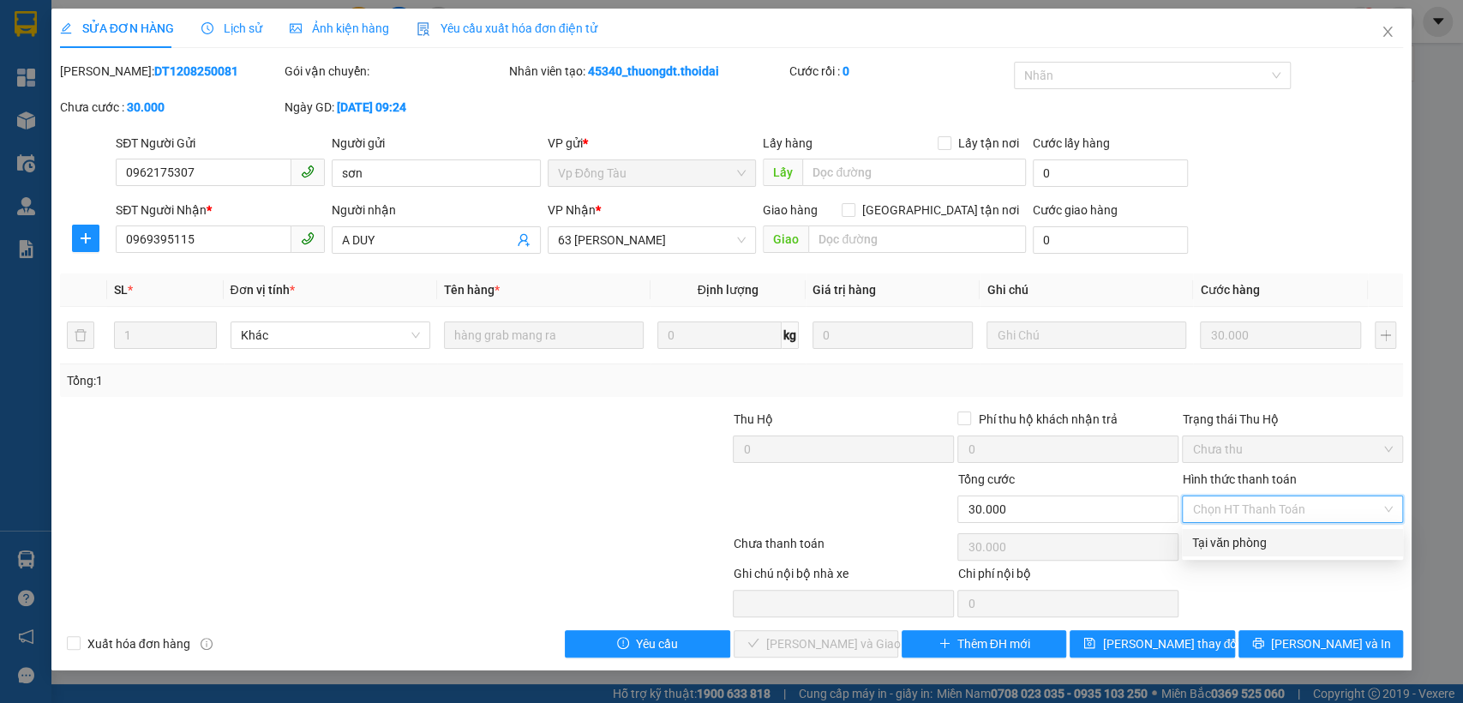
drag, startPoint x: 1216, startPoint y: 539, endPoint x: 1186, endPoint y: 551, distance: 31.5
click at [1211, 543] on div "Tại văn phòng" at bounding box center [1292, 542] width 201 height 19
type input "0"
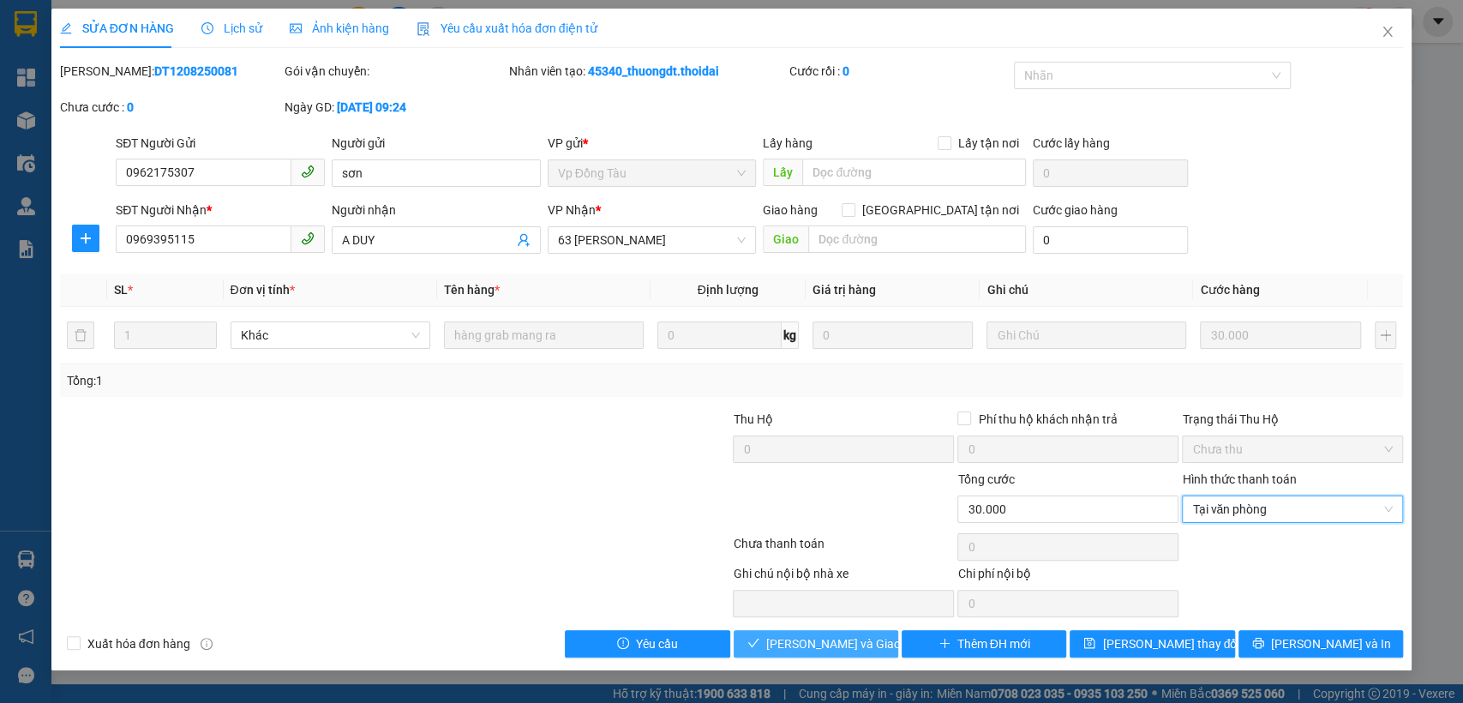
click at [826, 634] on span "[PERSON_NAME] và Giao hàng" at bounding box center [848, 643] width 165 height 19
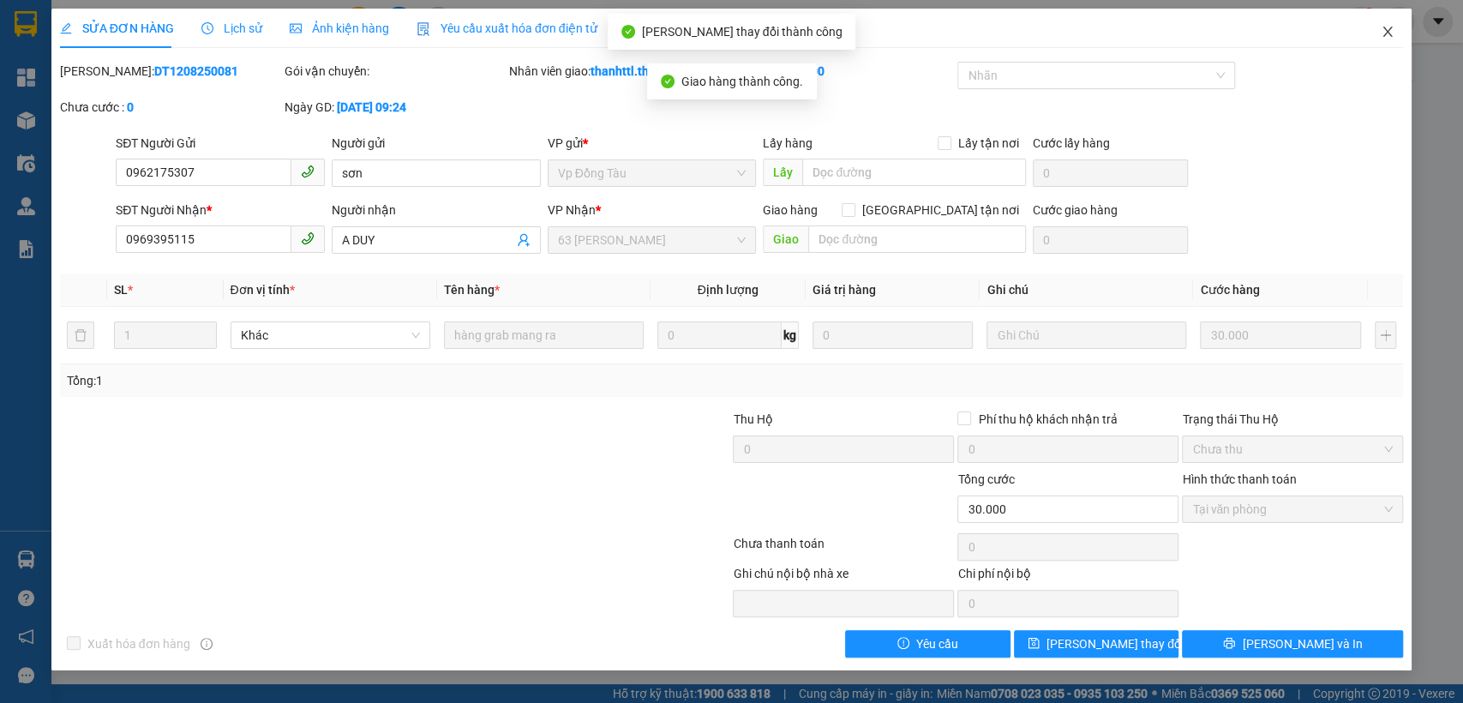
click at [1383, 28] on icon "close" at bounding box center [1388, 32] width 14 height 14
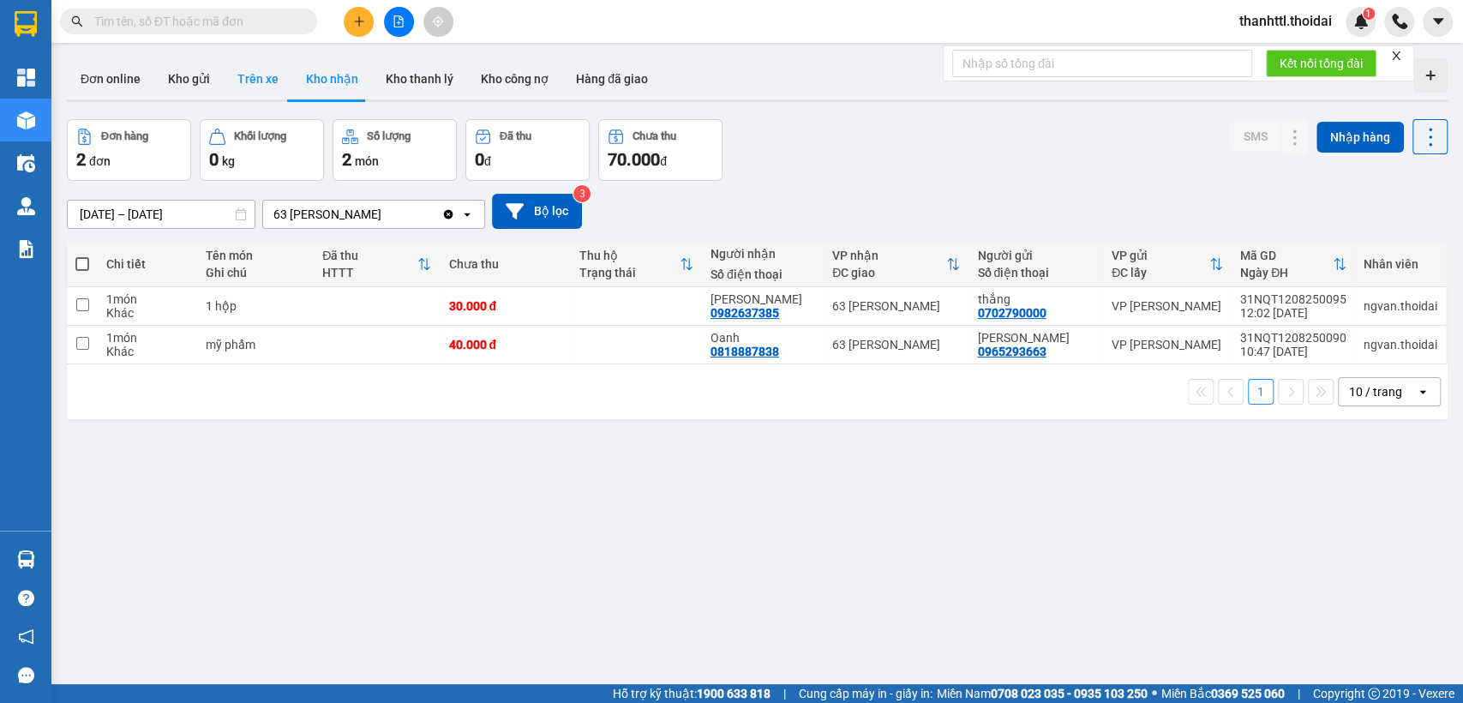
click at [249, 77] on button "Trên xe" at bounding box center [258, 78] width 69 height 41
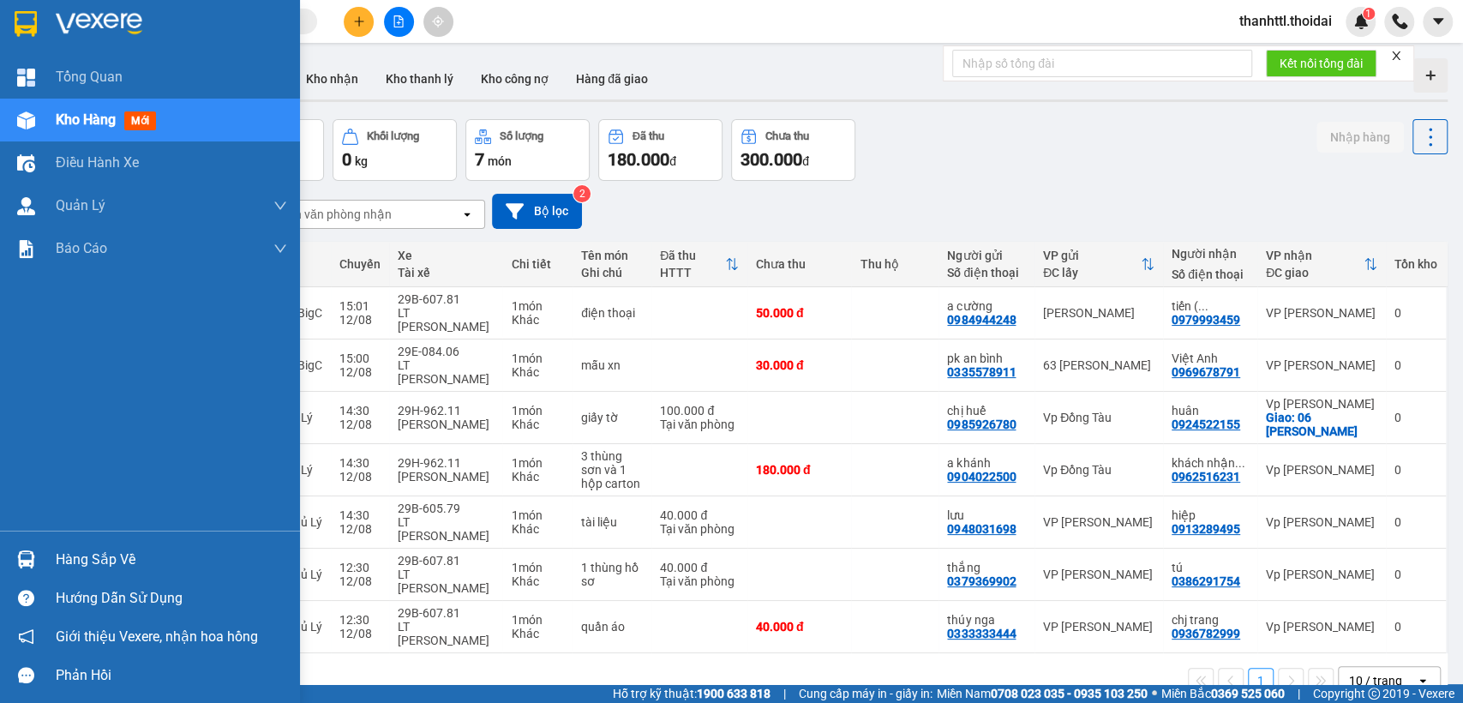
click at [81, 559] on div "Hàng sắp về" at bounding box center [171, 560] width 231 height 26
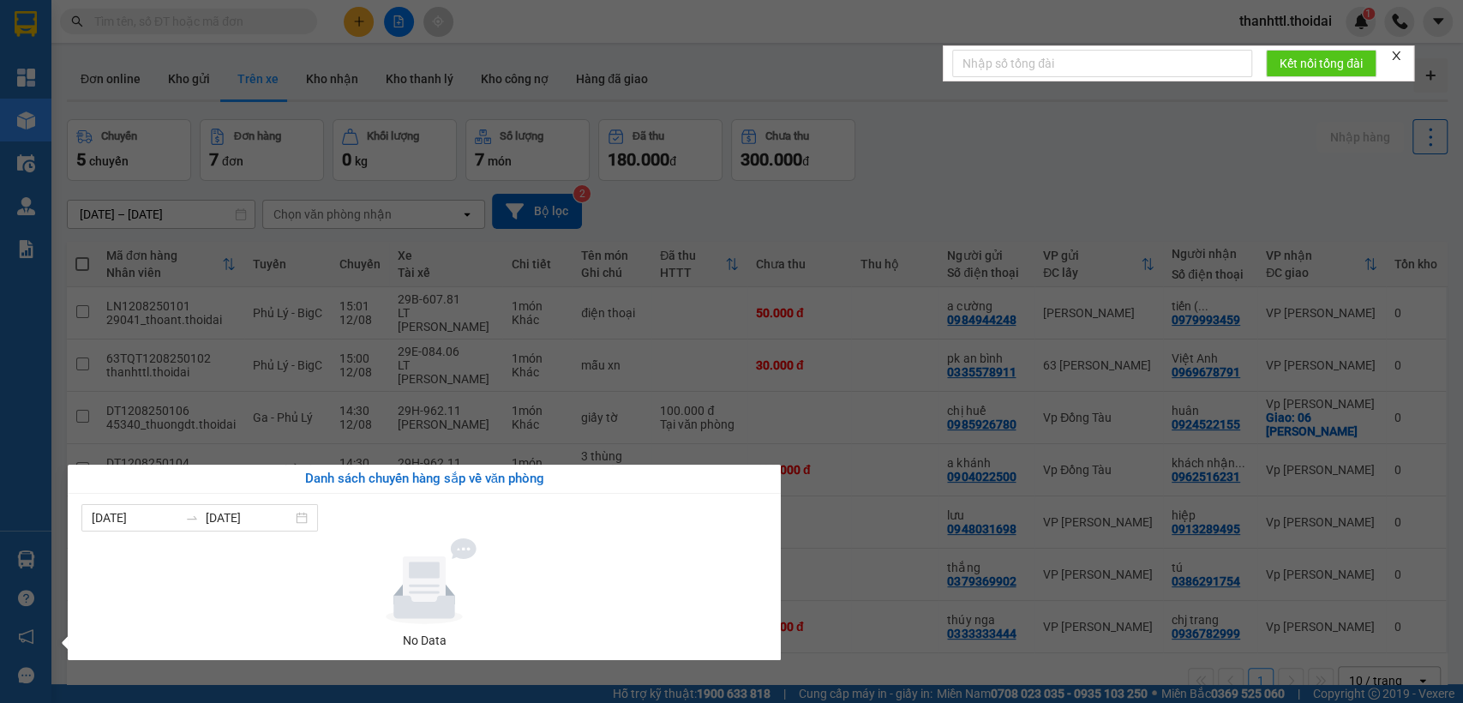
click at [862, 502] on section "Kết quả tìm kiếm ( 0 ) Bộ lọc No Data thanhttl.thoidai 1 Tổng Quan Kho hàng mới…" at bounding box center [731, 351] width 1463 height 703
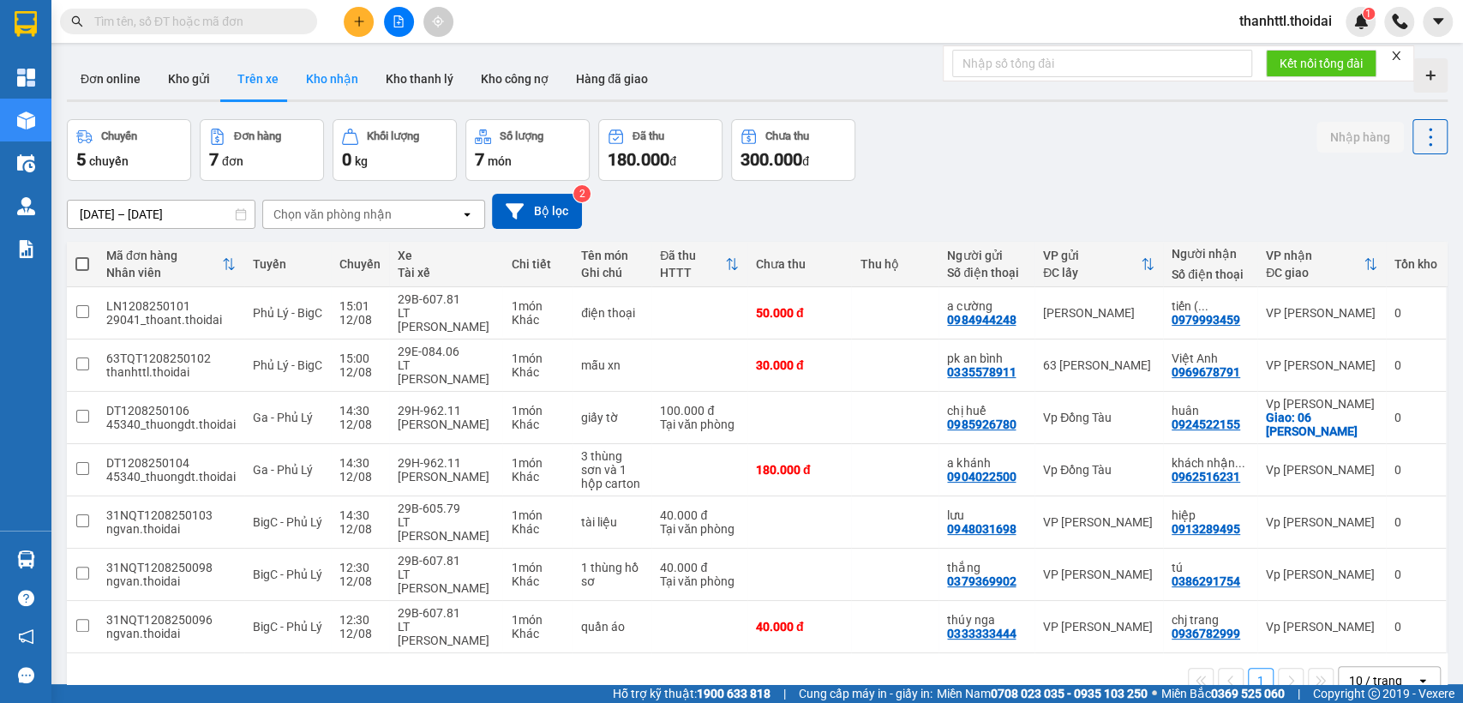
click at [337, 83] on button "Kho nhận" at bounding box center [332, 78] width 80 height 41
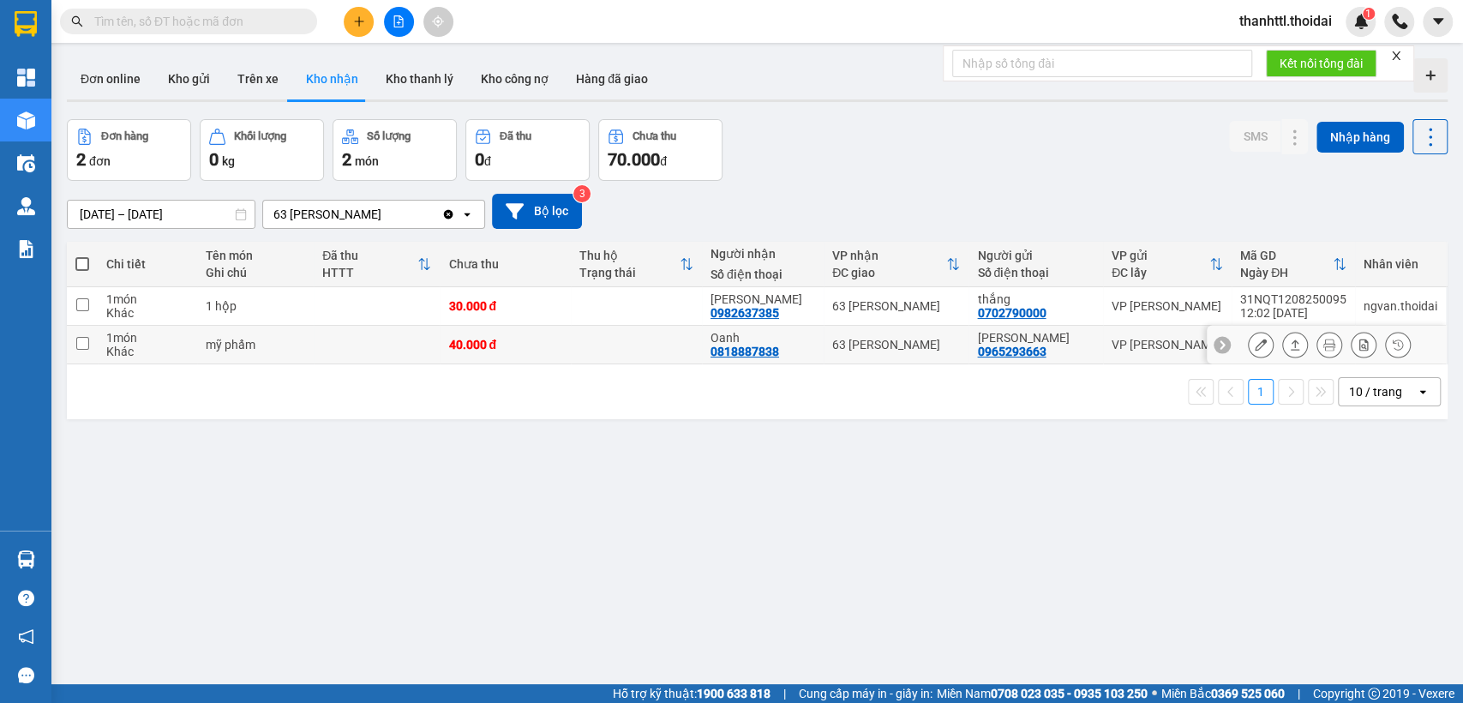
click at [81, 345] on input "checkbox" at bounding box center [82, 343] width 13 height 13
checkbox input "true"
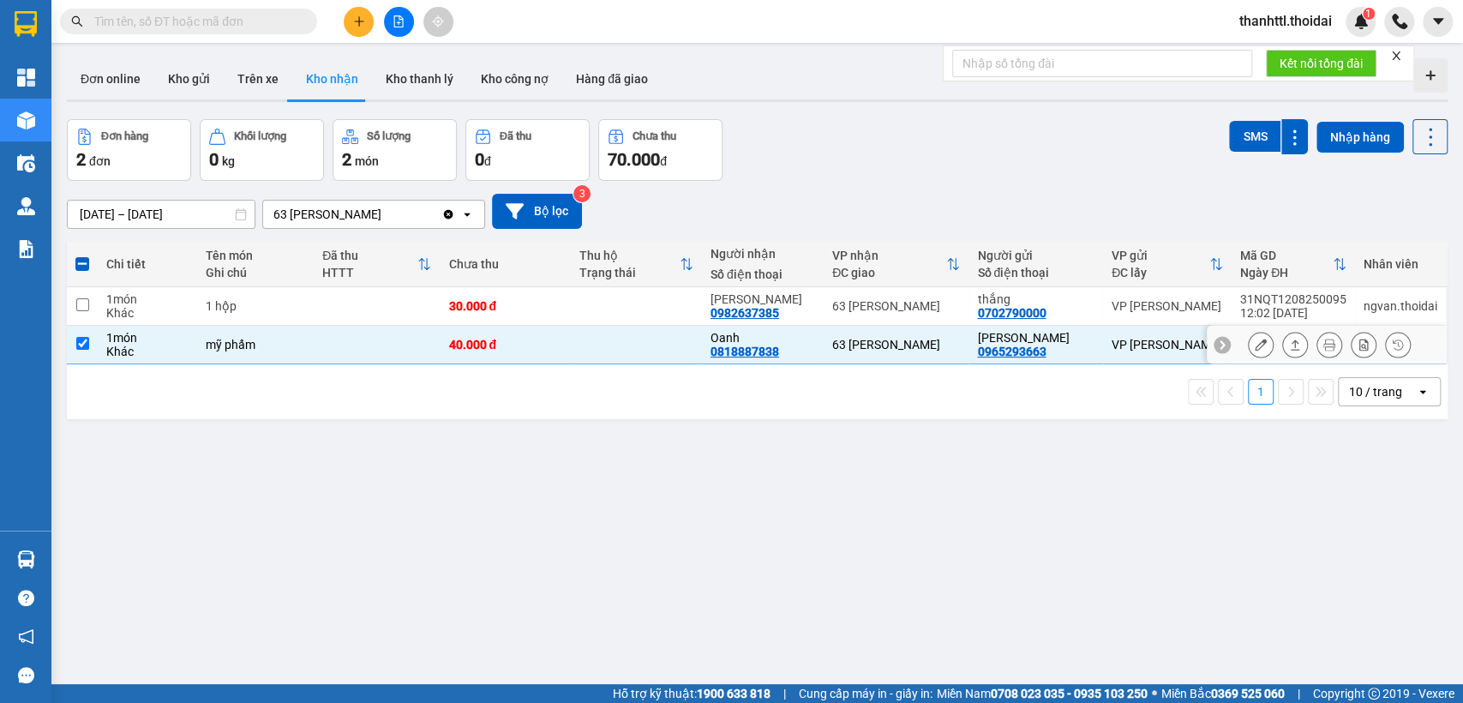
click at [1255, 348] on icon at bounding box center [1261, 345] width 12 height 12
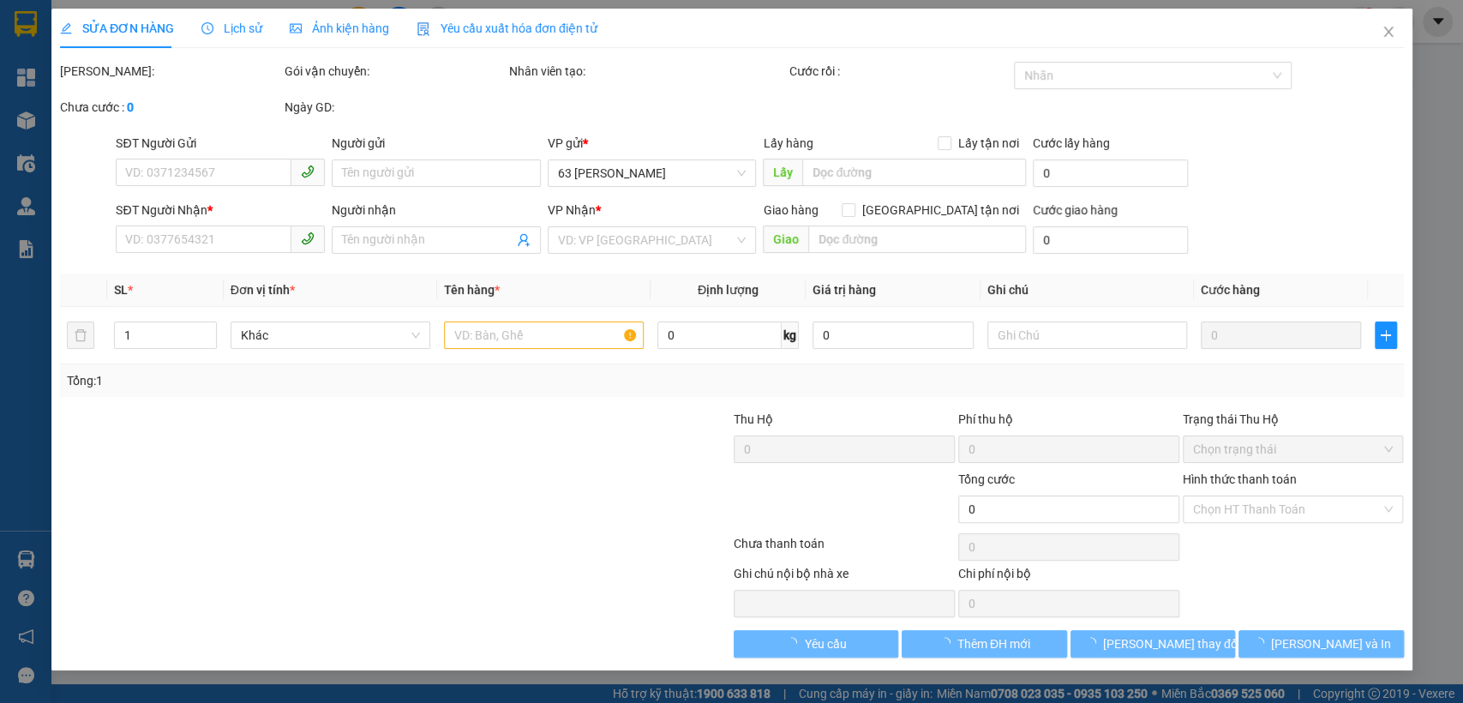
type input "0965293663"
type input "[PERSON_NAME]"
type input "0818887838"
type input "Oanh"
type input "40.000"
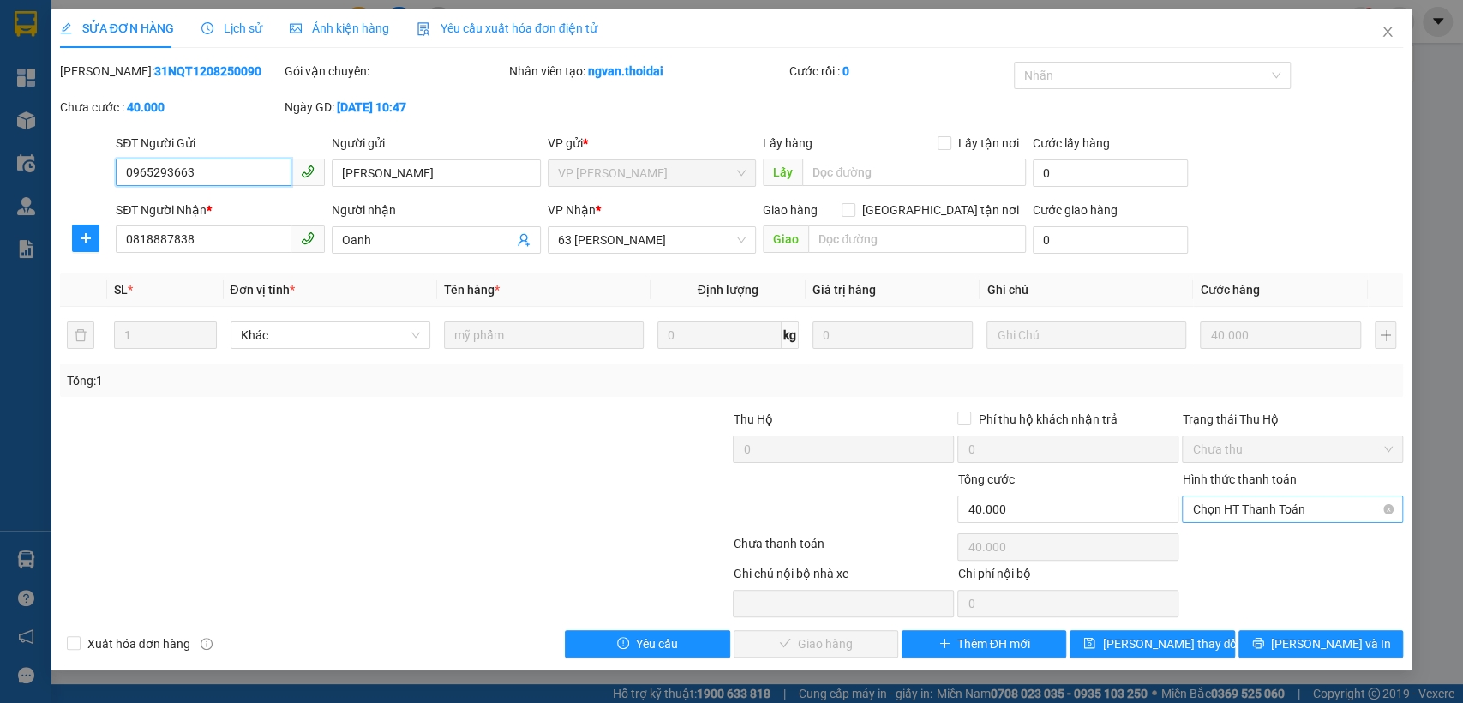
click at [1239, 509] on span "Chọn HT Thanh Toán" at bounding box center [1292, 509] width 201 height 26
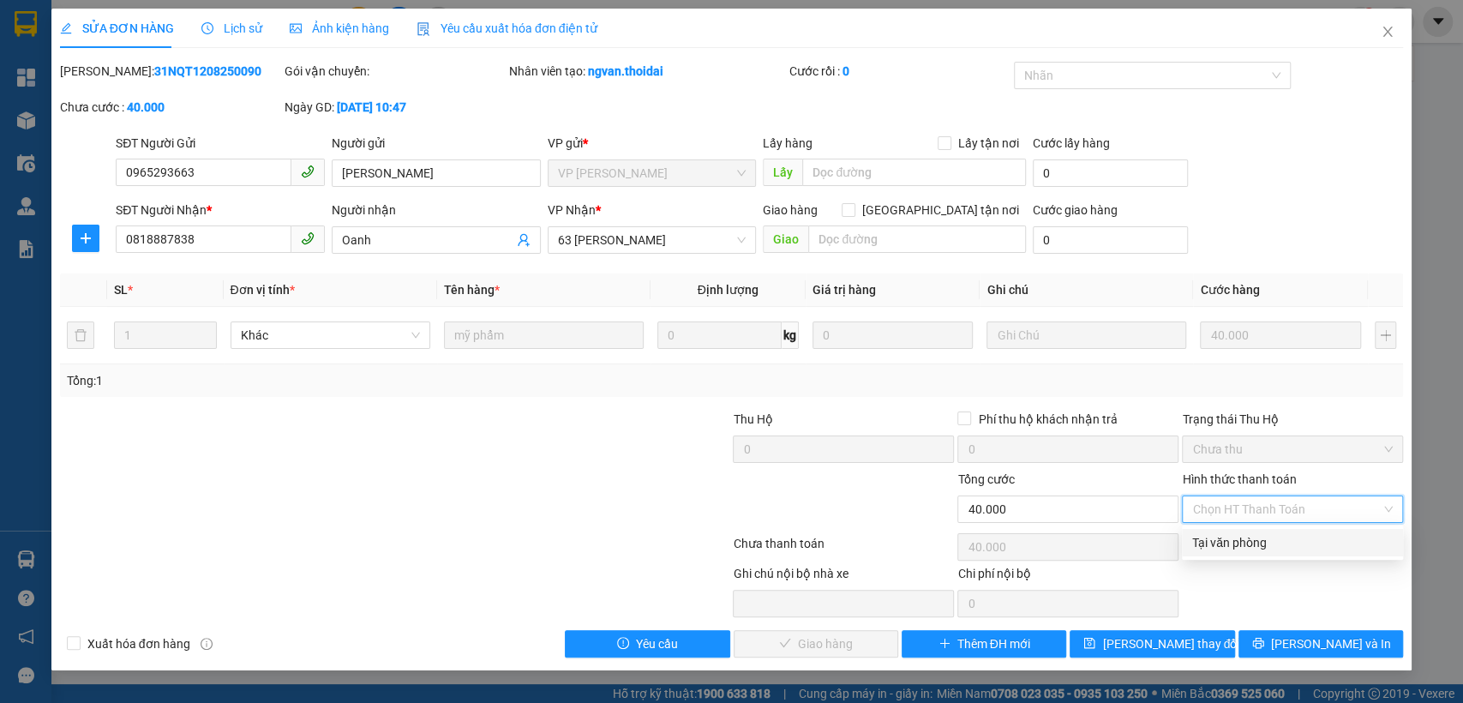
drag, startPoint x: 1220, startPoint y: 543, endPoint x: 1153, endPoint y: 569, distance: 71.9
click at [1214, 546] on div "Tại văn phòng" at bounding box center [1292, 542] width 201 height 19
type input "0"
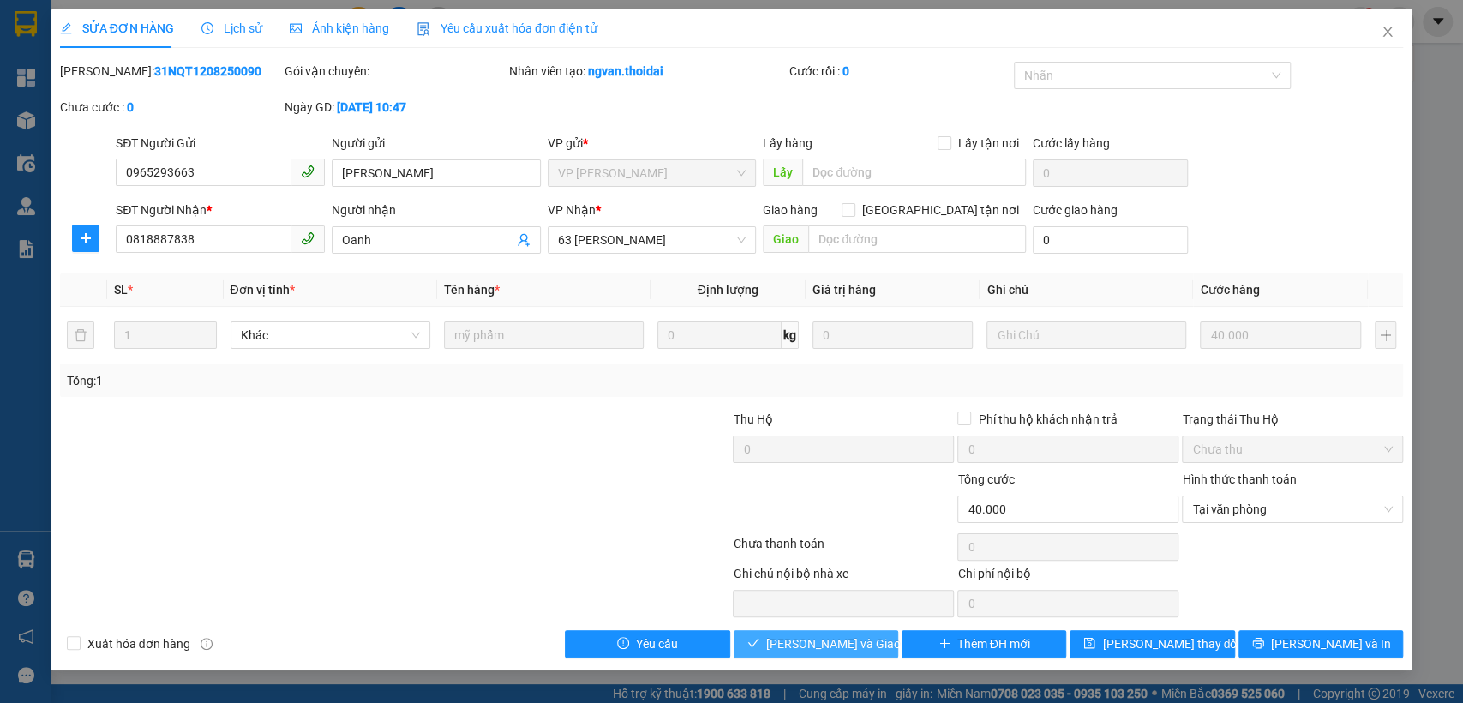
click at [813, 640] on span "[PERSON_NAME] và Giao hàng" at bounding box center [848, 643] width 165 height 19
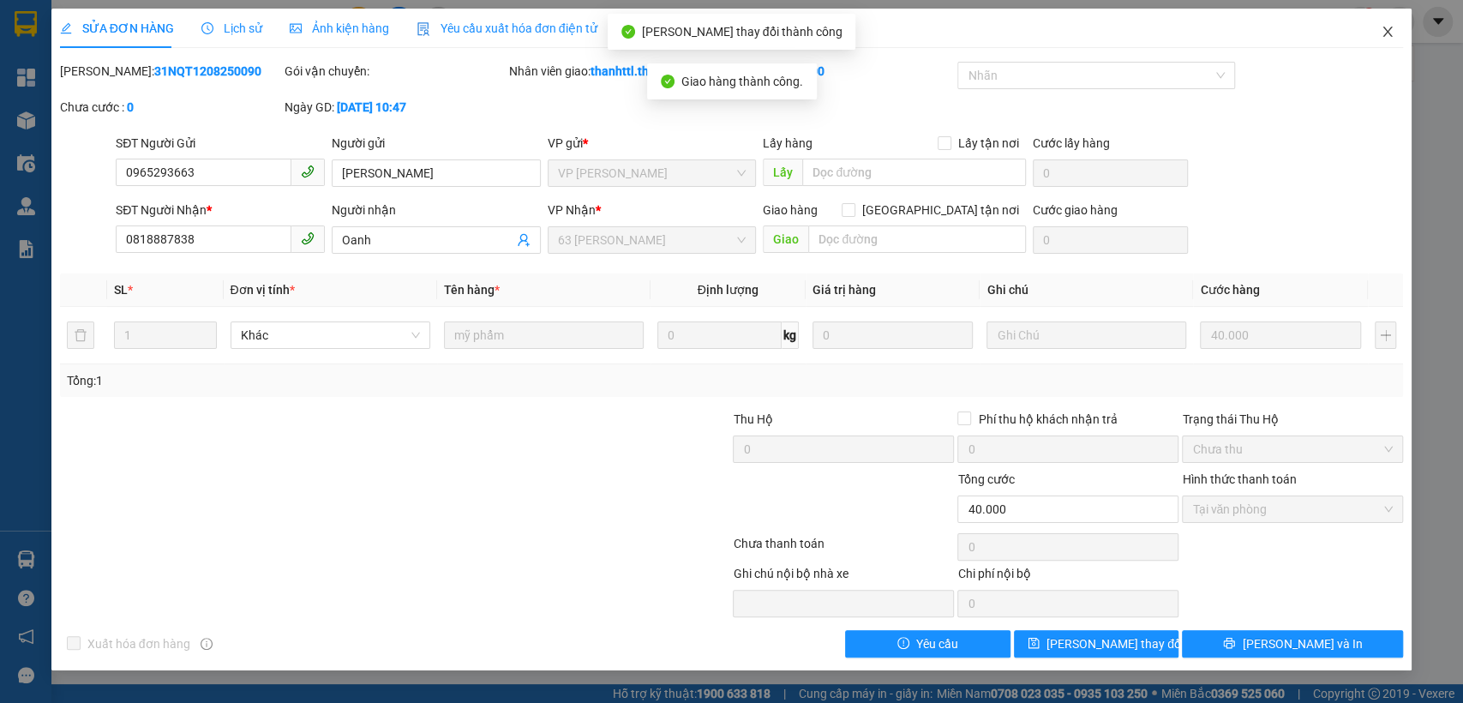
click at [1392, 36] on icon "close" at bounding box center [1388, 32] width 9 height 10
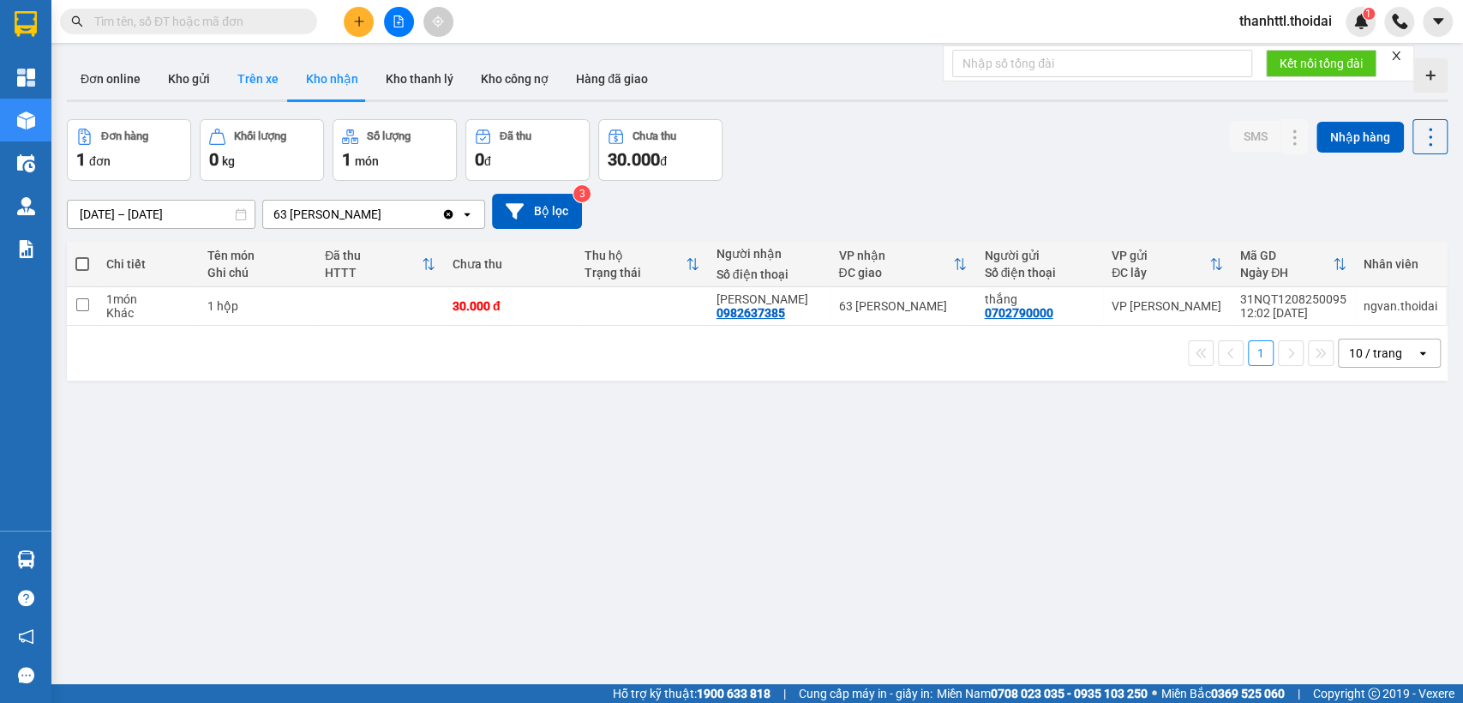
click at [254, 76] on button "Trên xe" at bounding box center [258, 78] width 69 height 41
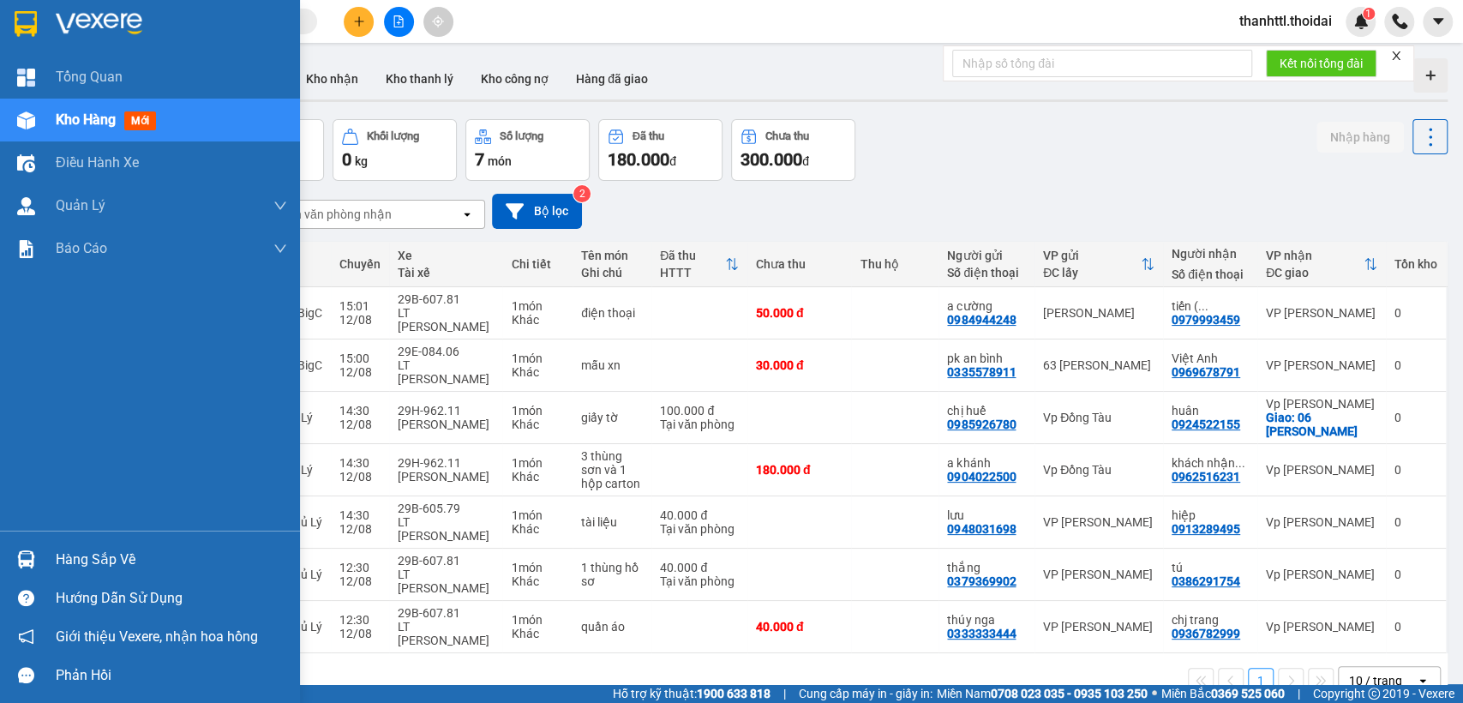
click at [75, 561] on div "Hàng sắp về" at bounding box center [171, 560] width 231 height 26
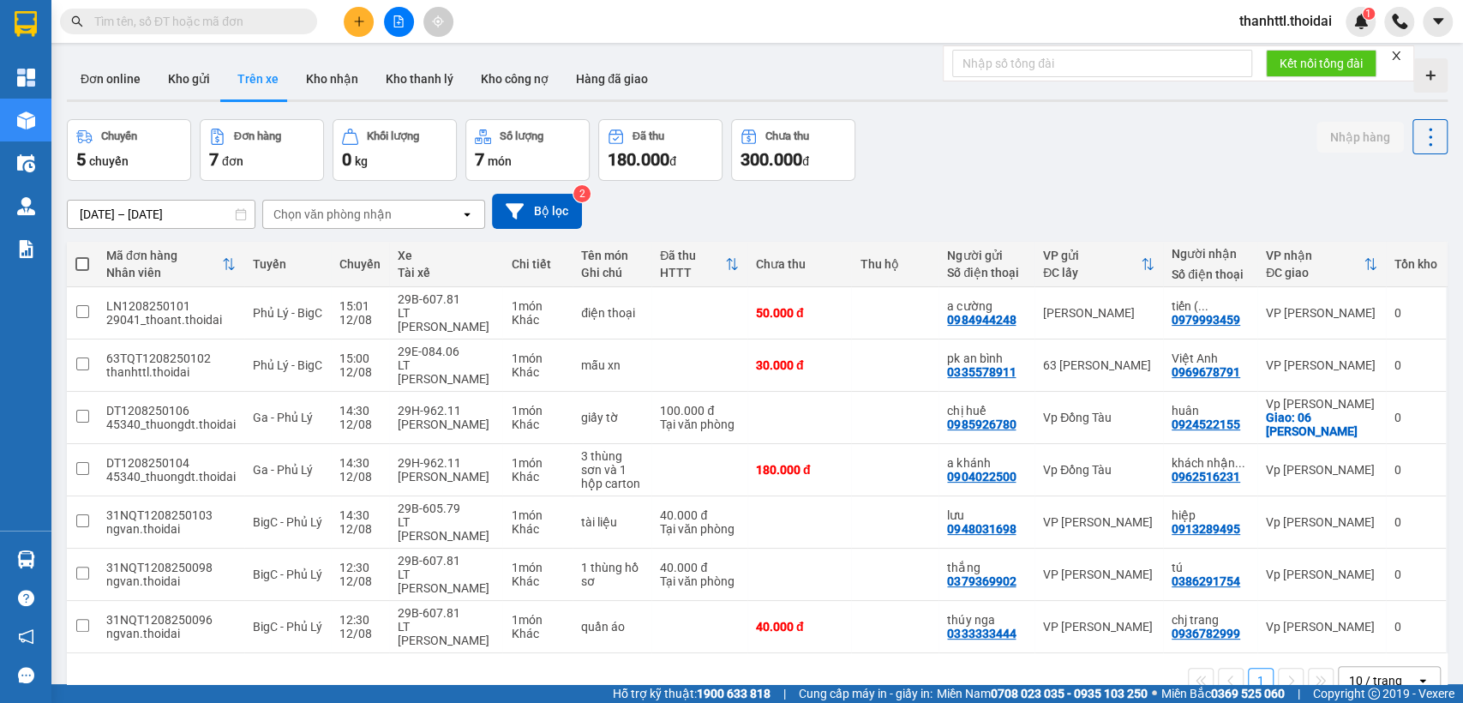
click at [837, 651] on section "Kết quả tìm kiếm ( 0 ) Bộ lọc No Data thanhttl.thoidai 1 Tổng Quan Kho hàng mới…" at bounding box center [731, 351] width 1463 height 703
click at [338, 81] on button "Kho nhận" at bounding box center [332, 78] width 80 height 41
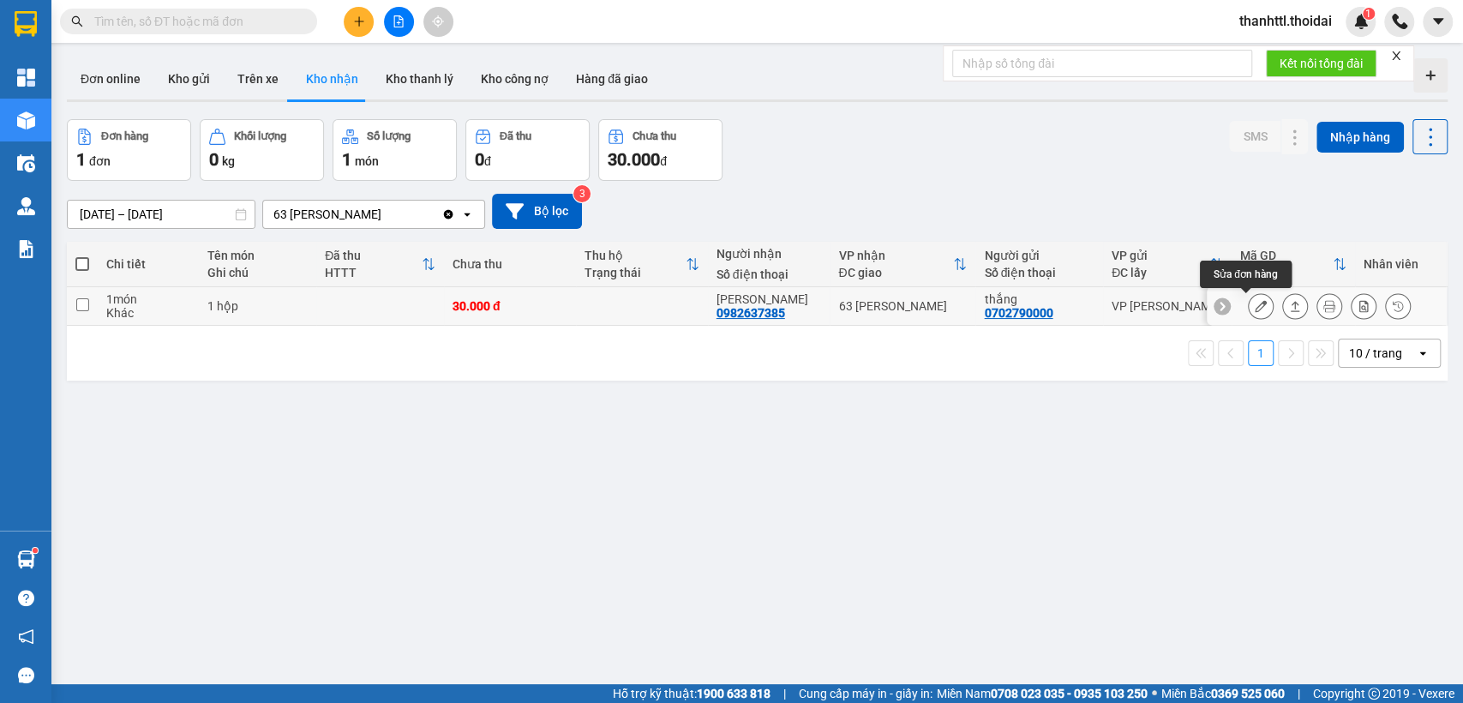
click at [1254, 308] on button at bounding box center [1261, 306] width 24 height 30
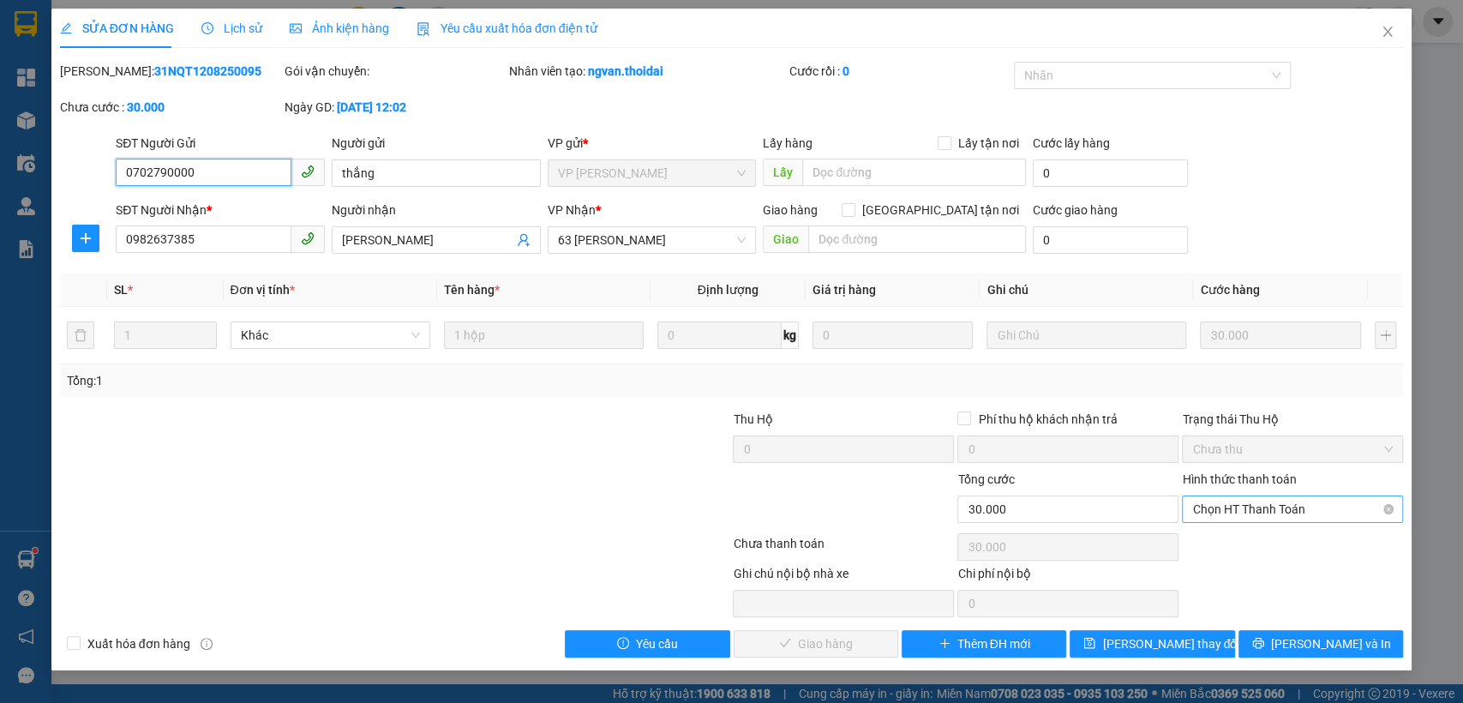
click at [1221, 501] on span "Chọn HT Thanh Toán" at bounding box center [1292, 509] width 201 height 26
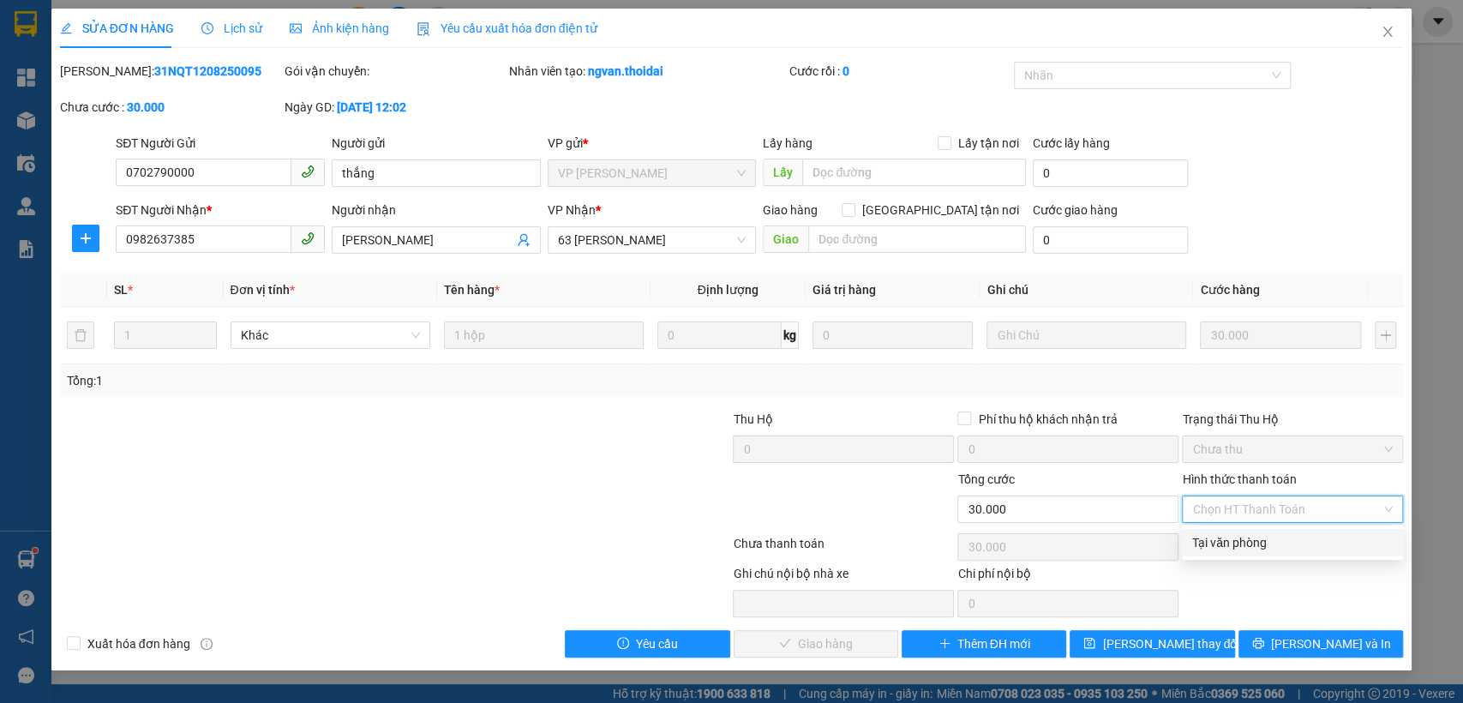
click at [1208, 548] on div "Tại văn phòng" at bounding box center [1292, 542] width 201 height 19
type input "0"
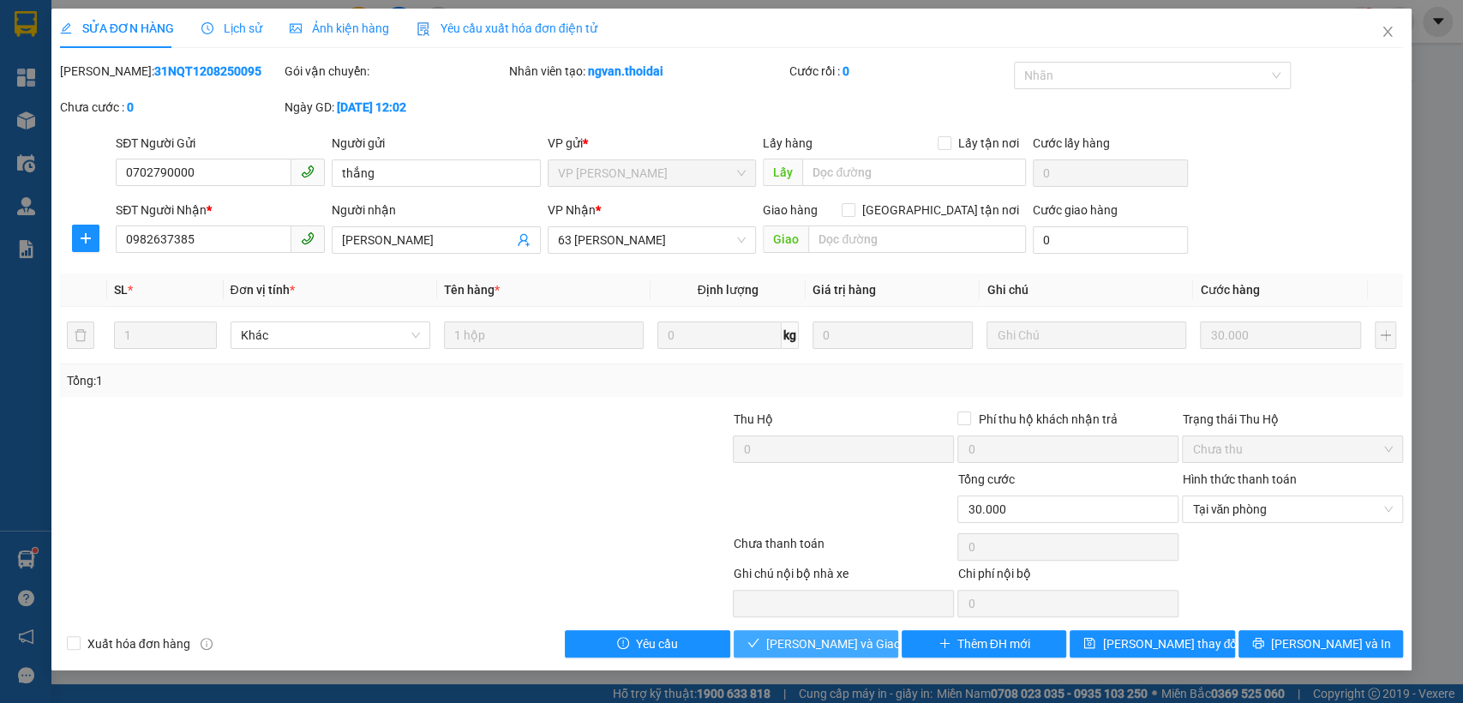
click at [828, 647] on span "[PERSON_NAME] và Giao hàng" at bounding box center [848, 643] width 165 height 19
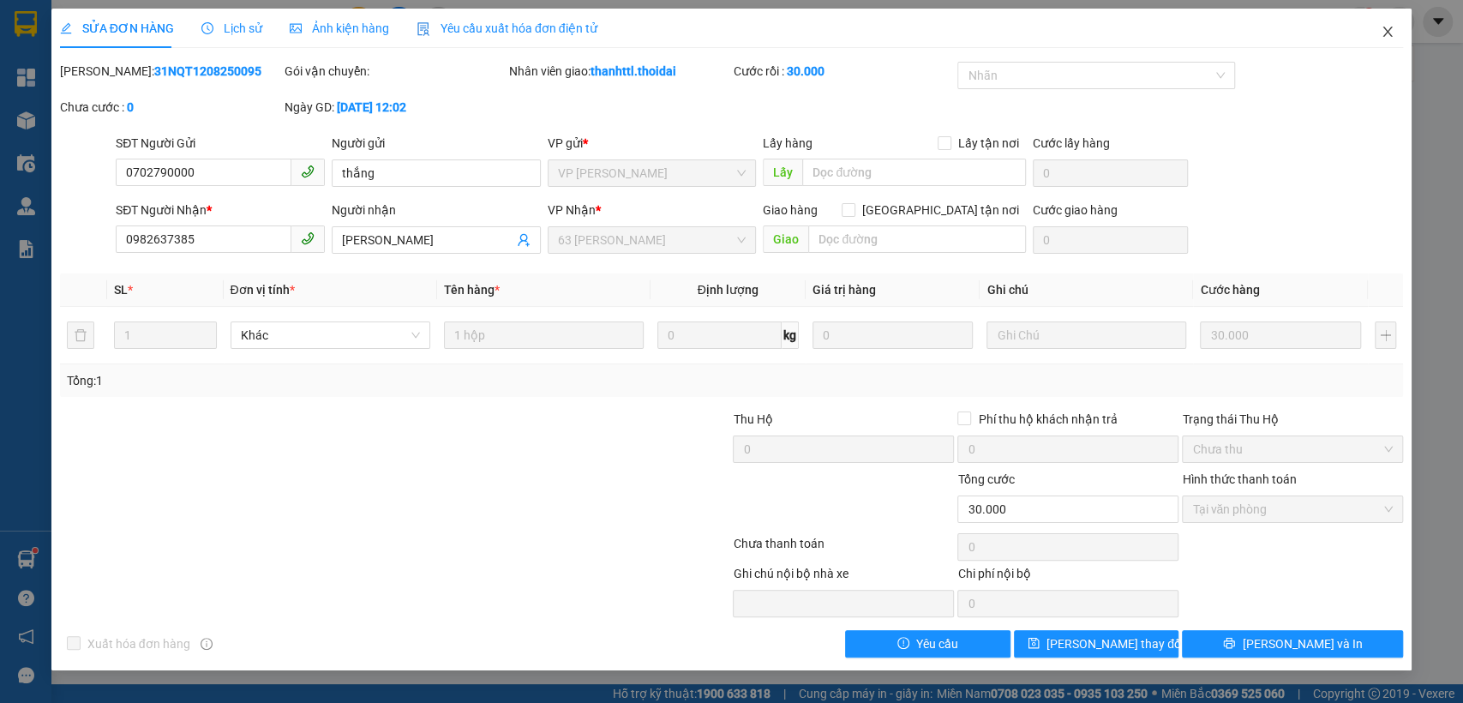
click at [1386, 37] on icon "close" at bounding box center [1388, 32] width 14 height 14
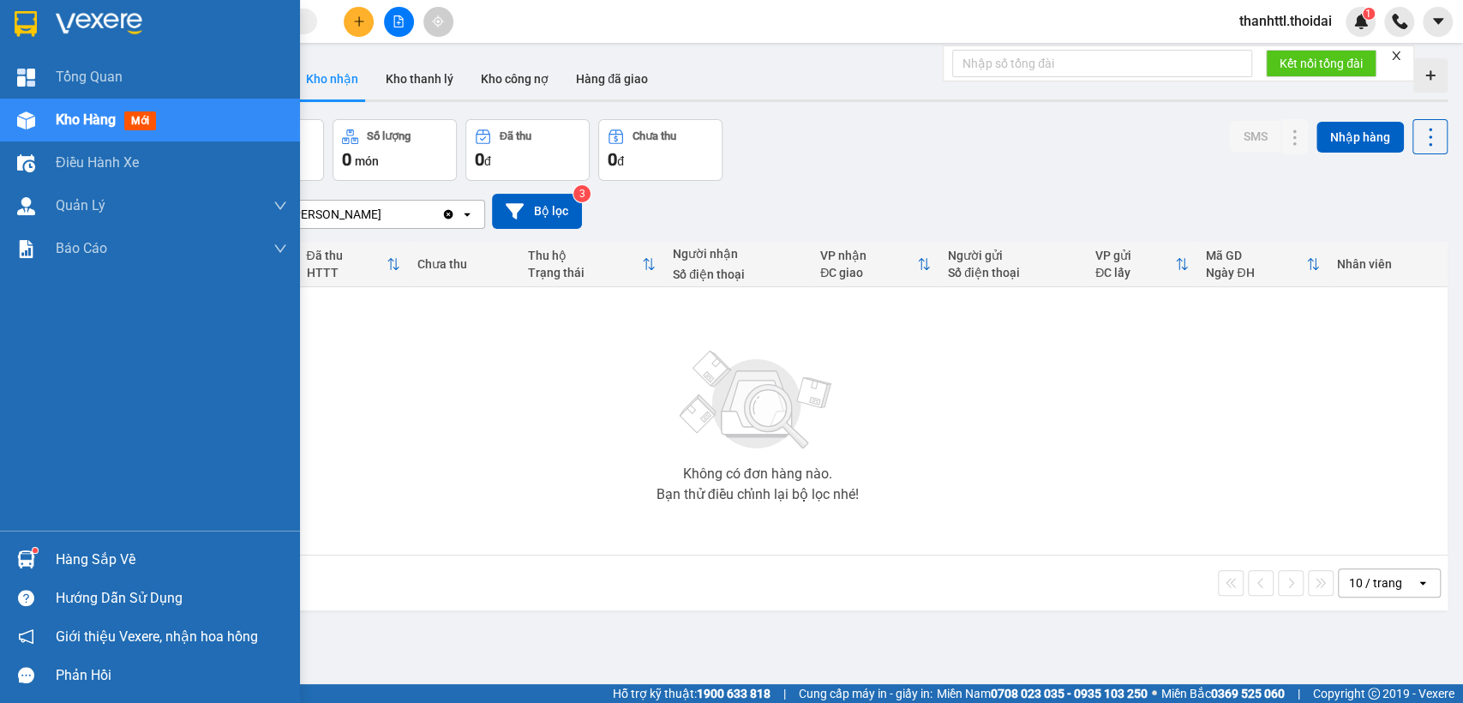
click at [68, 561] on div "Hàng sắp về" at bounding box center [171, 560] width 231 height 26
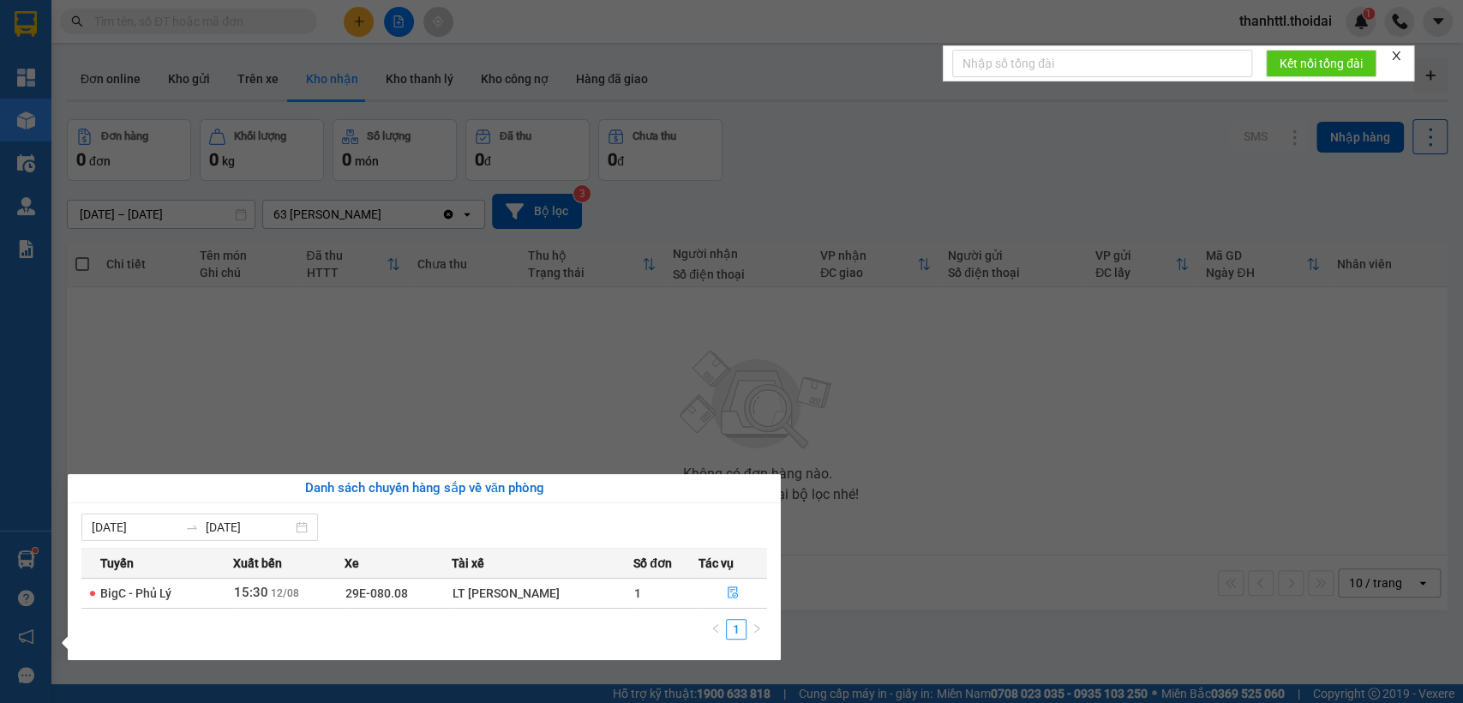
click at [1074, 441] on section "Kết quả tìm kiếm ( 0 ) Bộ lọc No Data thanhttl.thoidai 1 Tổng Quan Kho hàng mới…" at bounding box center [731, 351] width 1463 height 703
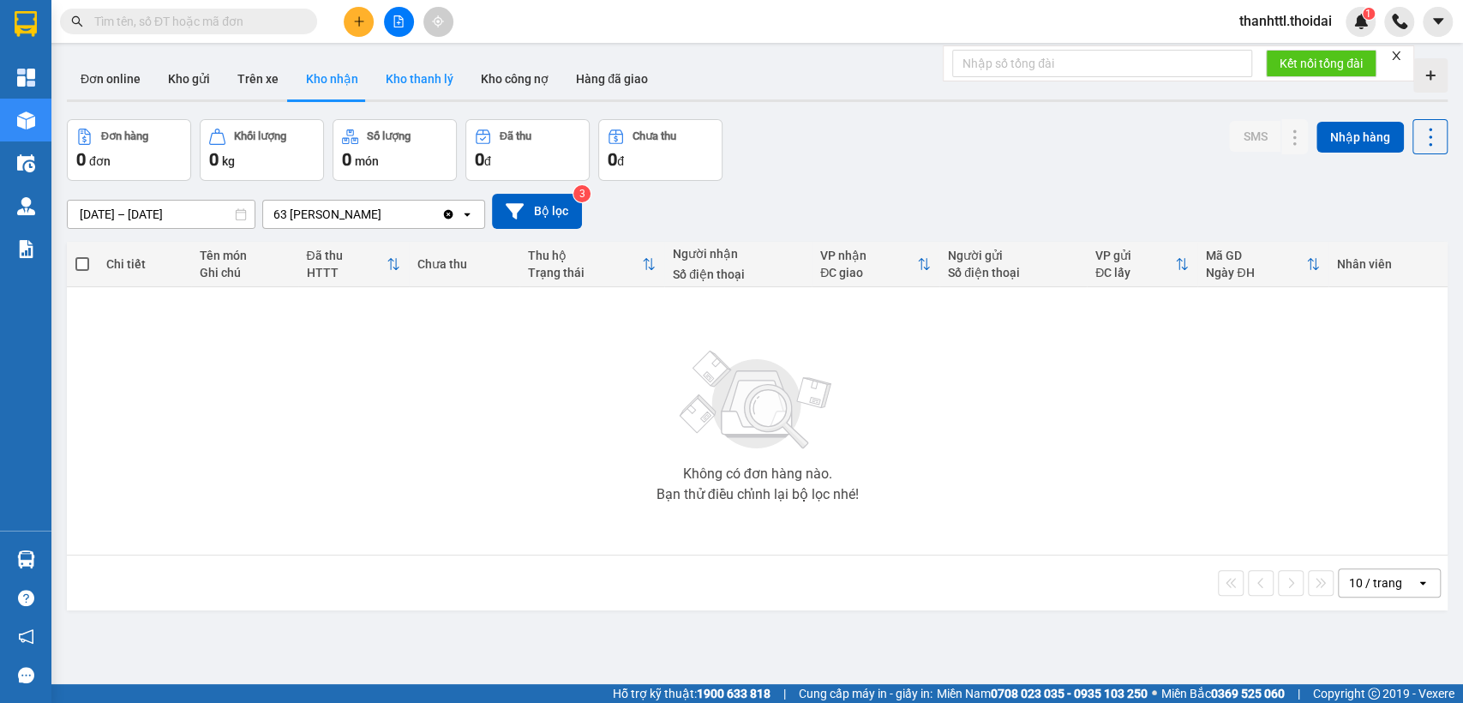
click at [429, 83] on button "Kho thanh lý" at bounding box center [419, 78] width 95 height 41
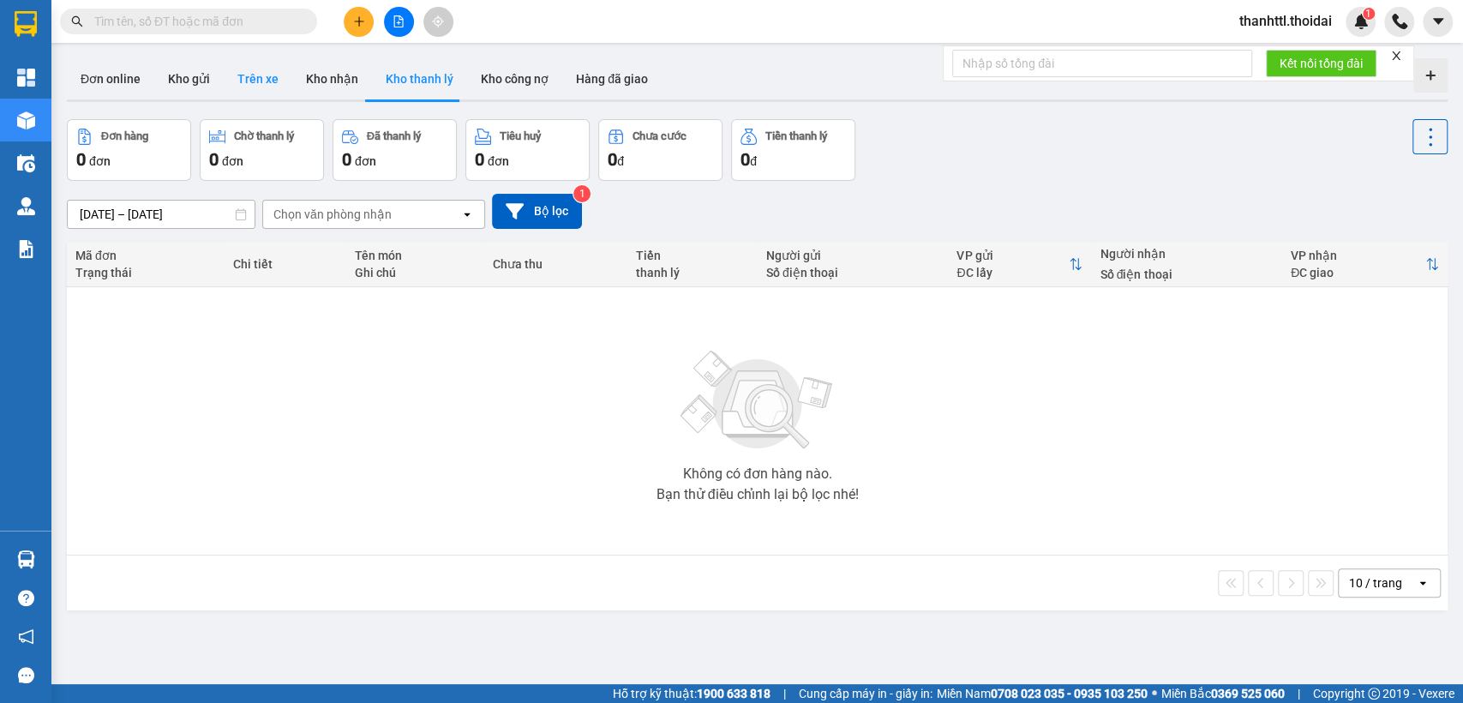
click at [258, 87] on button "Trên xe" at bounding box center [258, 78] width 69 height 41
